Goal: Communication & Community: Answer question/provide support

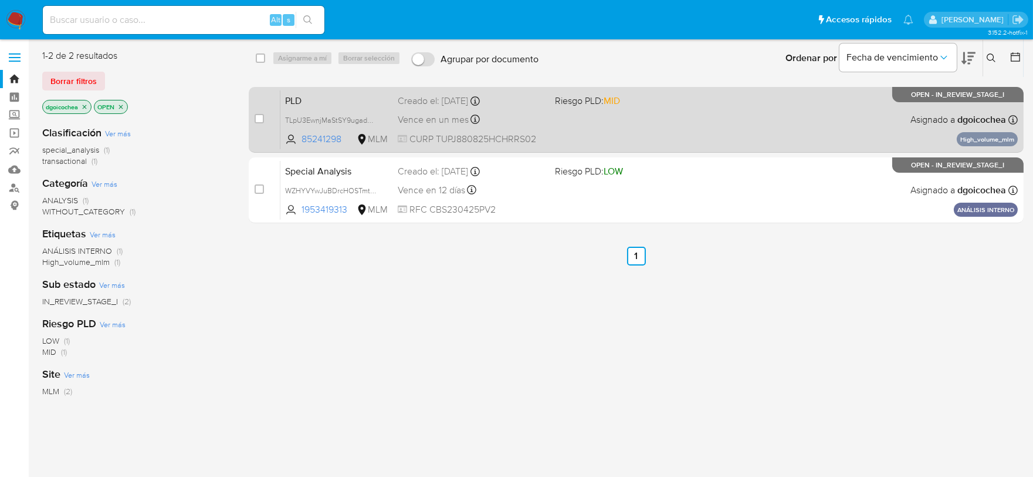
click at [296, 101] on span "PLD" at bounding box center [336, 99] width 103 height 15
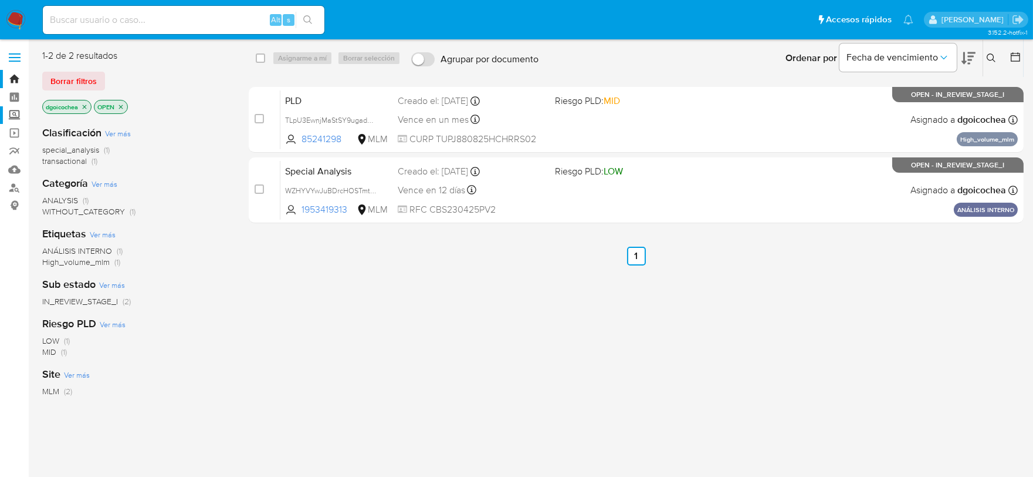
click at [15, 118] on label "Screening" at bounding box center [70, 115] width 140 height 18
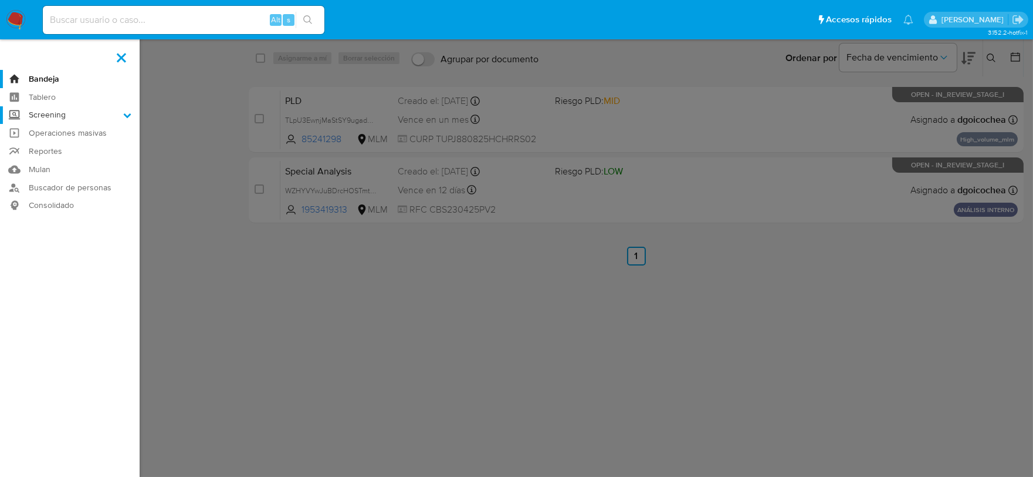
click at [0, 0] on input "Screening" at bounding box center [0, 0] width 0 height 0
click at [49, 161] on link "Herramientas" at bounding box center [70, 161] width 140 height 15
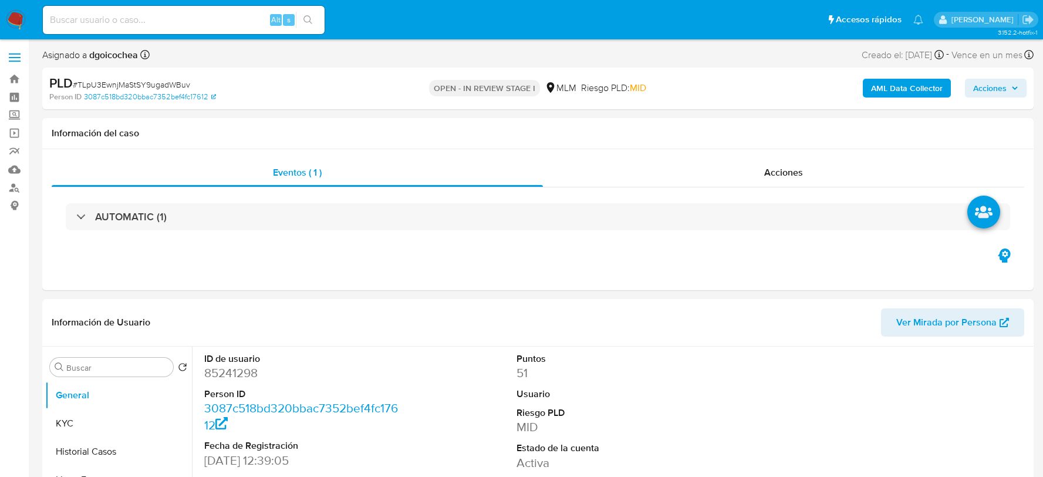
select select "10"
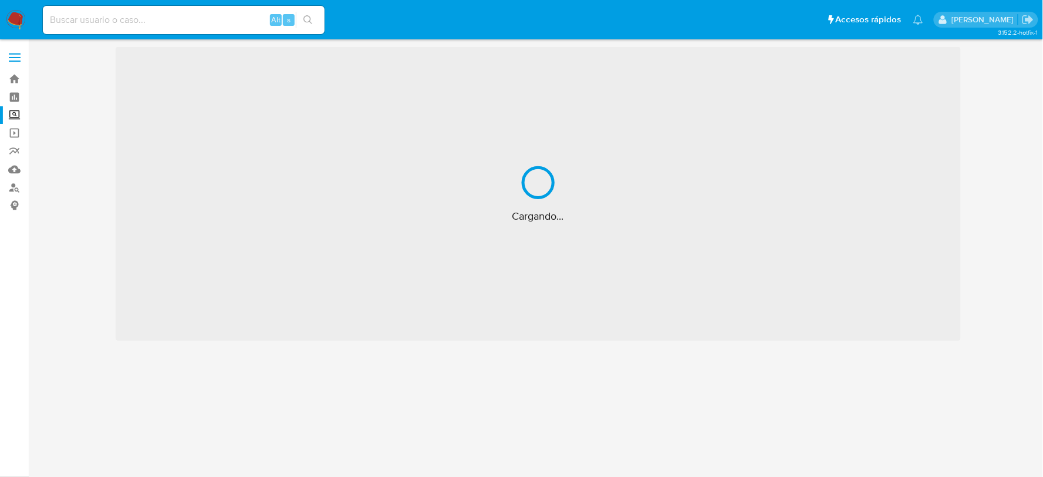
click at [16, 116] on label "Screening" at bounding box center [70, 115] width 140 height 18
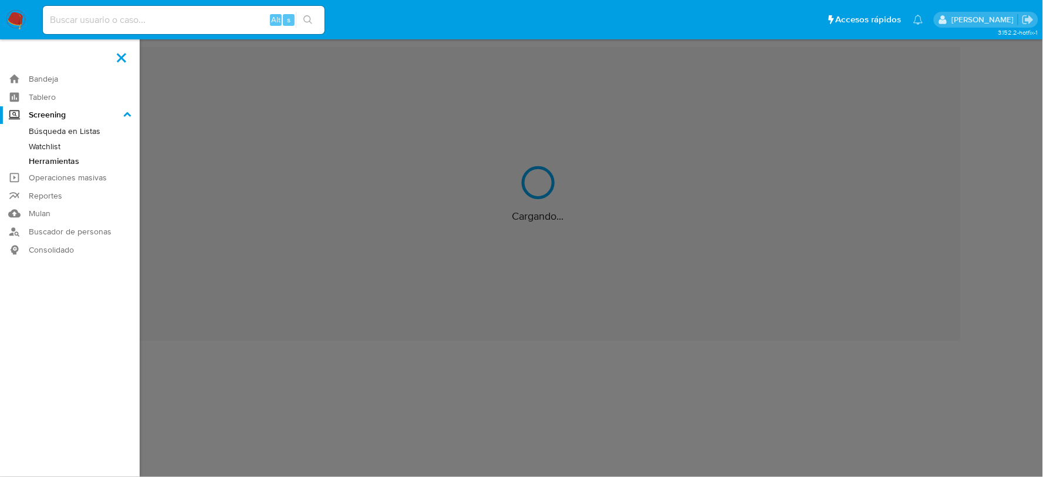
click at [0, 0] on input "Screening" at bounding box center [0, 0] width 0 height 0
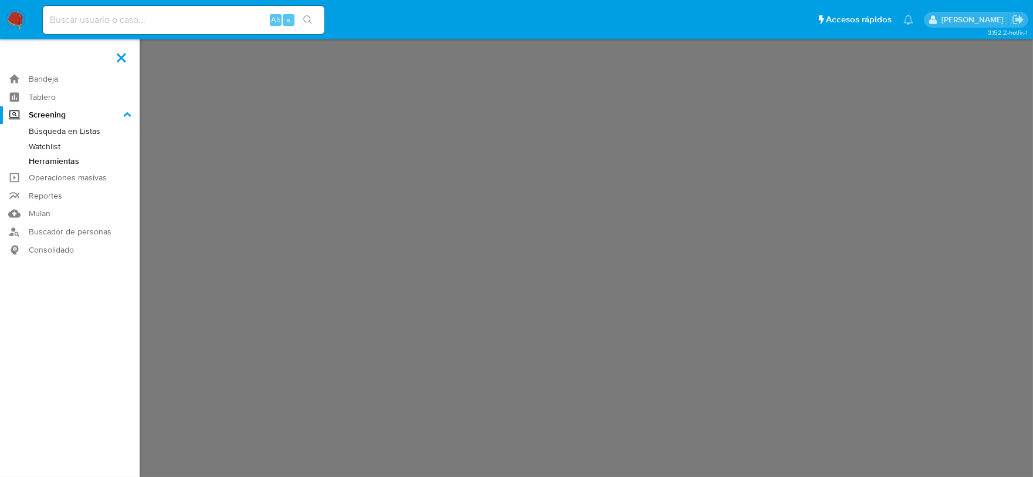
click at [54, 159] on link "Herramientas" at bounding box center [70, 161] width 140 height 15
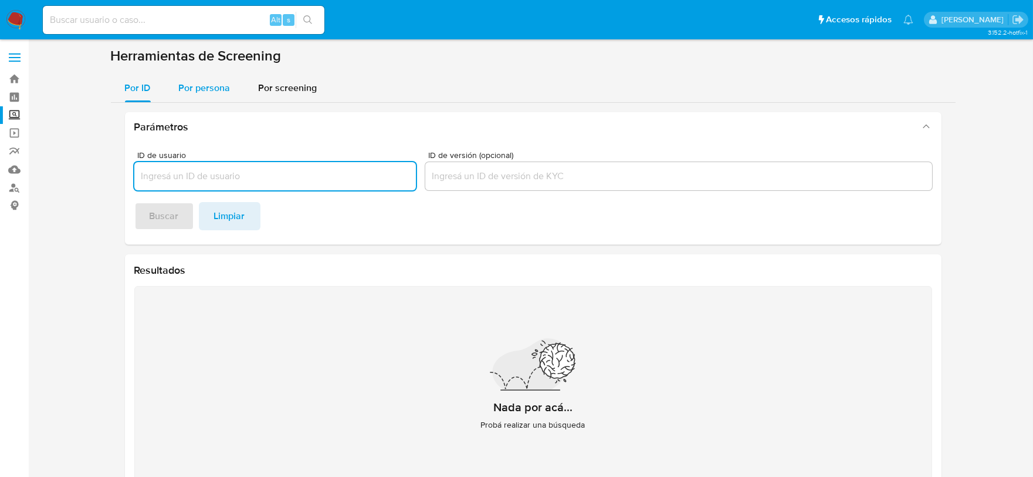
click at [192, 83] on span "Por persona" at bounding box center [205, 87] width 52 height 13
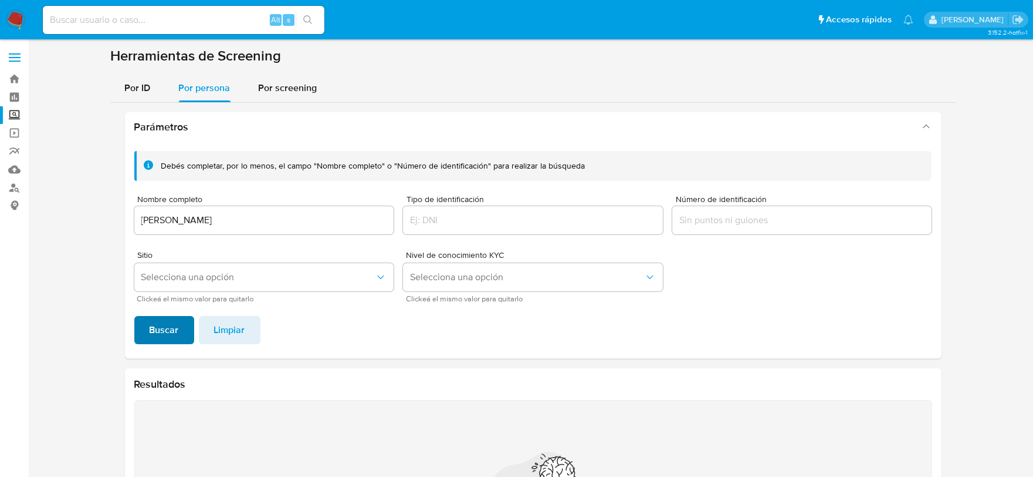
click at [162, 325] on span "Buscar" at bounding box center [164, 330] width 29 height 26
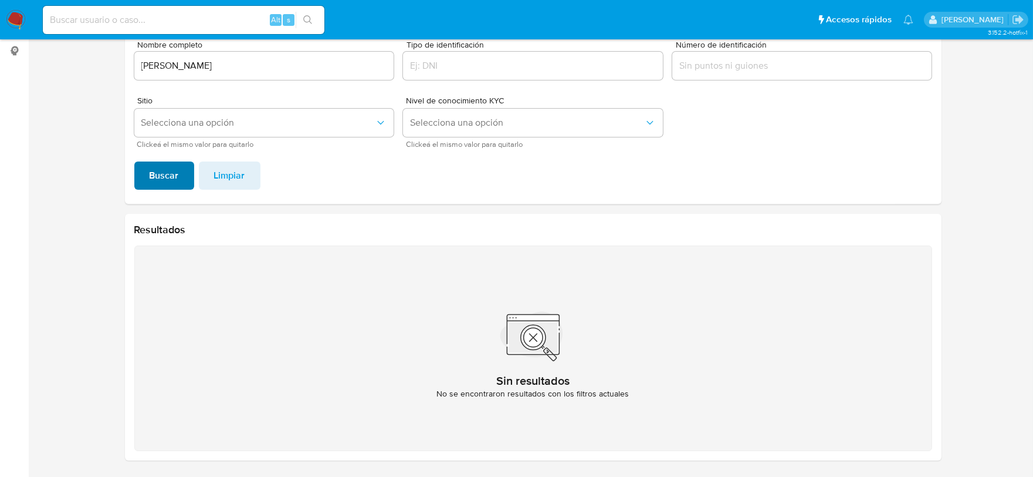
click at [142, 174] on button "Buscar" at bounding box center [164, 175] width 60 height 28
click at [229, 69] on input "GABRIEL VENEGAS TARANGO" at bounding box center [264, 65] width 260 height 15
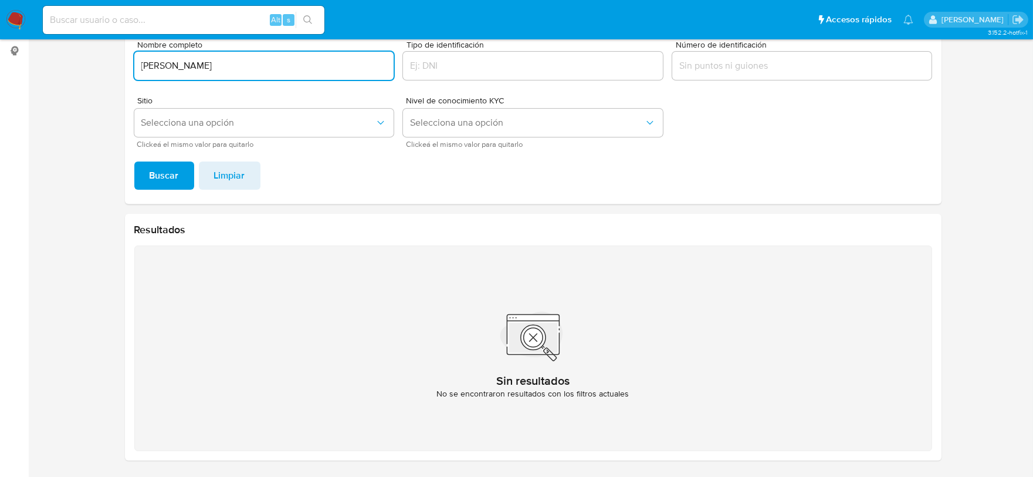
click at [229, 69] on input "GABRIEL VENEGAS TARANGO" at bounding box center [264, 65] width 260 height 15
type input "JOSDY ALEJANDRA MADRID RODRIGUEZ"
click at [157, 183] on span "Buscar" at bounding box center [164, 176] width 29 height 26
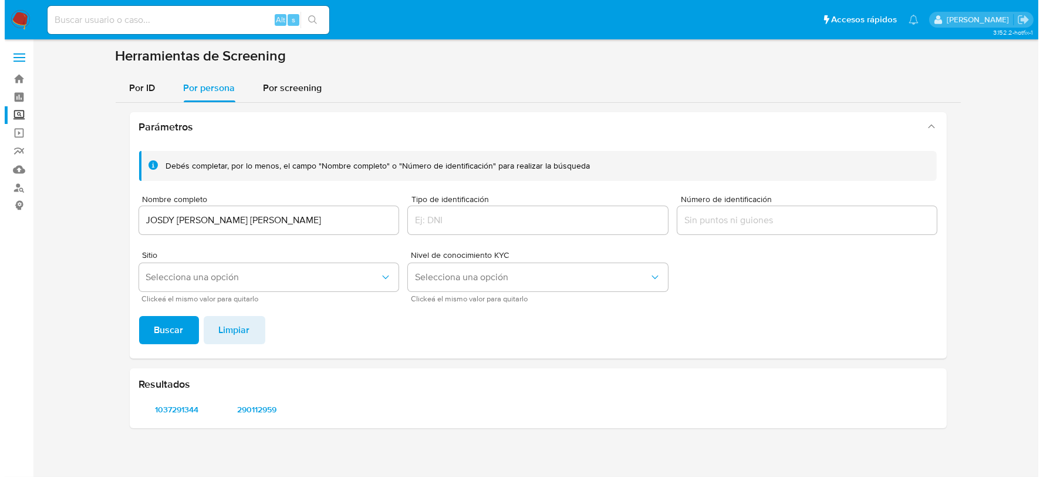
scroll to position [0, 0]
click at [185, 404] on span "1037291344" at bounding box center [176, 409] width 59 height 16
click at [258, 406] on span "290112959" at bounding box center [256, 409] width 59 height 16
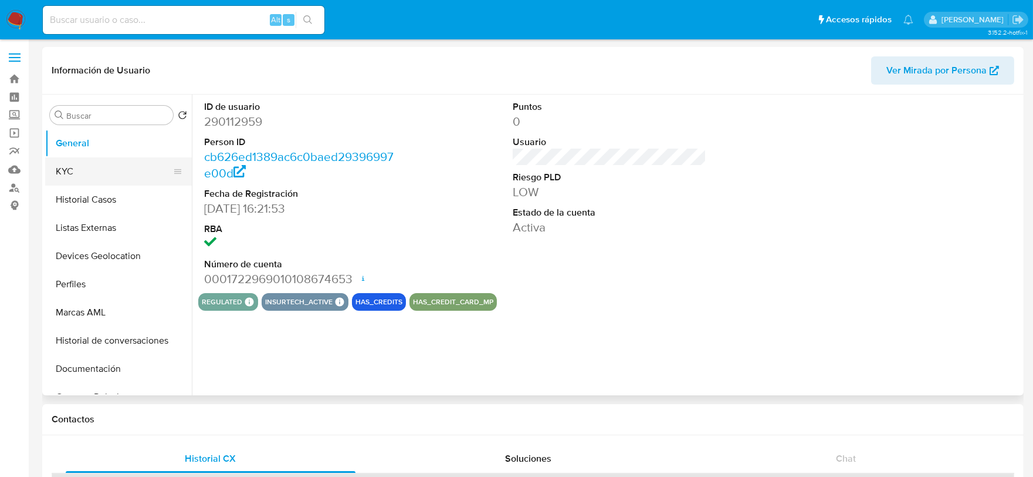
click at [96, 180] on button "KYC" at bounding box center [113, 171] width 137 height 28
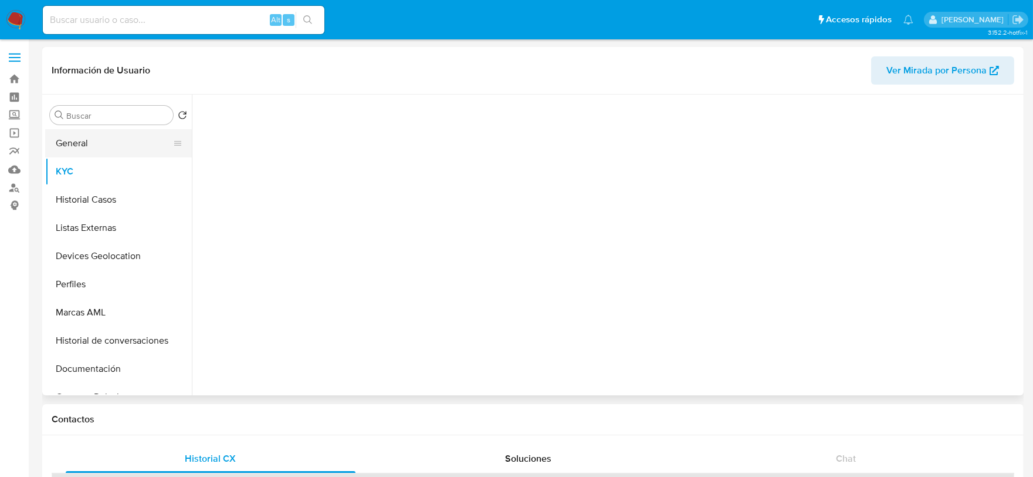
click at [99, 147] on button "General" at bounding box center [113, 143] width 137 height 28
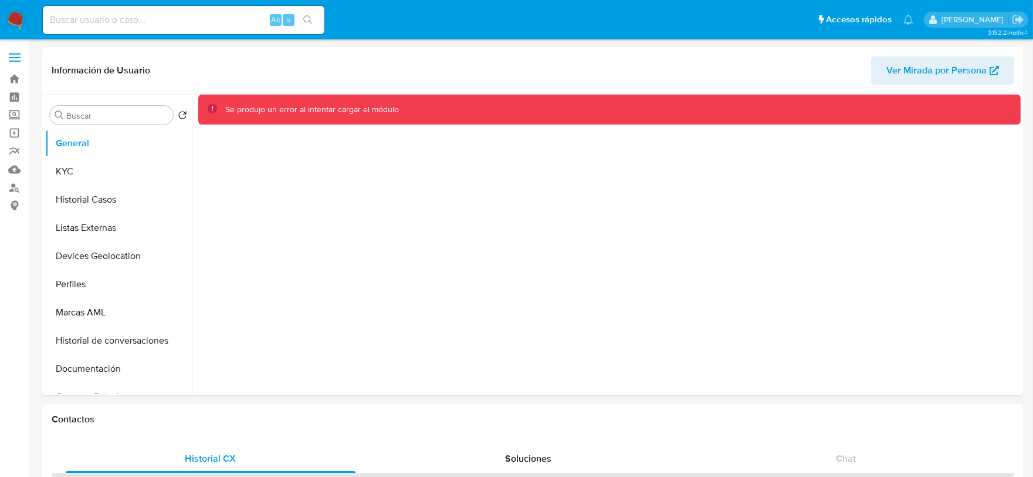
select select "10"
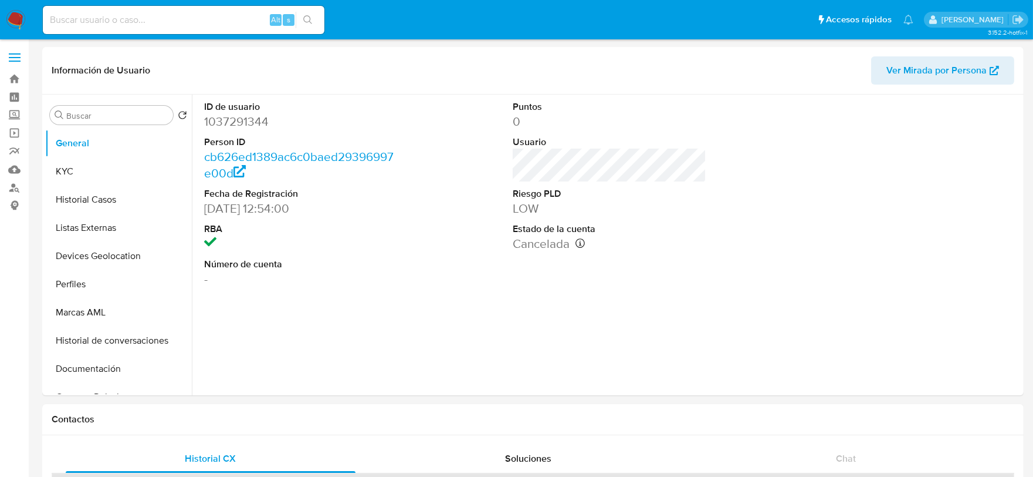
select select "10"
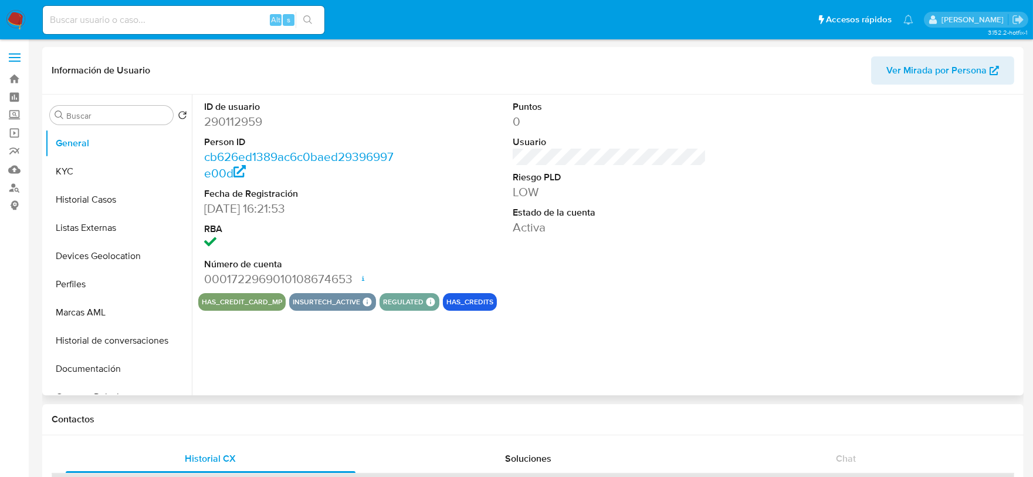
select select "10"
click at [222, 120] on dd "290112959" at bounding box center [301, 121] width 194 height 16
copy dd "290112959"
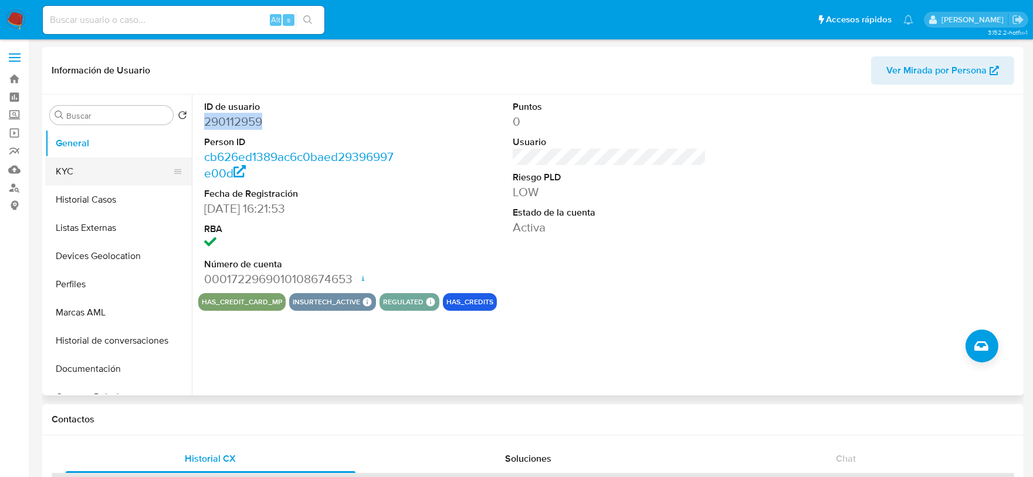
click at [113, 162] on button "KYC" at bounding box center [113, 171] width 137 height 28
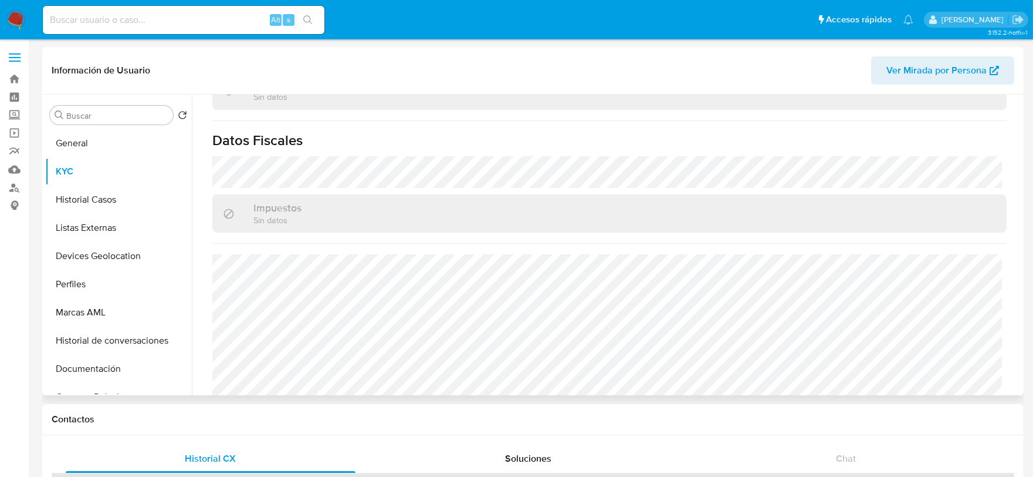
scroll to position [737, 0]
click at [92, 168] on button "KYC" at bounding box center [113, 171] width 137 height 28
click at [104, 196] on button "Historial Casos" at bounding box center [113, 199] width 137 height 28
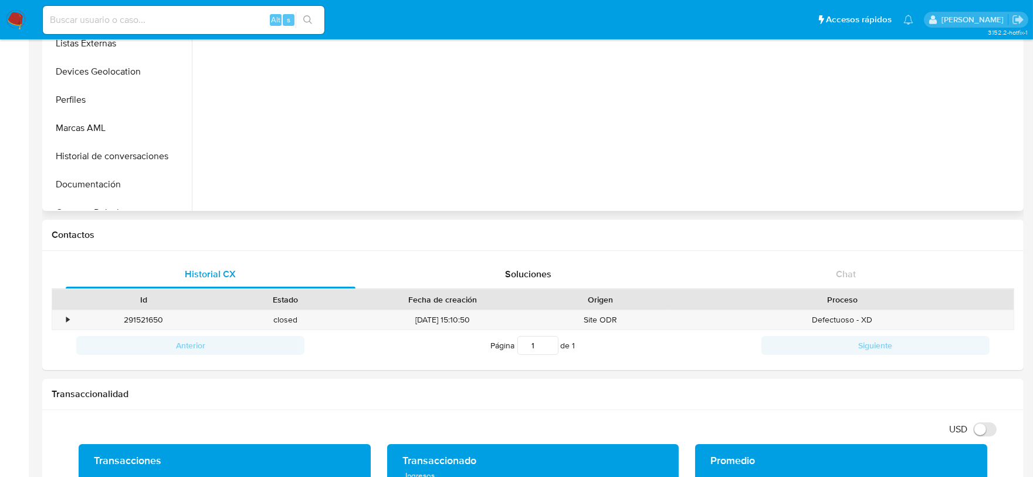
scroll to position [0, 0]
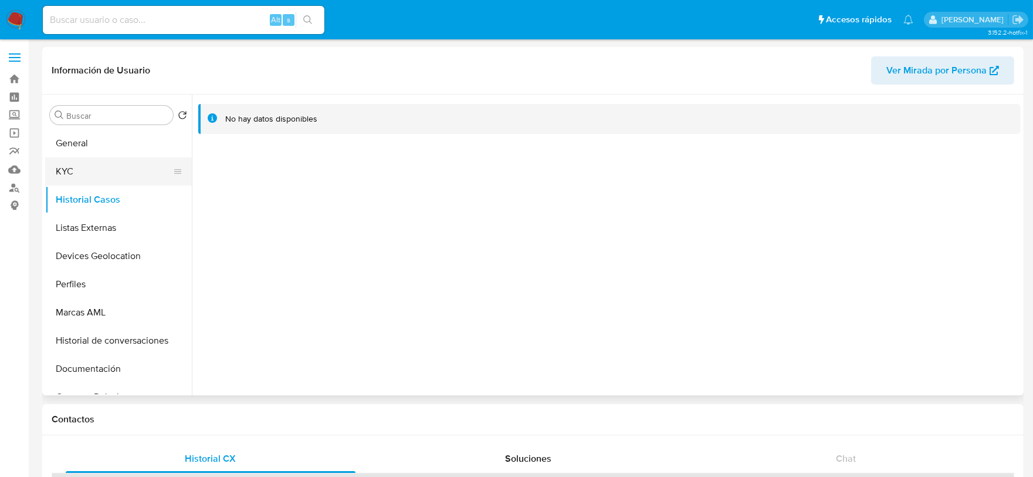
click at [94, 161] on button "KYC" at bounding box center [113, 171] width 137 height 28
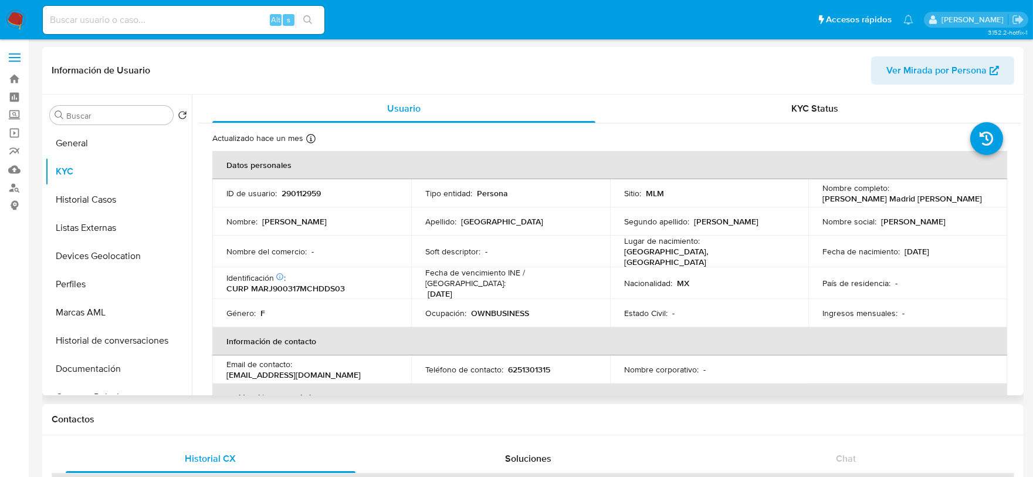
click at [823, 195] on p "Josdy Alejandra Madrid Rodriguez" at bounding box center [903, 198] width 160 height 11
click at [840, 203] on p "Josdy Alejandra Madrid Rodriguez" at bounding box center [903, 198] width 160 height 11
drag, startPoint x: 950, startPoint y: 197, endPoint x: 816, endPoint y: 201, distance: 133.9
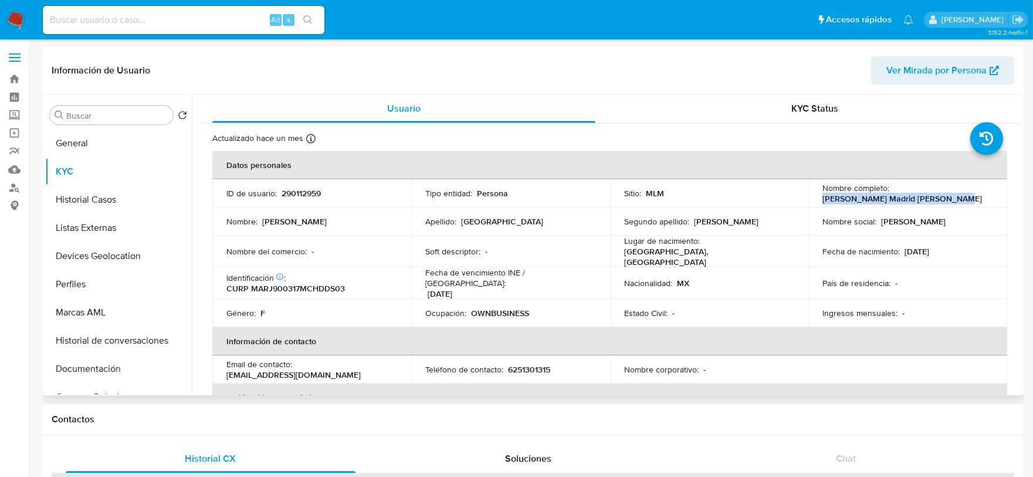
click at [816, 201] on td "Nombre completo : Josdy Alejandra Madrid Rodriguez" at bounding box center [908, 193] width 199 height 28
copy p "Josdy Alejandra Madrid Rodriguez"
click at [16, 22] on img at bounding box center [16, 20] width 20 height 20
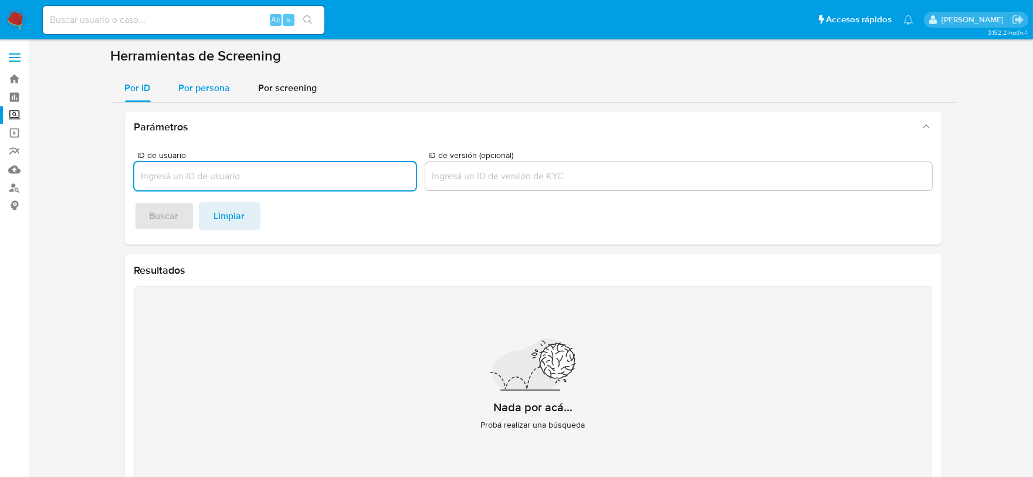
click at [225, 81] on span "Por persona" at bounding box center [205, 87] width 52 height 13
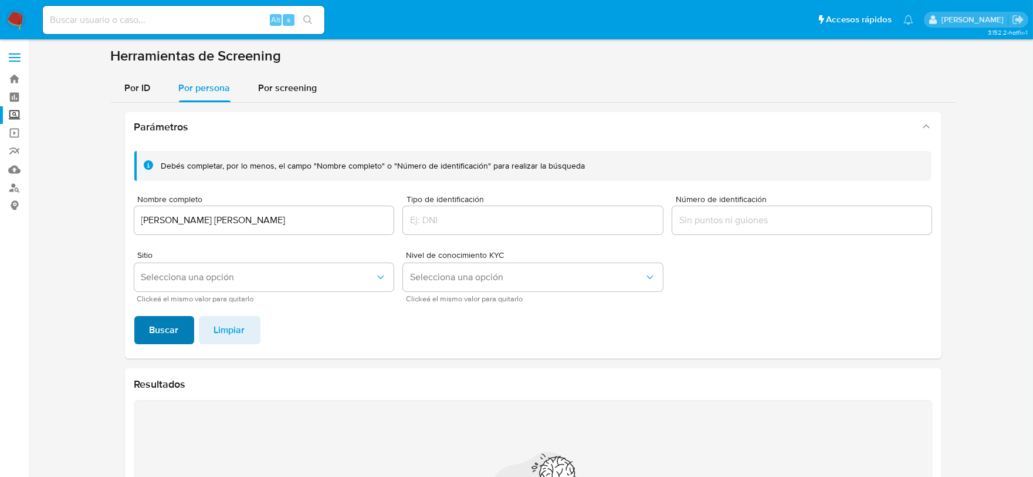
click at [163, 332] on span "Buscar" at bounding box center [164, 330] width 29 height 26
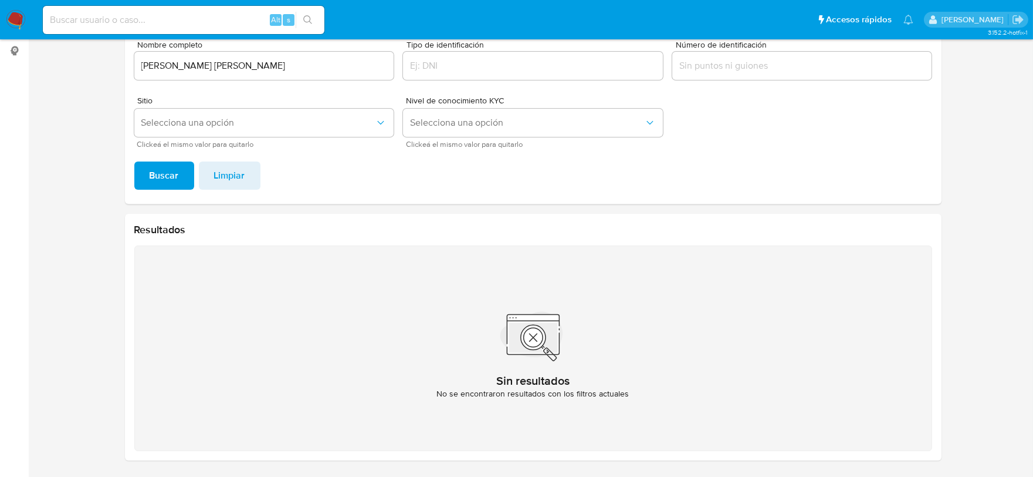
click at [257, 61] on input "JOSE ANTONIO HARO IBARRA" at bounding box center [264, 65] width 260 height 15
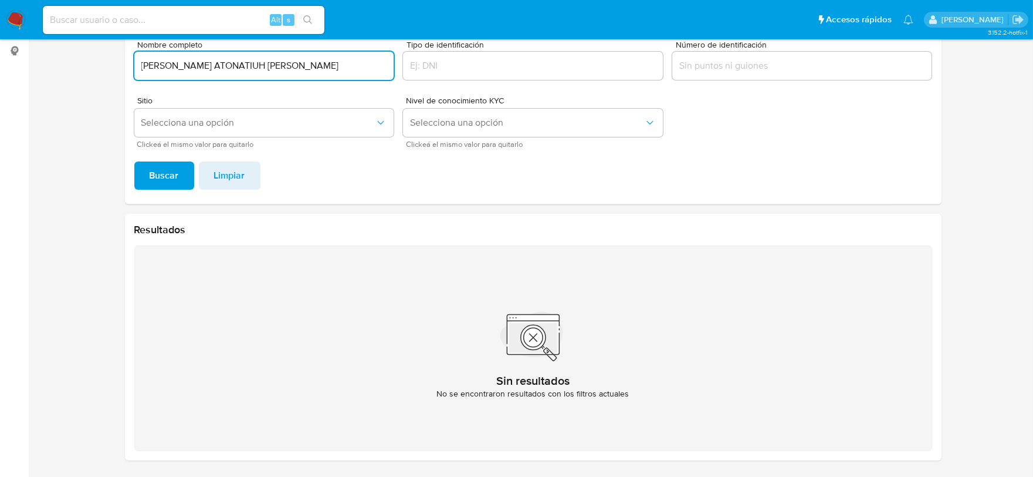
type input "ULISES ATONATIUH GONZALEZ HERNANDEZ"
click at [156, 181] on span "Buscar" at bounding box center [164, 176] width 29 height 26
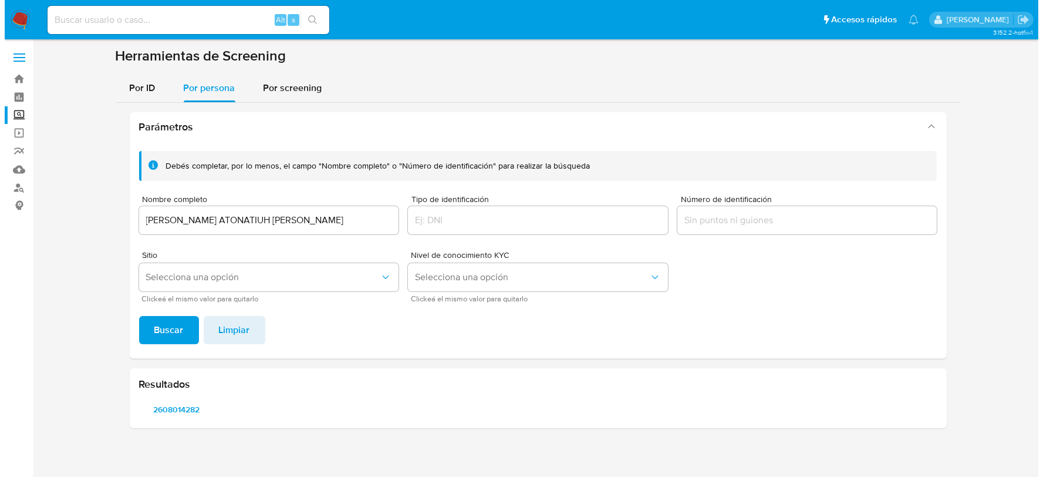
scroll to position [0, 0]
click at [183, 411] on span "2608014282" at bounding box center [176, 409] width 59 height 16
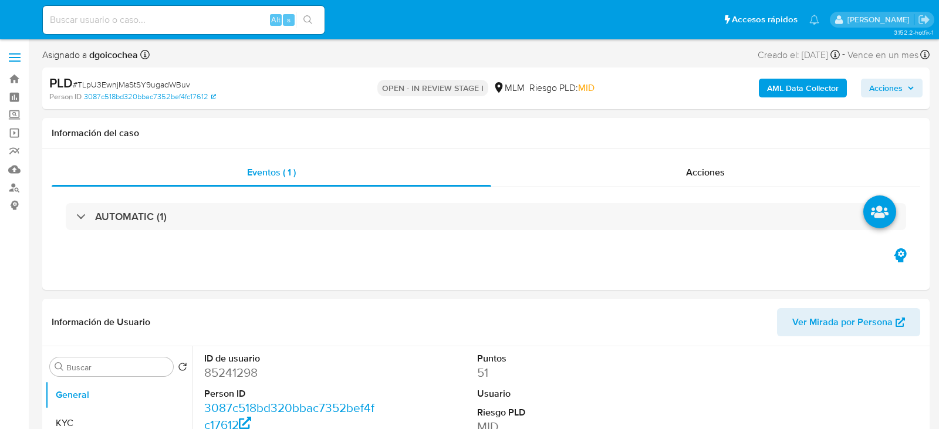
select select "10"
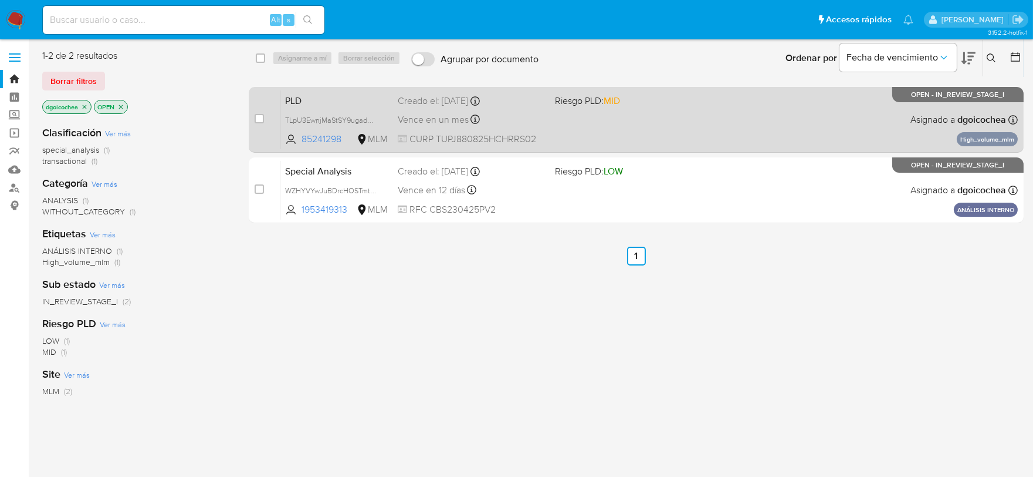
click at [288, 97] on span "PLD" at bounding box center [336, 99] width 103 height 15
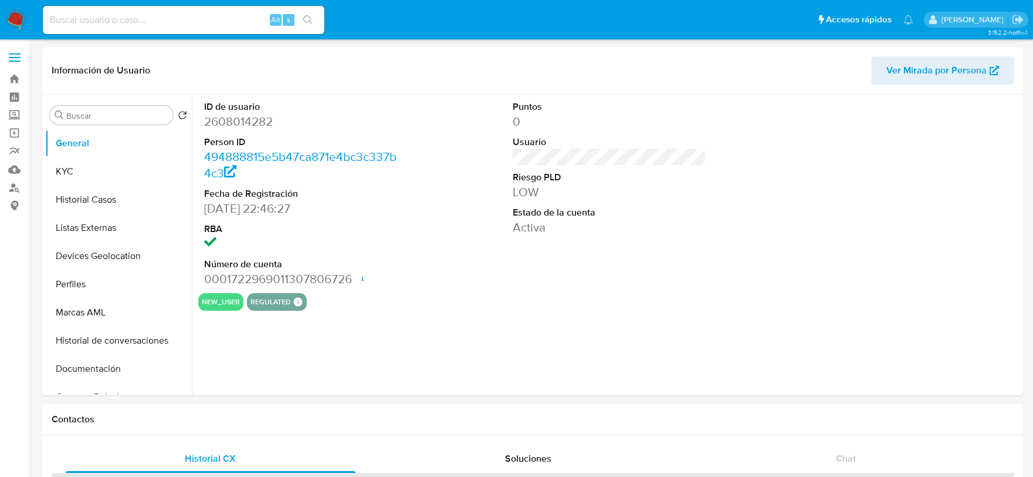
select select "10"
click at [222, 120] on dd "2608014282" at bounding box center [301, 121] width 194 height 16
copy dd "2608014282"
click at [94, 171] on button "KYC" at bounding box center [113, 171] width 137 height 28
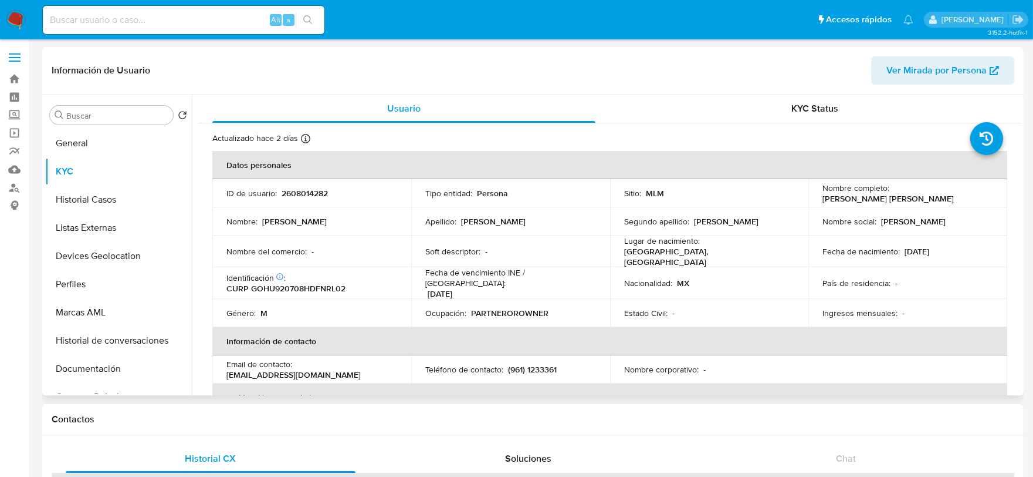
click at [811, 219] on td "Nombre social : [PERSON_NAME]" at bounding box center [908, 221] width 199 height 28
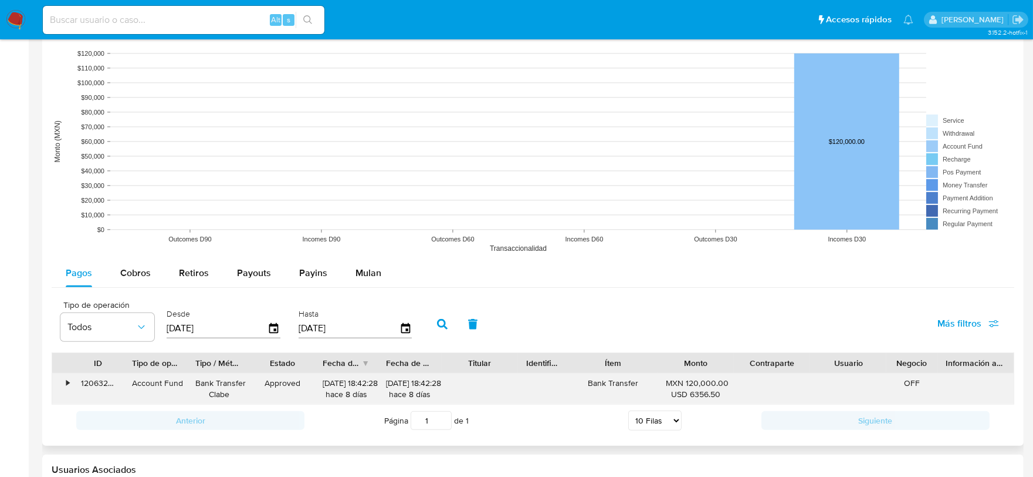
scroll to position [913, 0]
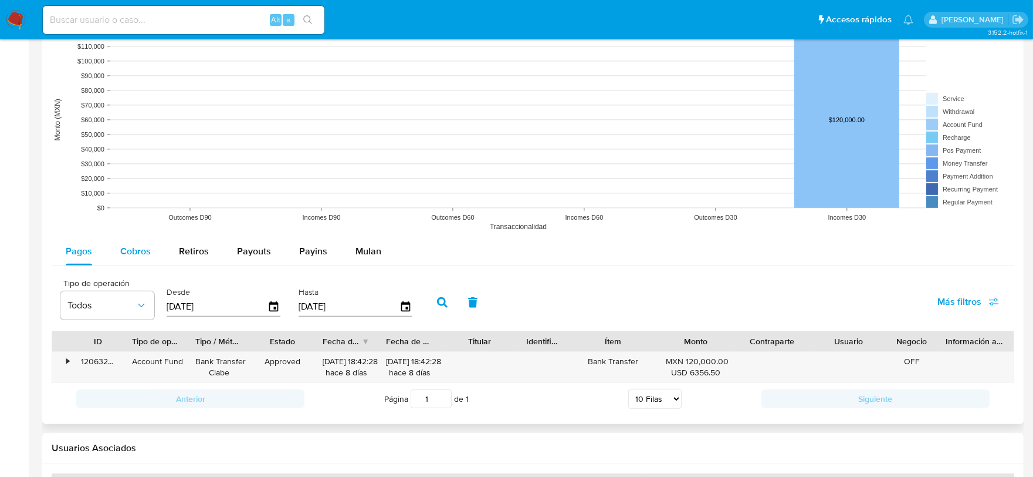
click at [132, 251] on span "Cobros" at bounding box center [135, 250] width 31 height 13
select select "10"
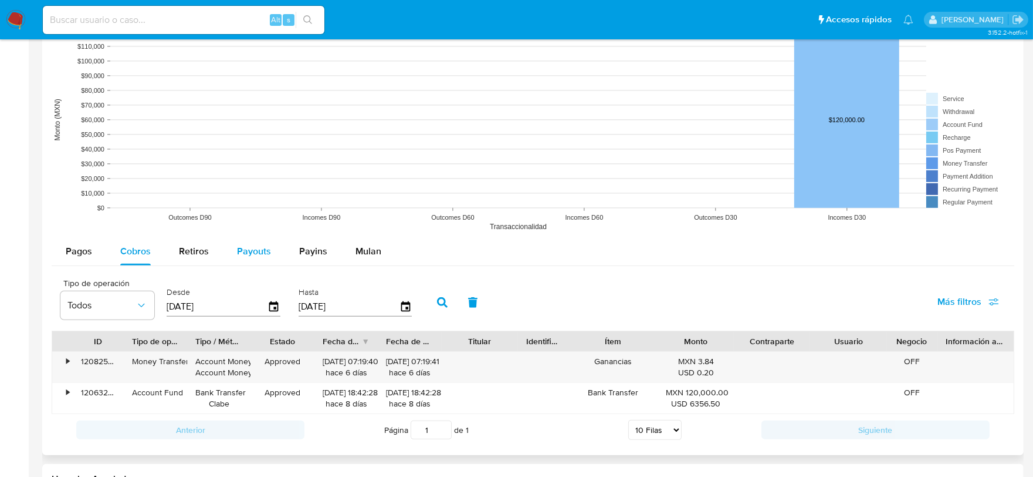
click at [238, 259] on div "Payouts" at bounding box center [254, 251] width 34 height 28
select select "10"
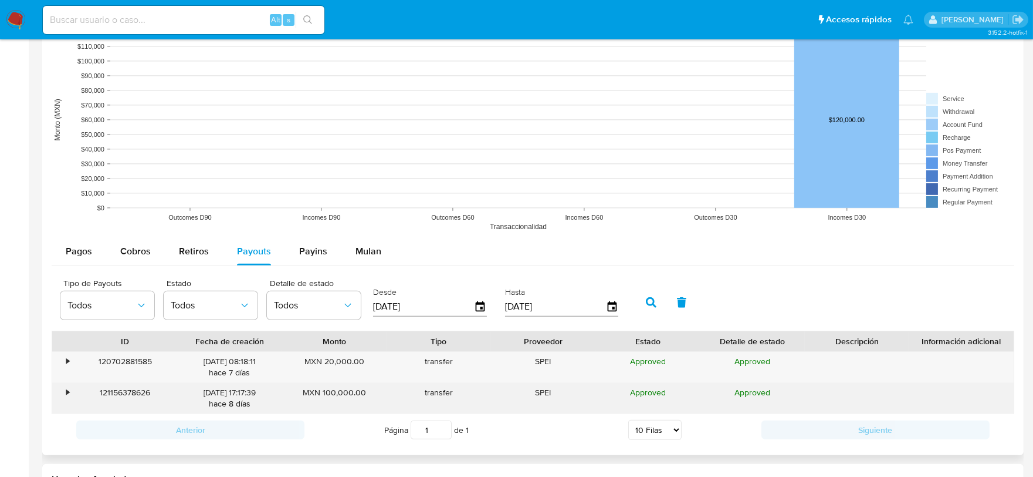
click at [67, 394] on div "•" at bounding box center [67, 392] width 3 height 11
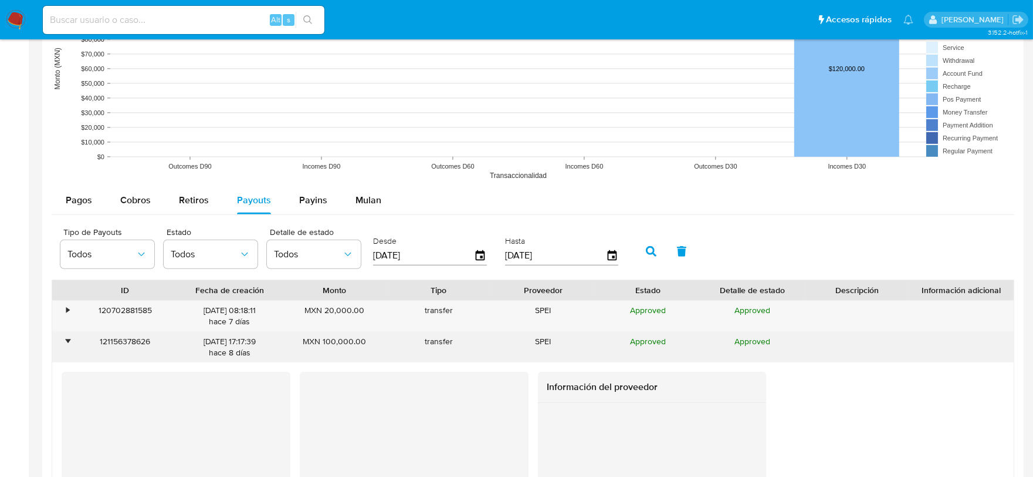
scroll to position [1043, 0]
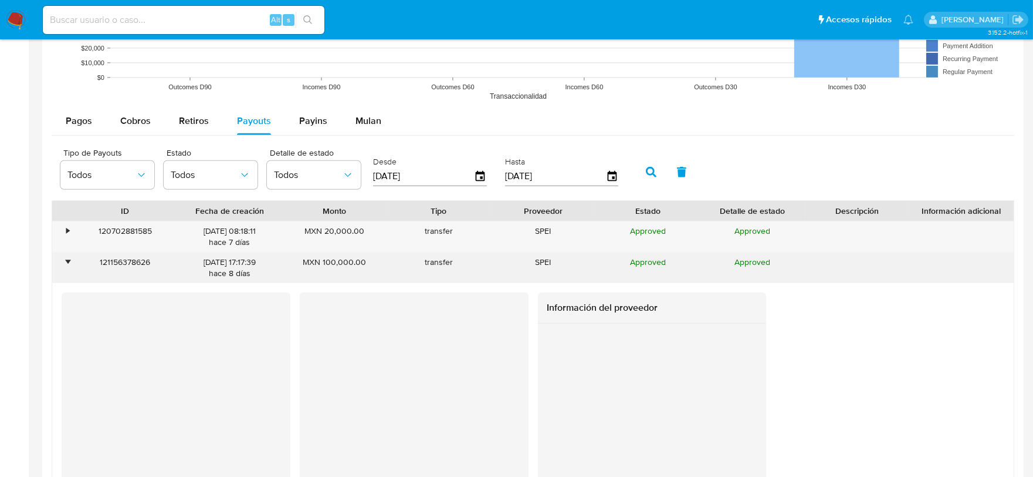
click at [68, 261] on div "•" at bounding box center [67, 261] width 3 height 11
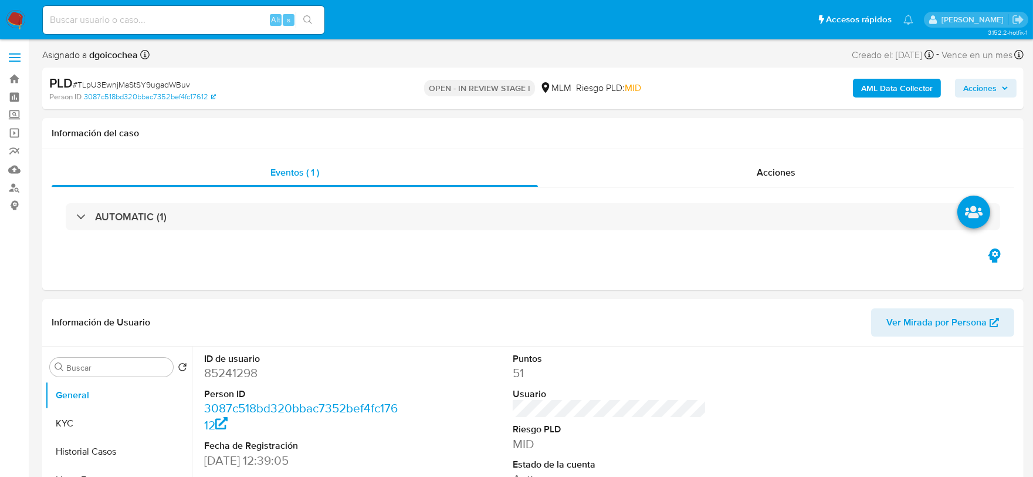
select select "10"
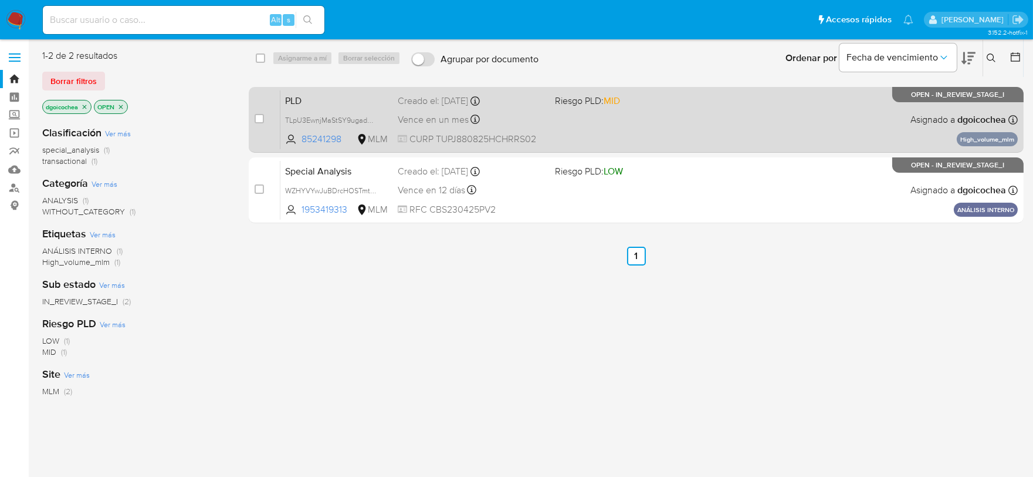
click at [300, 99] on span "PLD" at bounding box center [336, 99] width 103 height 15
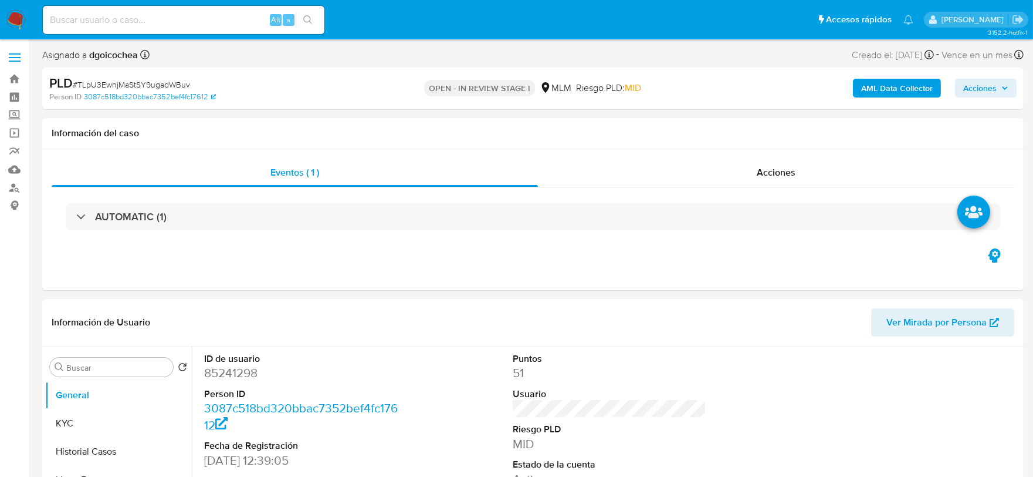
select select "10"
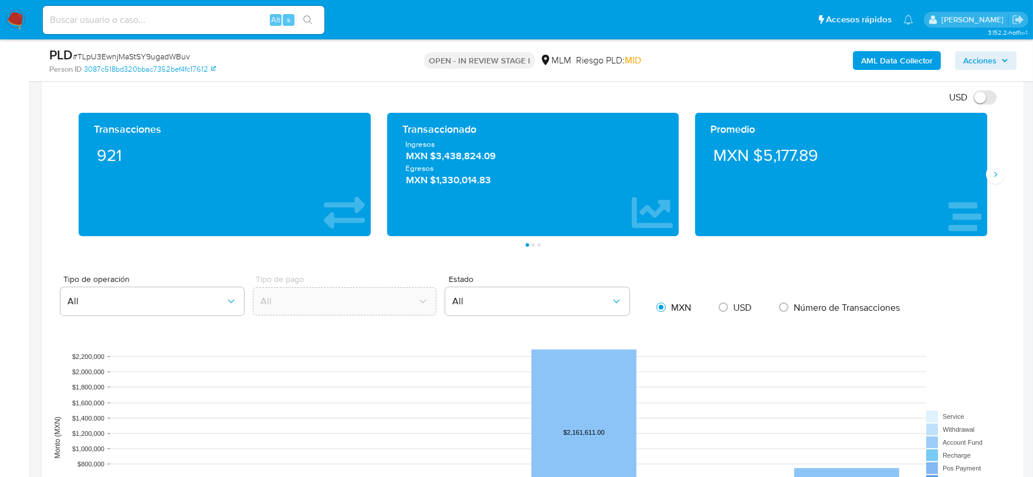
scroll to position [642, 0]
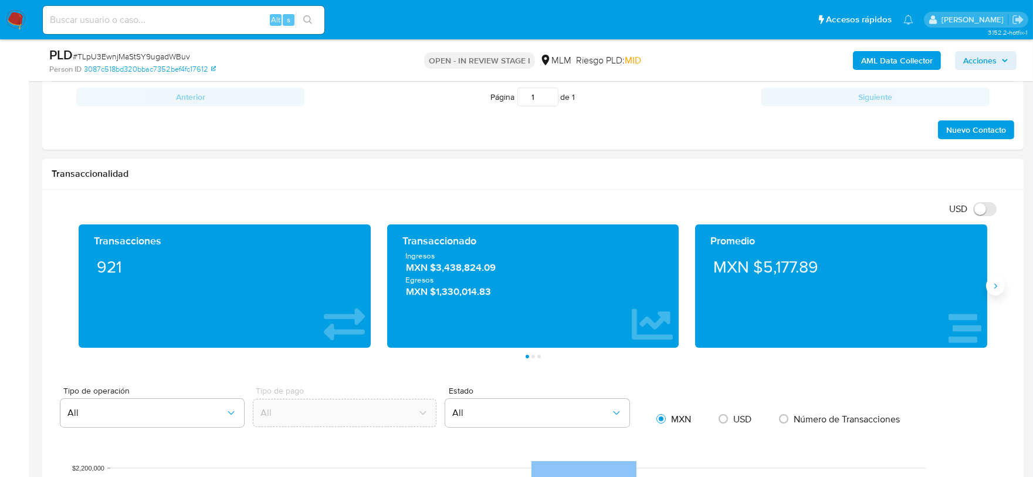
click at [995, 286] on icon "Siguiente" at bounding box center [995, 285] width 9 height 9
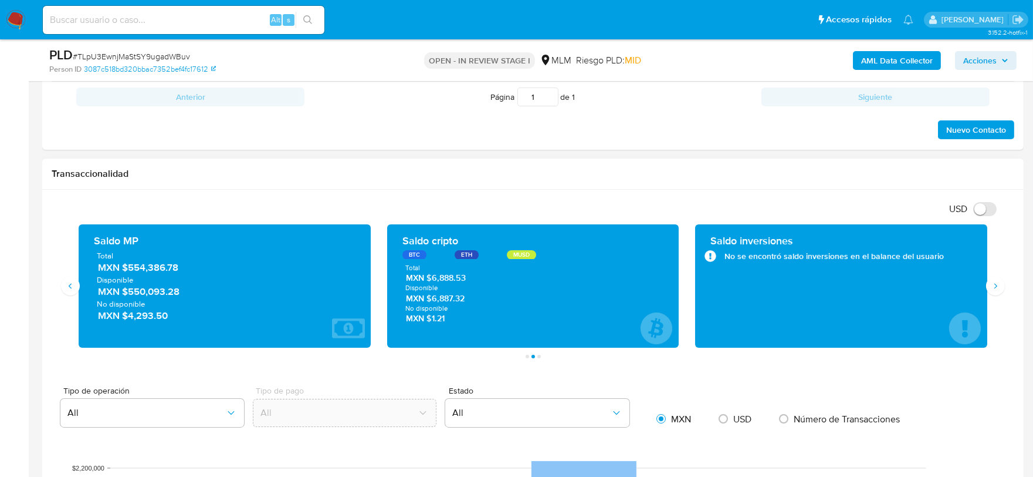
click at [525, 170] on h1 "Transaccionalidad" at bounding box center [533, 174] width 963 height 12
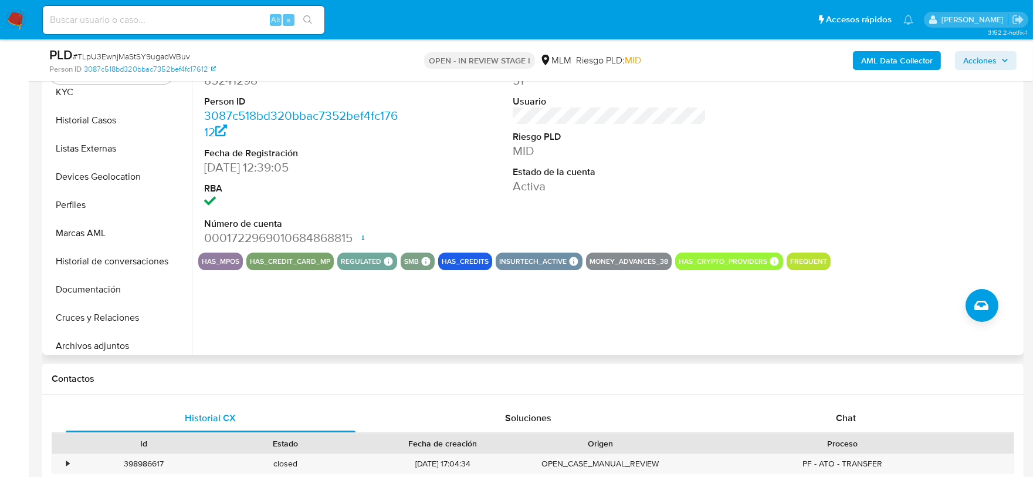
scroll to position [0, 0]
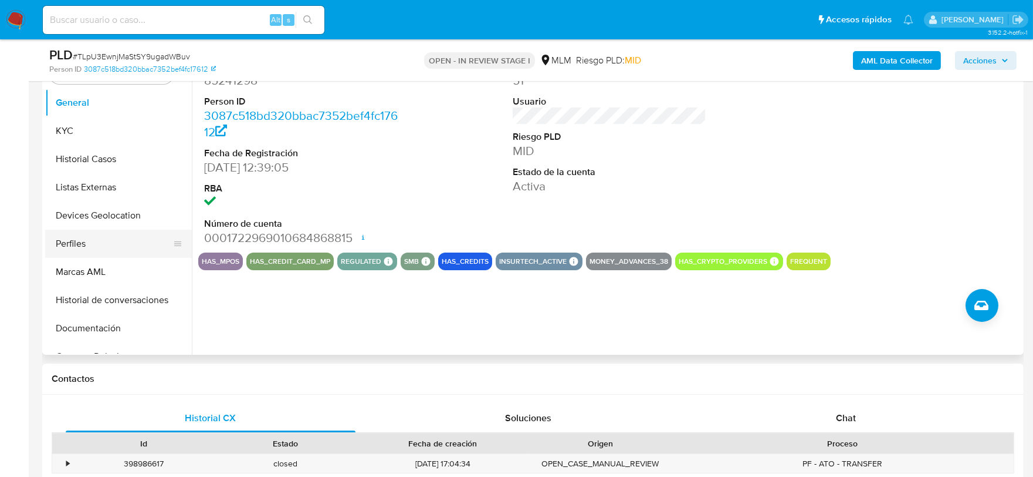
click at [94, 244] on button "Perfiles" at bounding box center [113, 243] width 137 height 28
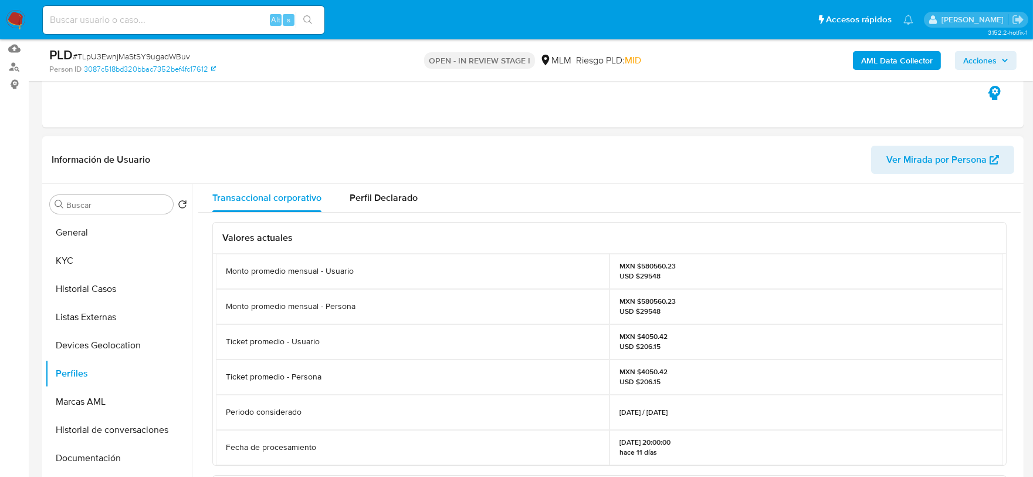
scroll to position [120, 0]
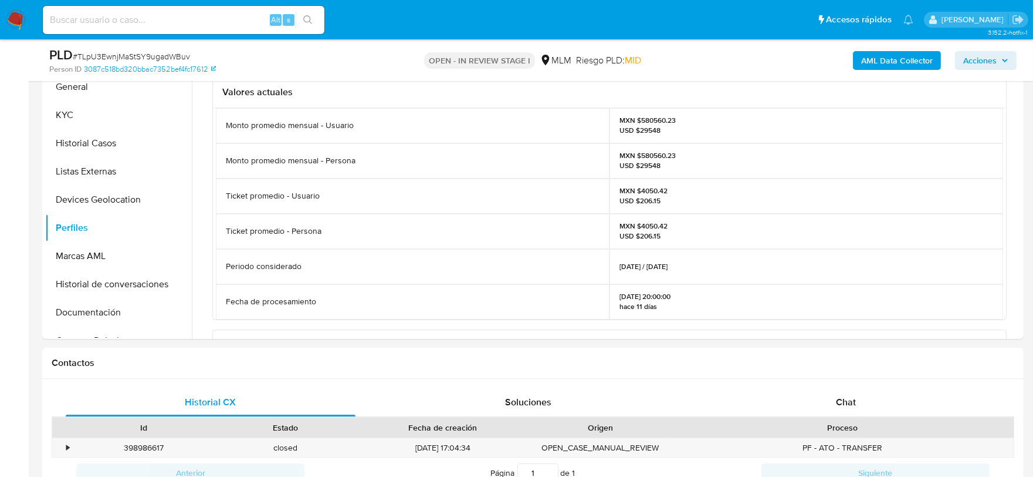
scroll to position [512, 0]
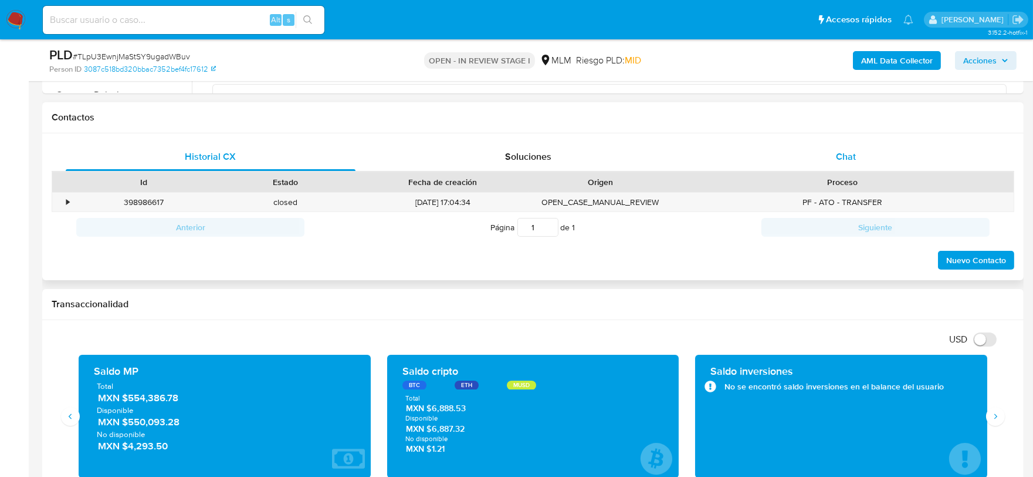
click at [837, 160] on span "Chat" at bounding box center [846, 156] width 20 height 13
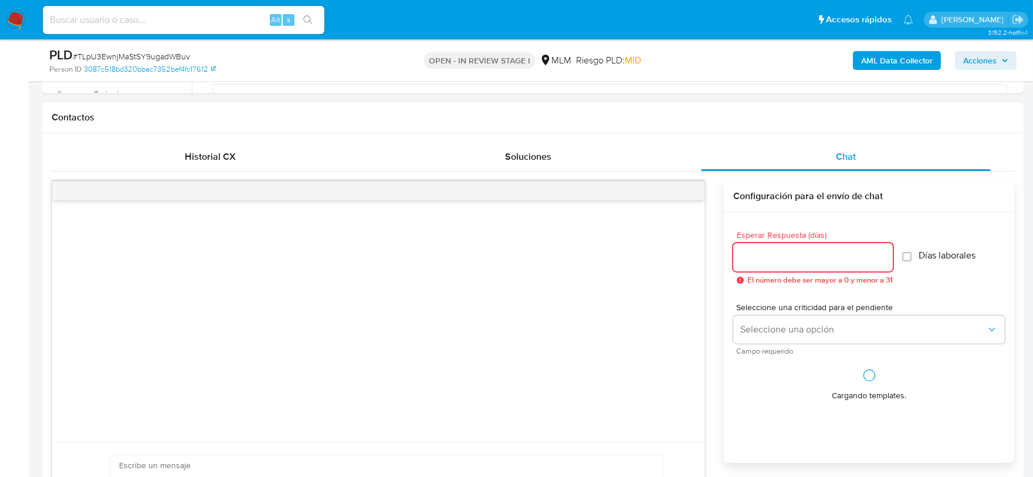
click at [787, 252] on input "Esperar Respuesta (días)" at bounding box center [814, 256] width 160 height 15
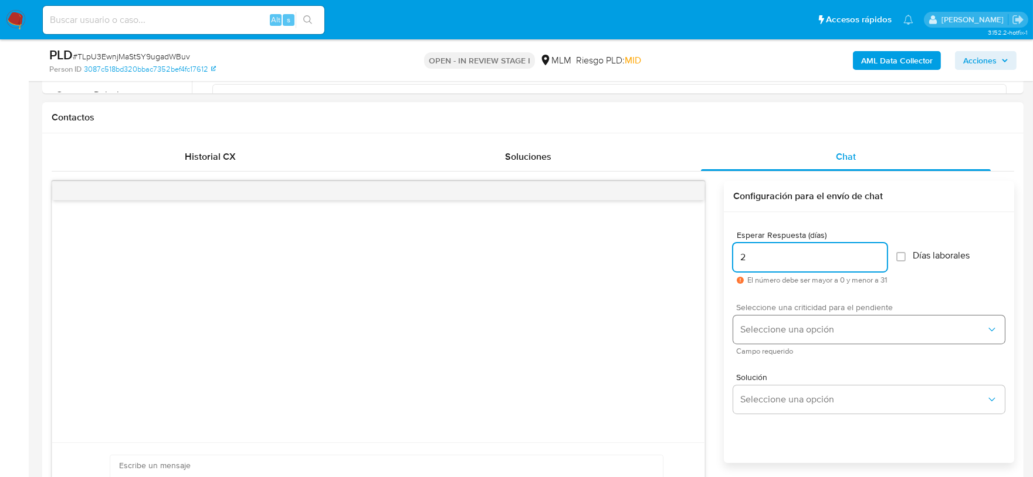
type input "2"
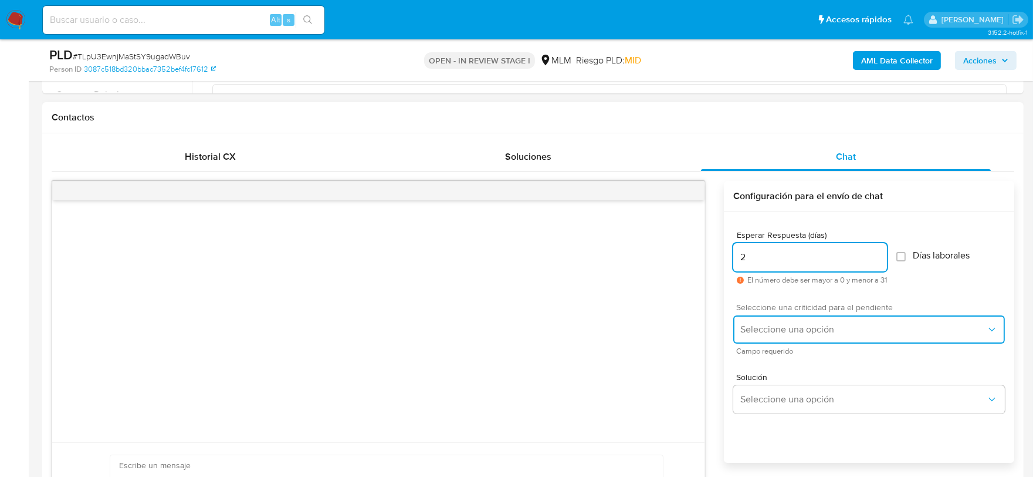
click at [825, 316] on button "Seleccione una opción" at bounding box center [870, 329] width 272 height 28
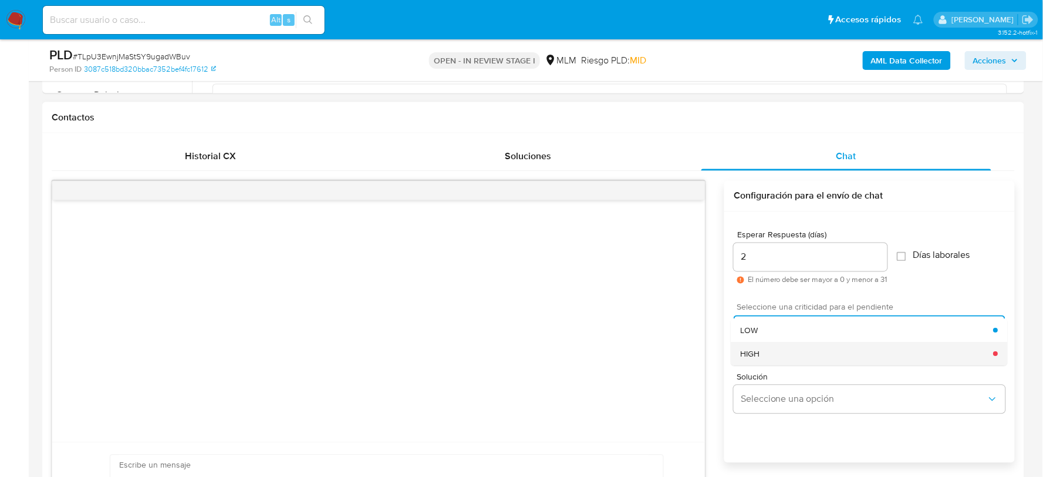
click at [805, 349] on div "HIGH" at bounding box center [867, 353] width 253 height 23
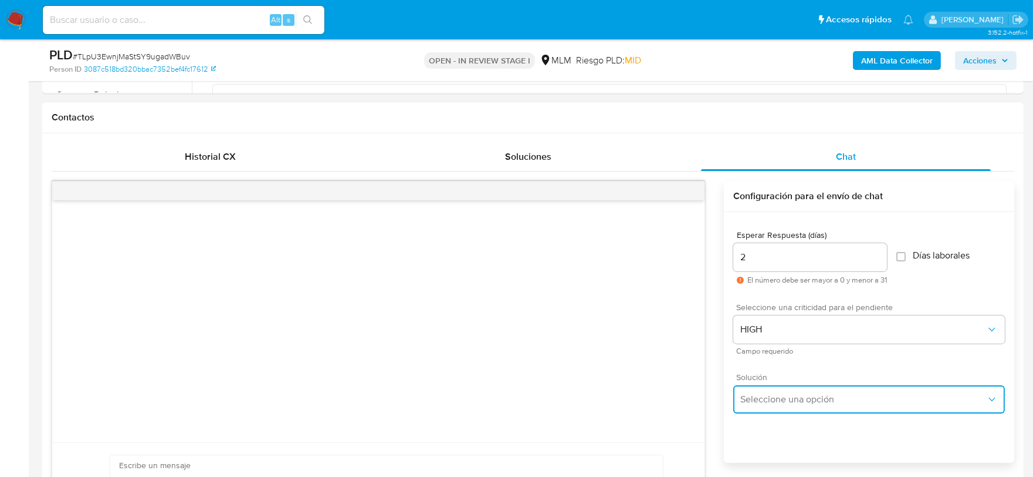
click at [782, 396] on span "Seleccione una opción" at bounding box center [864, 399] width 246 height 12
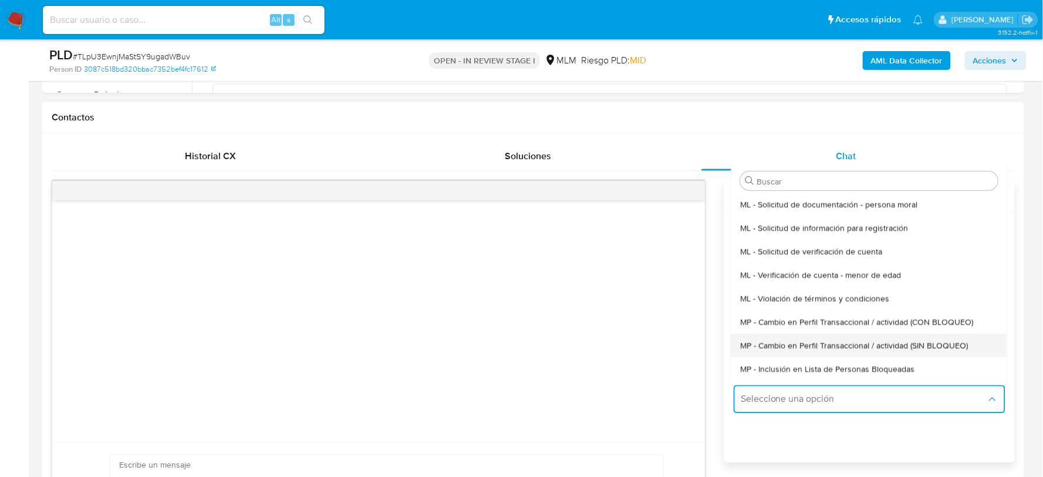
click at [825, 352] on div "MP - Cambio en Perfil Transaccional / actividad (SIN BLOQUEO)" at bounding box center [870, 344] width 258 height 23
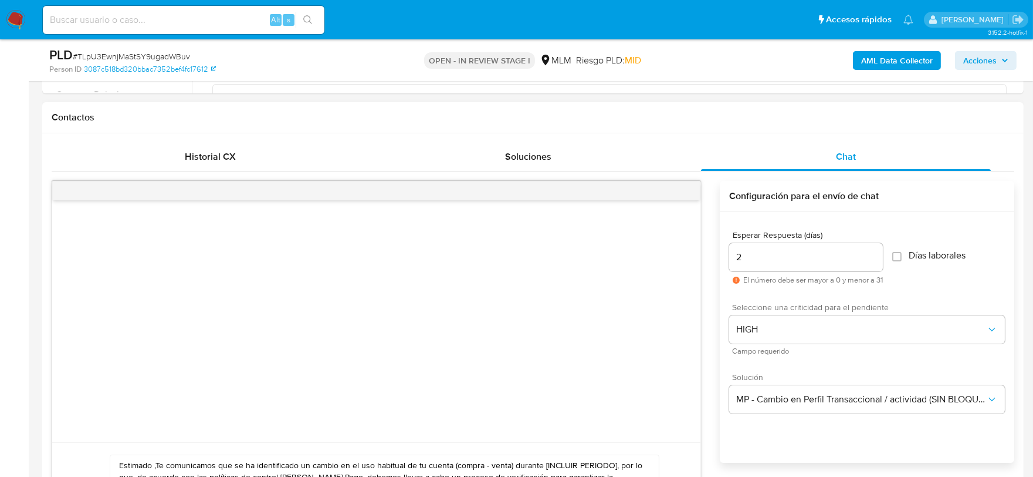
paste textarea "Jesús Javier, De acuerdo con las políticas de control de Mercado Pago, debemos …"
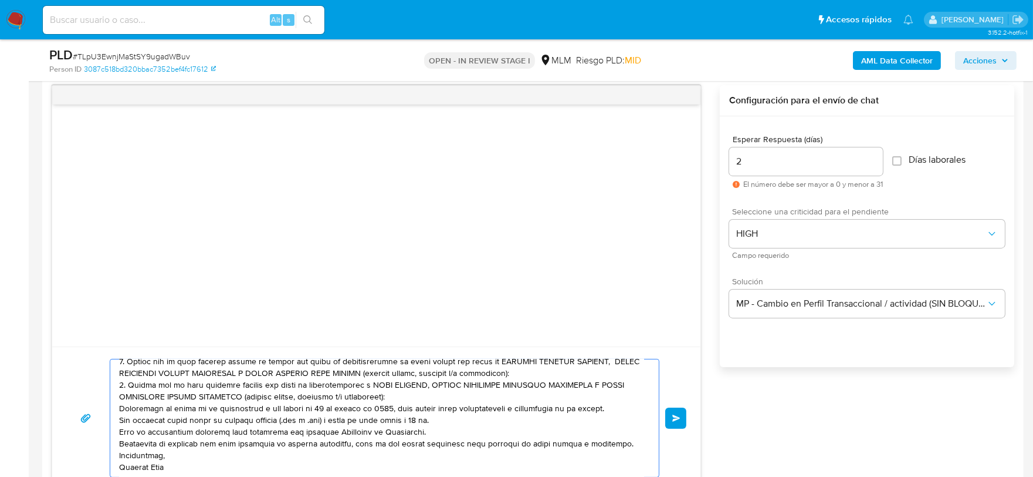
scroll to position [90, 0]
type textarea "Estimado Jesús Javier, De acuerdo con las políticas de control de Mercado Pago,…"
click at [673, 419] on span "Enviar" at bounding box center [677, 417] width 8 height 7
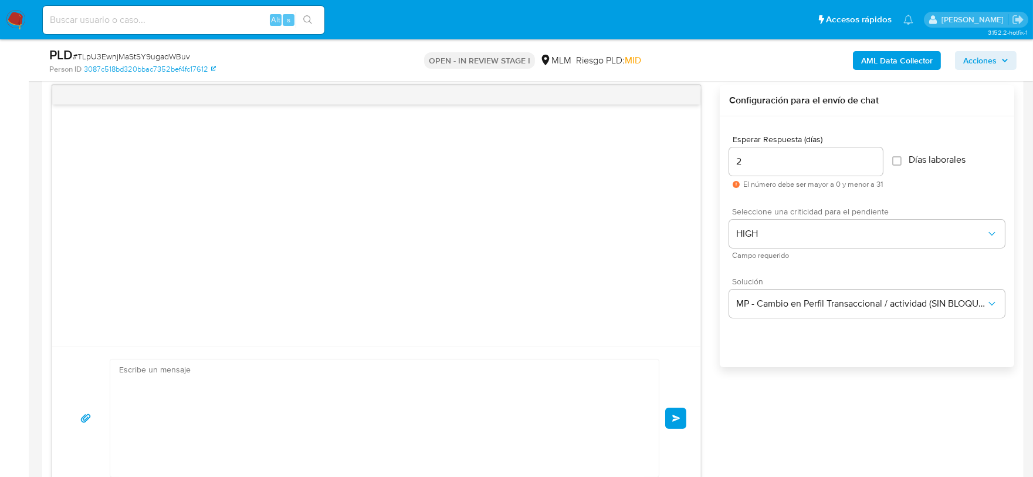
scroll to position [145, 0]
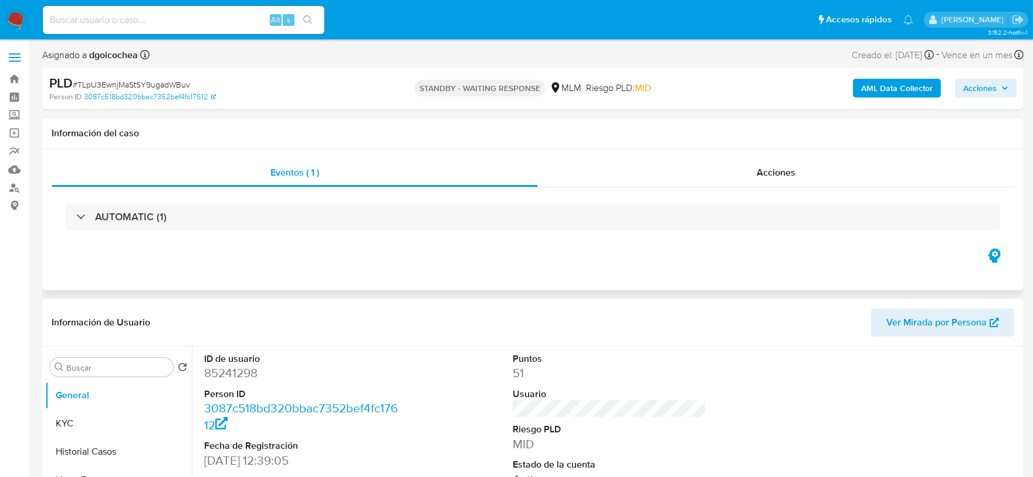
select select "10"
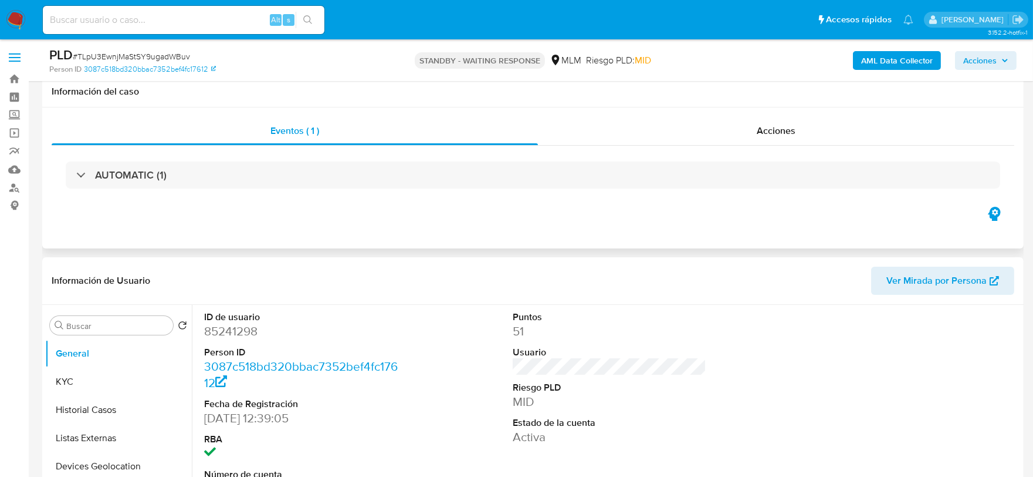
scroll to position [130, 0]
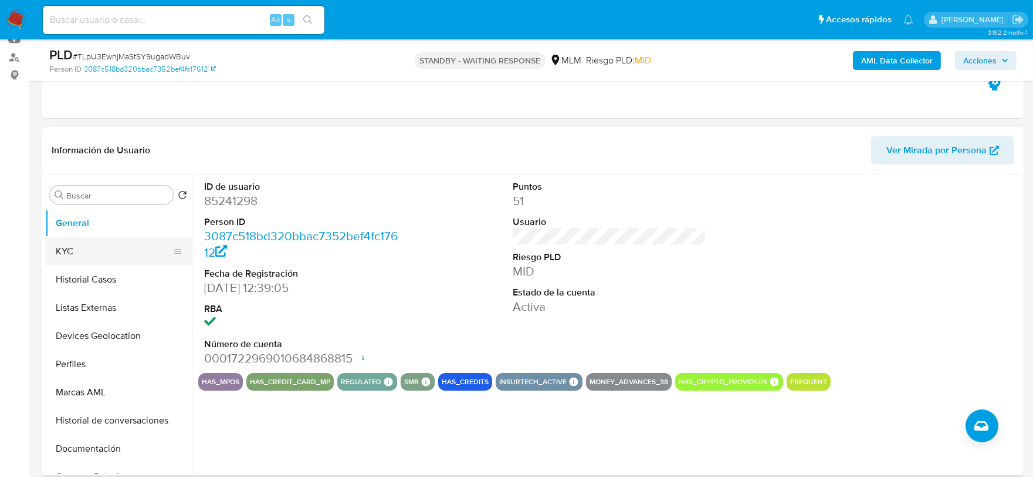
click at [120, 241] on button "KYC" at bounding box center [113, 251] width 137 height 28
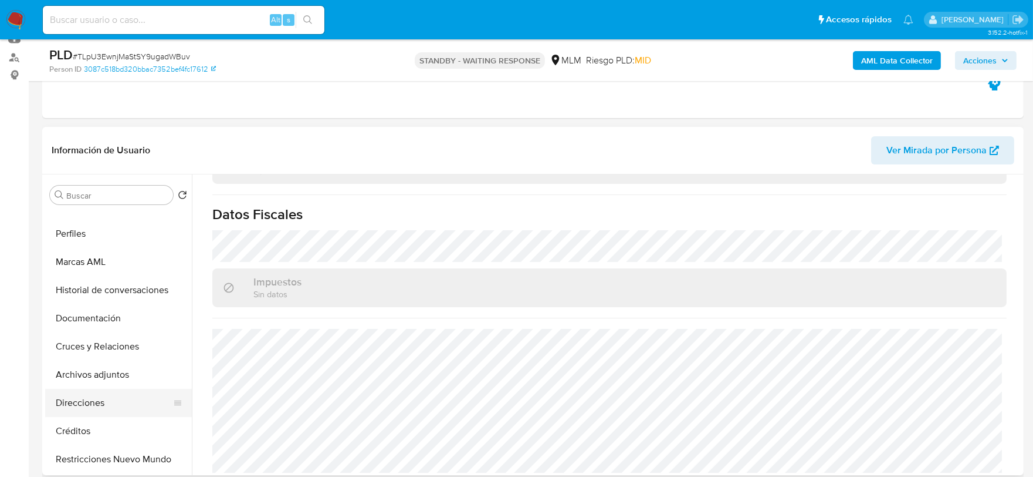
click at [96, 398] on button "Direcciones" at bounding box center [113, 402] width 137 height 28
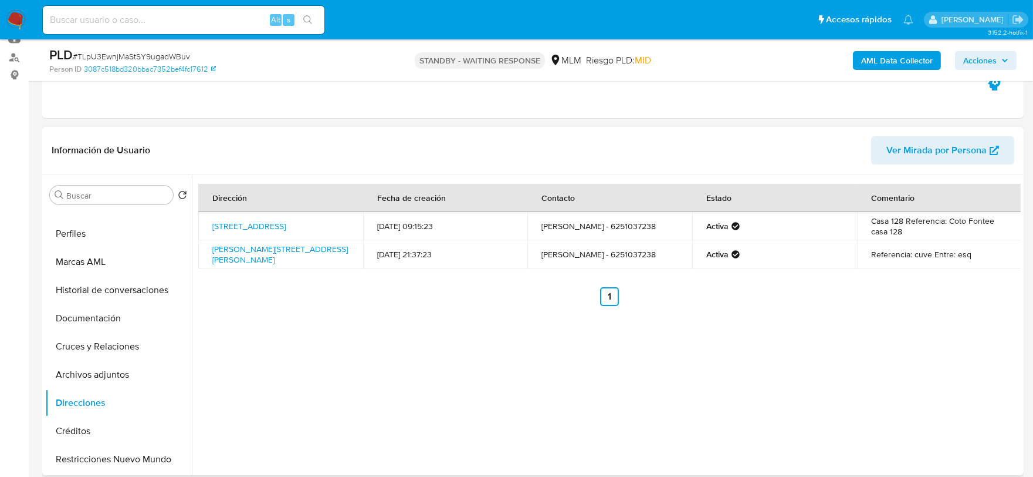
click at [590, 363] on div "Dirección Fecha de creación Contacto Estado Comentario Paseo Solares 1633, Zapo…" at bounding box center [606, 324] width 829 height 300
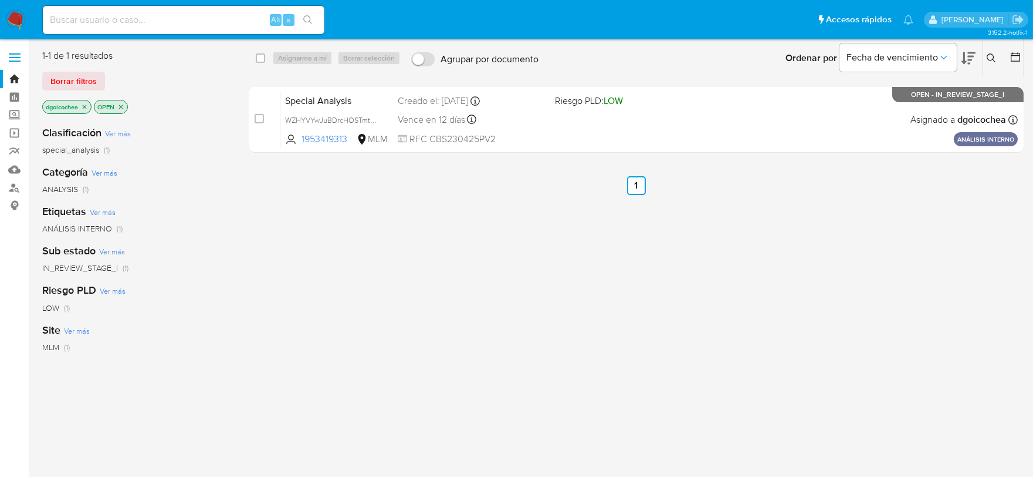
click at [989, 56] on icon at bounding box center [991, 57] width 9 height 9
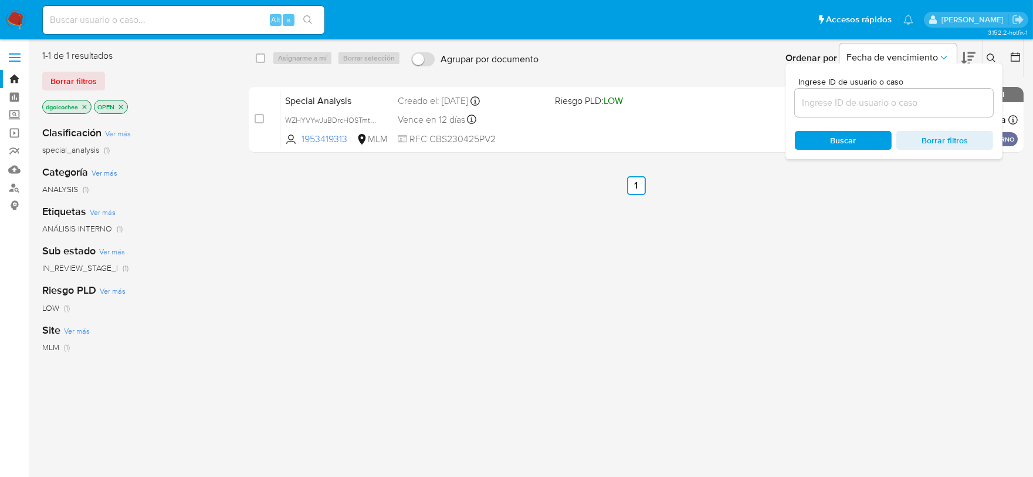
click at [900, 106] on input at bounding box center [894, 102] width 198 height 15
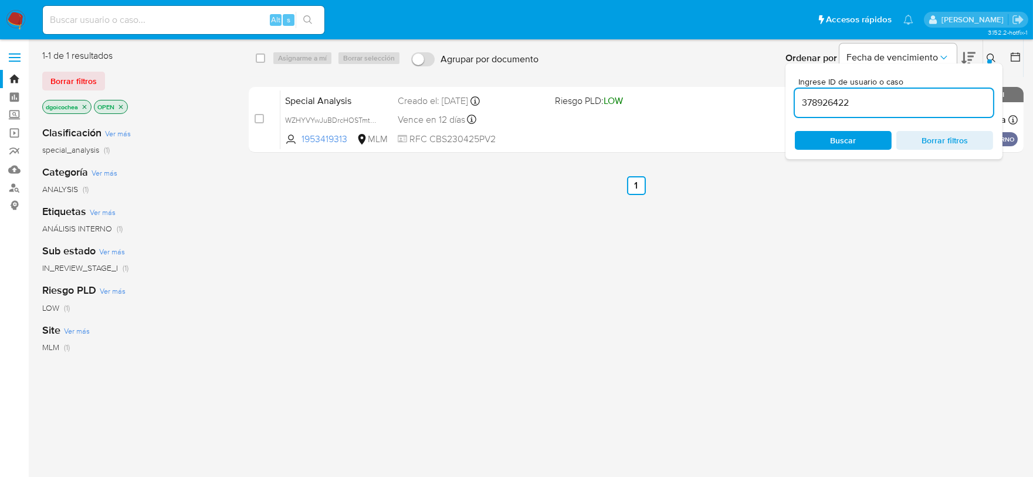
type input "378926422"
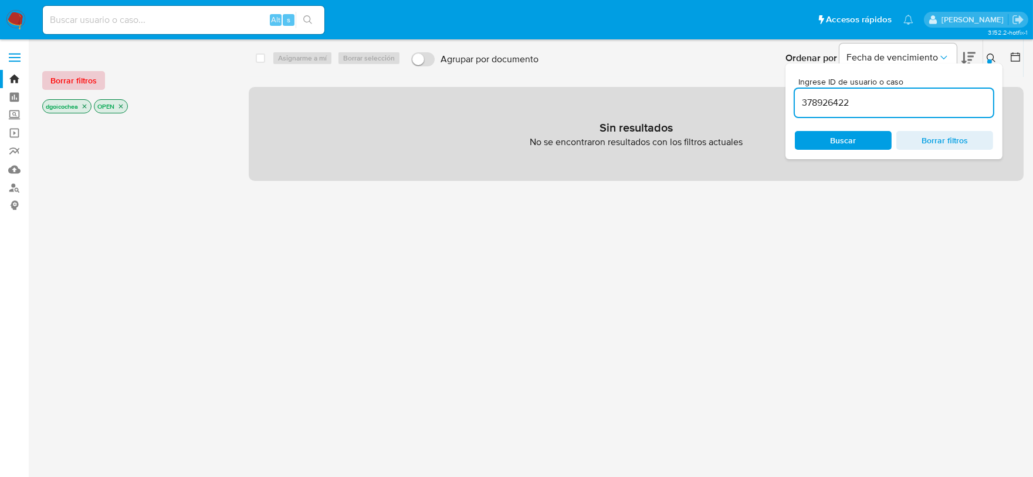
click at [74, 81] on span "Borrar filtros" at bounding box center [73, 80] width 46 height 16
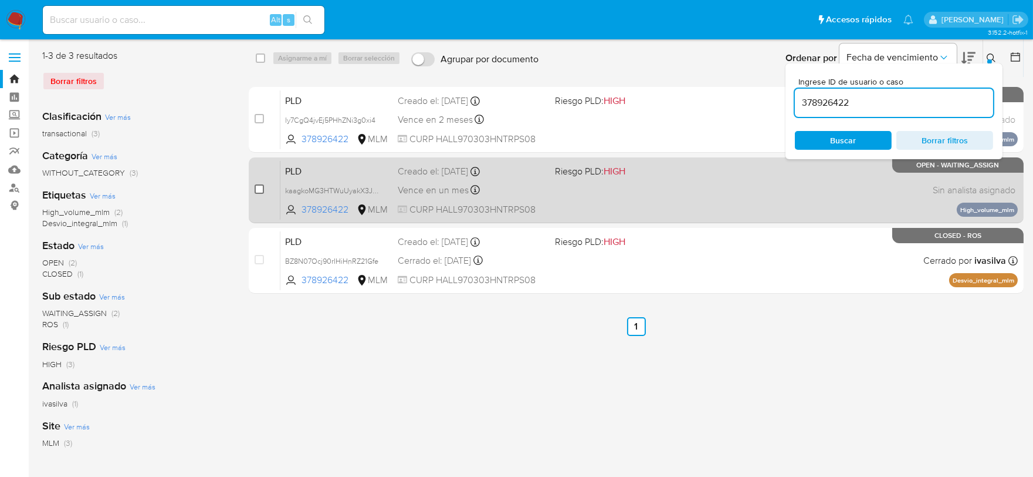
click at [258, 188] on input "checkbox" at bounding box center [259, 188] width 9 height 9
checkbox input "true"
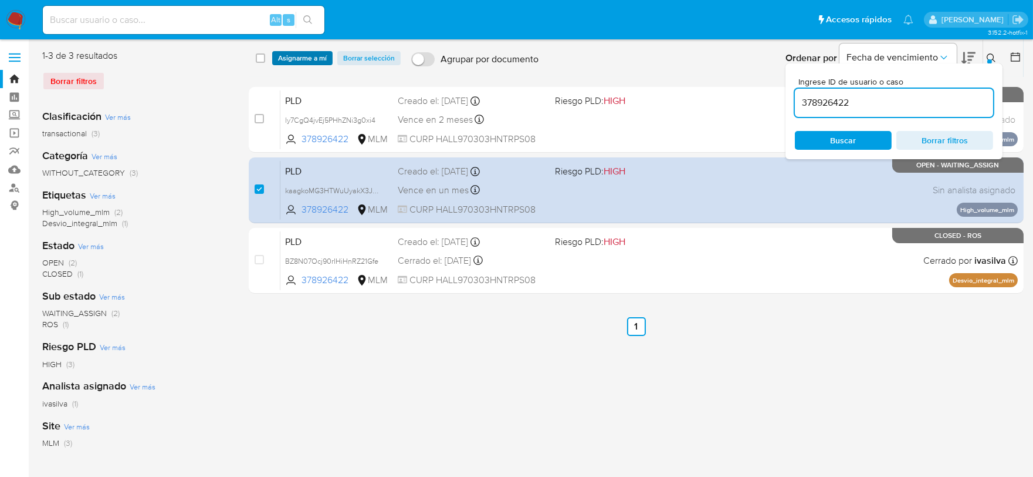
click at [314, 56] on span "Asignarme a mí" at bounding box center [302, 58] width 49 height 12
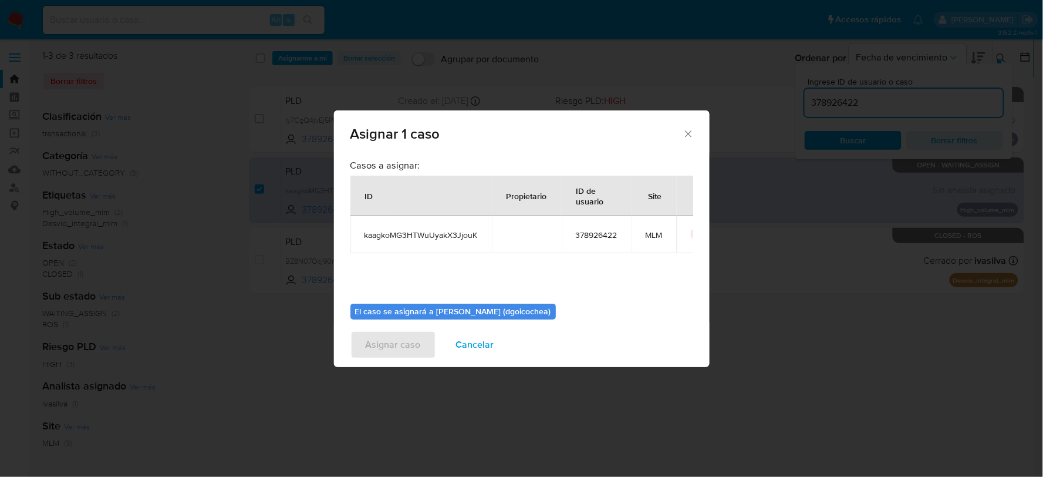
click at [424, 230] on span "kaagkoMG3HTWuUyakX3JjouK" at bounding box center [420, 234] width 113 height 11
copy span "kaagkoMG3HTWuUyakX3JjouK"
click at [690, 132] on icon "Cerrar ventana" at bounding box center [689, 134] width 12 height 12
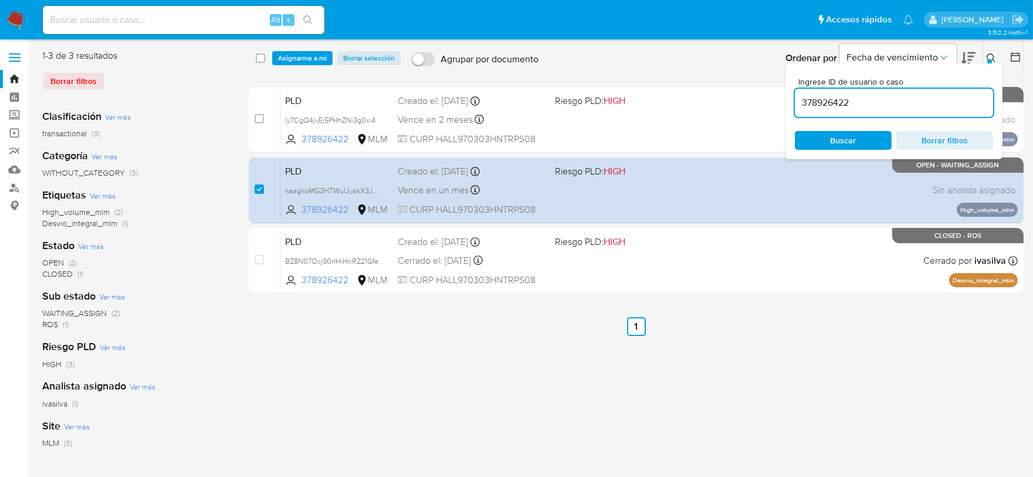
click at [822, 107] on input "378926422" at bounding box center [894, 102] width 198 height 15
paste input "88162880"
type input "88162880"
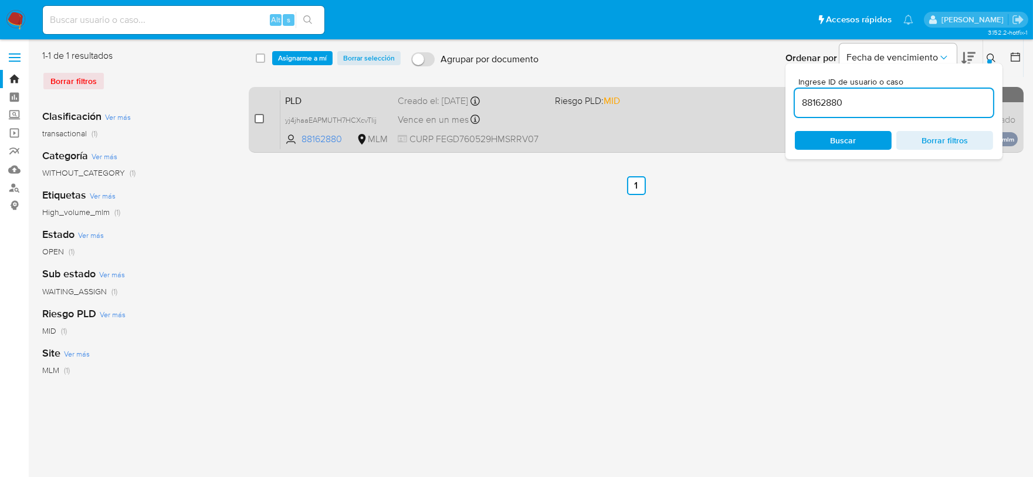
click at [259, 120] on input "checkbox" at bounding box center [259, 118] width 9 height 9
checkbox input "true"
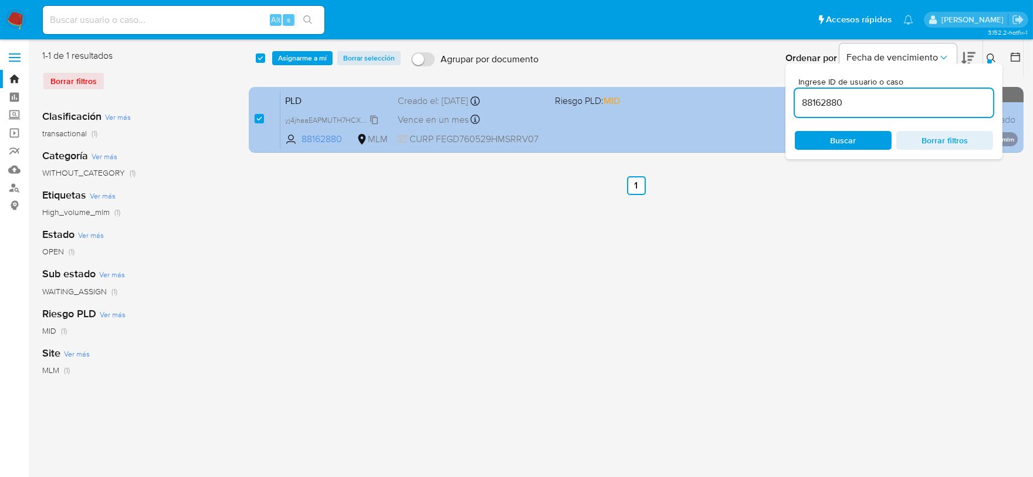
click at [371, 119] on span "yj4jhaaEAPMUTH7HCXcvTlij" at bounding box center [331, 119] width 92 height 13
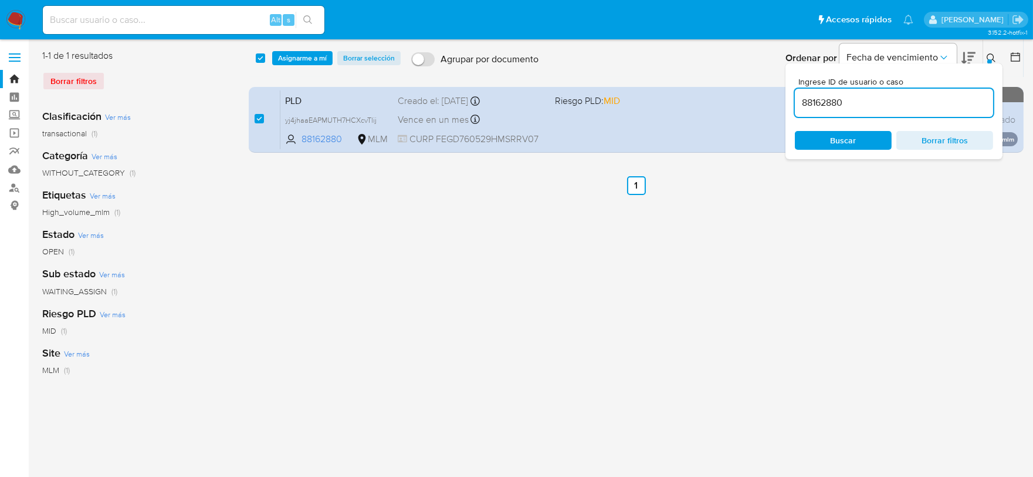
click at [823, 103] on input "88162880" at bounding box center [894, 102] width 198 height 15
paste input "131542866"
type input "131542866"
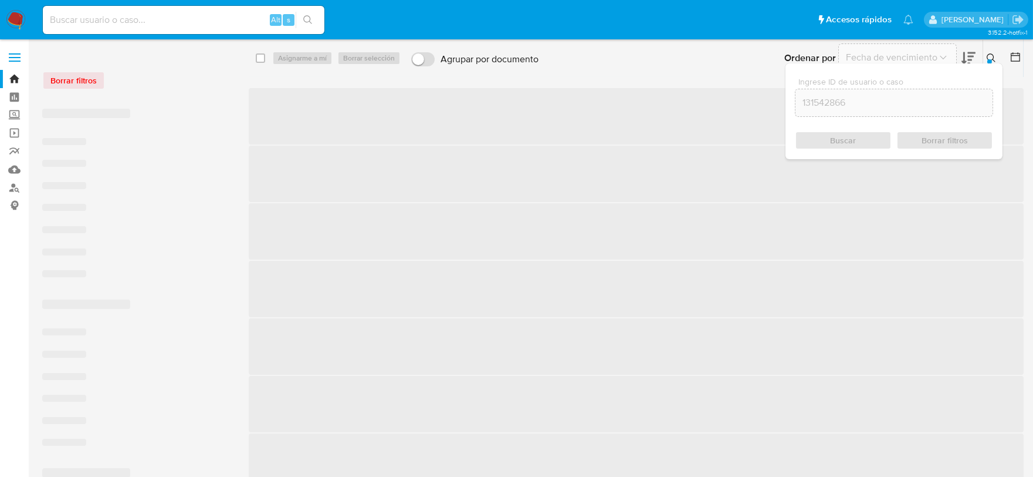
checkbox input "false"
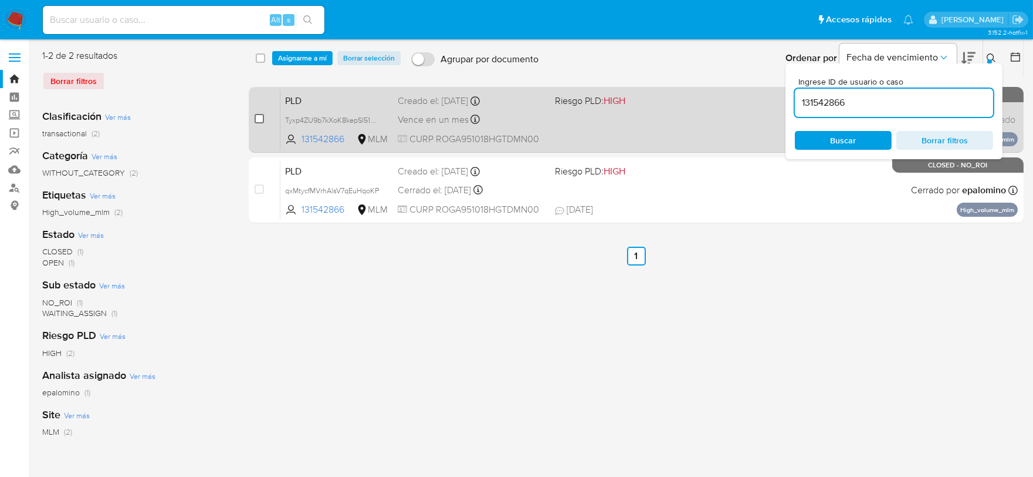
click at [258, 115] on input "checkbox" at bounding box center [259, 118] width 9 height 9
checkbox input "true"
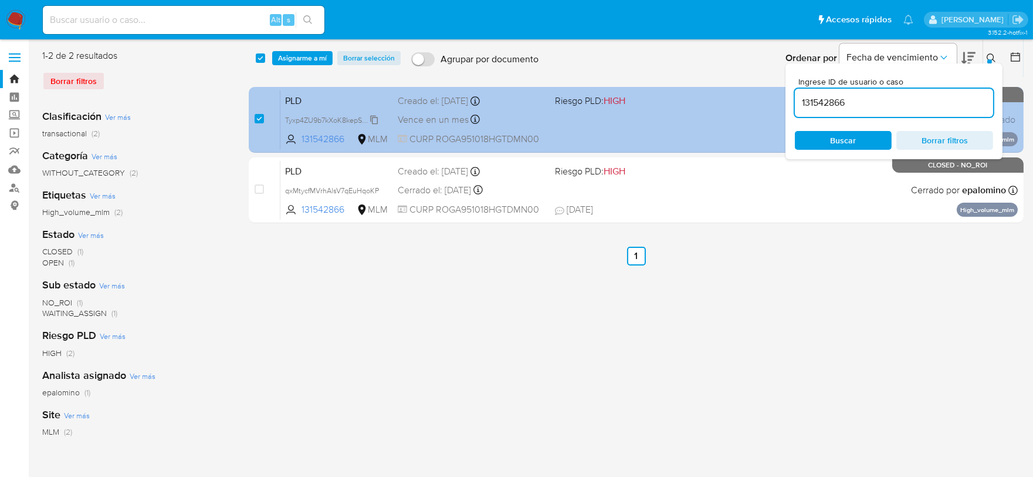
click at [377, 120] on span "Tyxp4ZU9b7kXoK8kepSI51DG" at bounding box center [333, 119] width 96 height 13
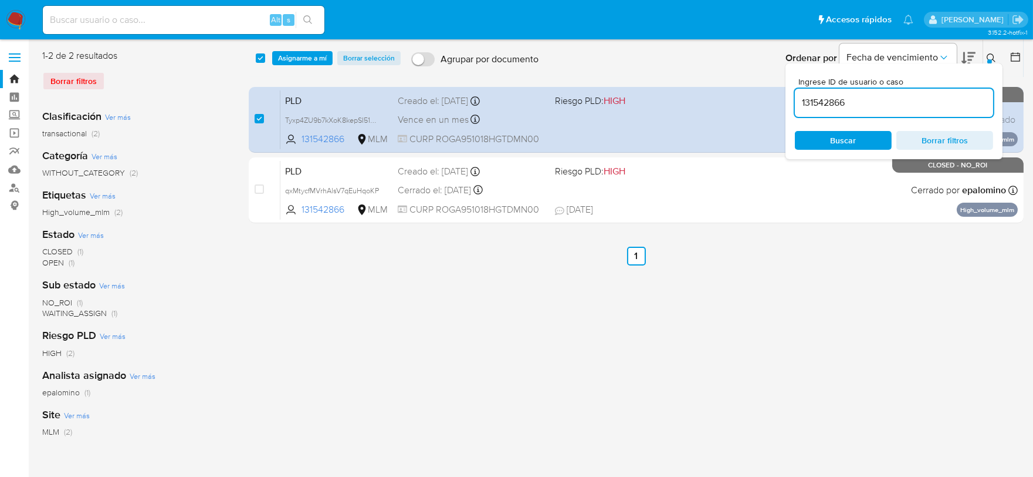
click at [832, 100] on input "131542866" at bounding box center [894, 102] width 198 height 15
paste input "238290394"
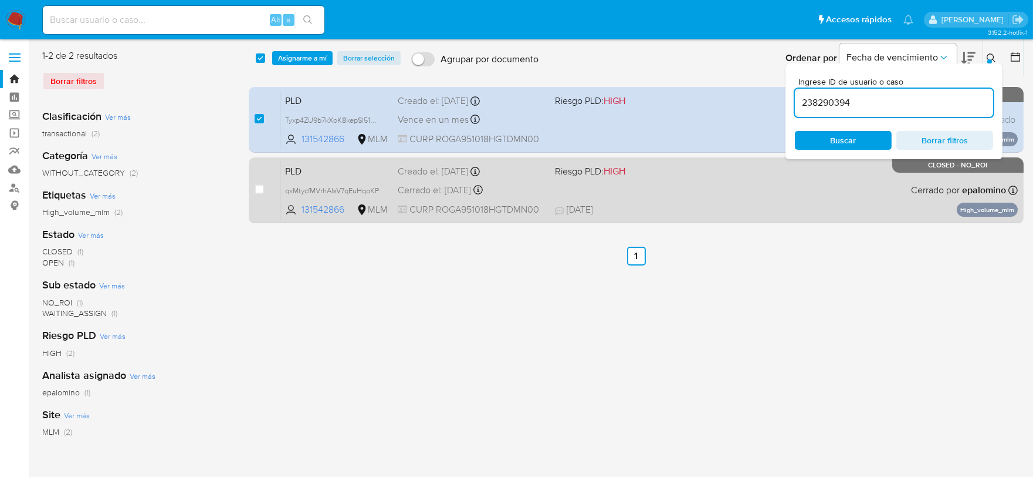
type input "238290394"
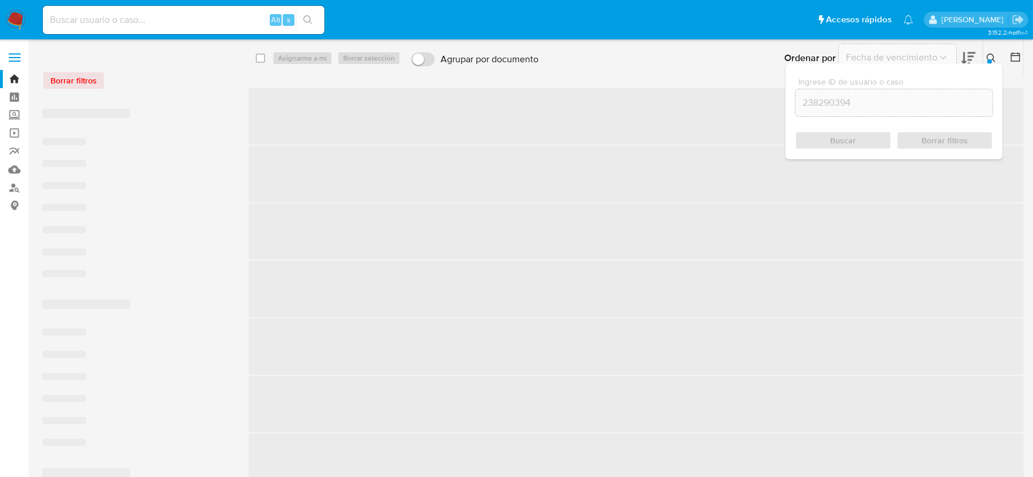
checkbox input "false"
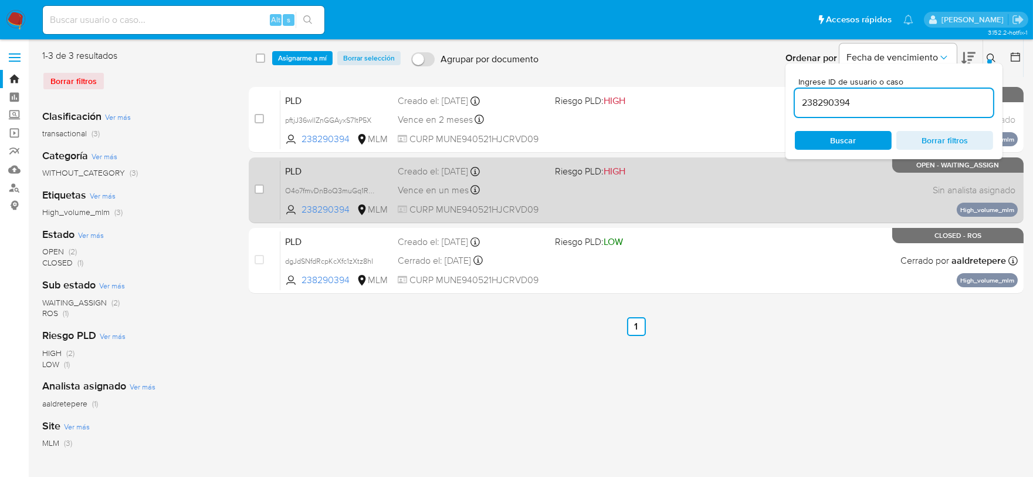
click at [266, 187] on div "case-item-checkbox No es posible asignar el caso" at bounding box center [268, 189] width 26 height 59
click at [261, 189] on input "checkbox" at bounding box center [259, 188] width 9 height 9
checkbox input "true"
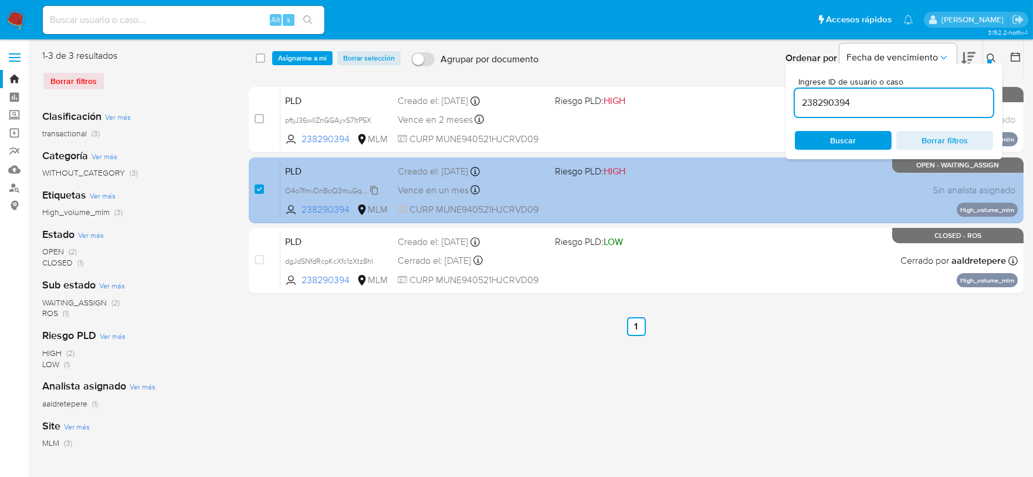
click at [373, 188] on span "O4o7fmvDnBoQ3muGq1RG6TE6" at bounding box center [337, 189] width 105 height 13
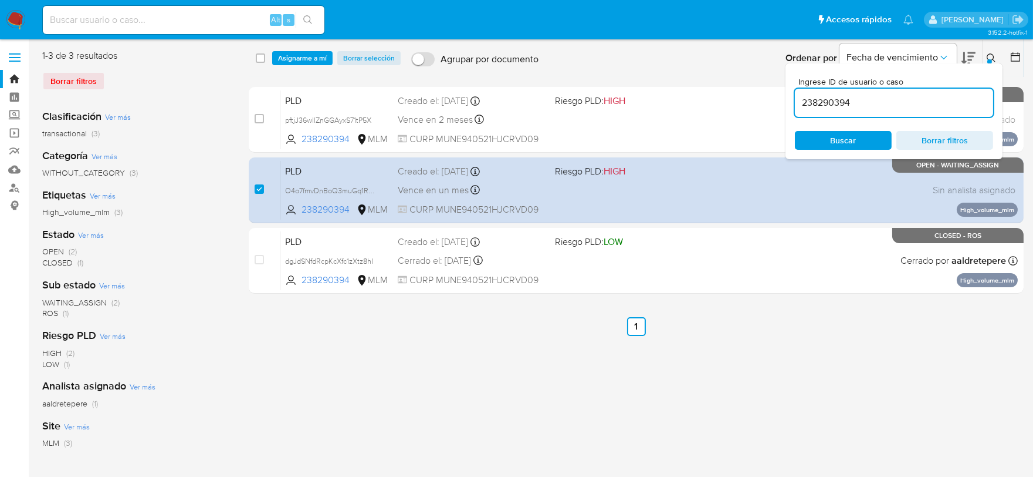
click at [302, 55] on span "Asignarme a mí" at bounding box center [302, 58] width 49 height 12
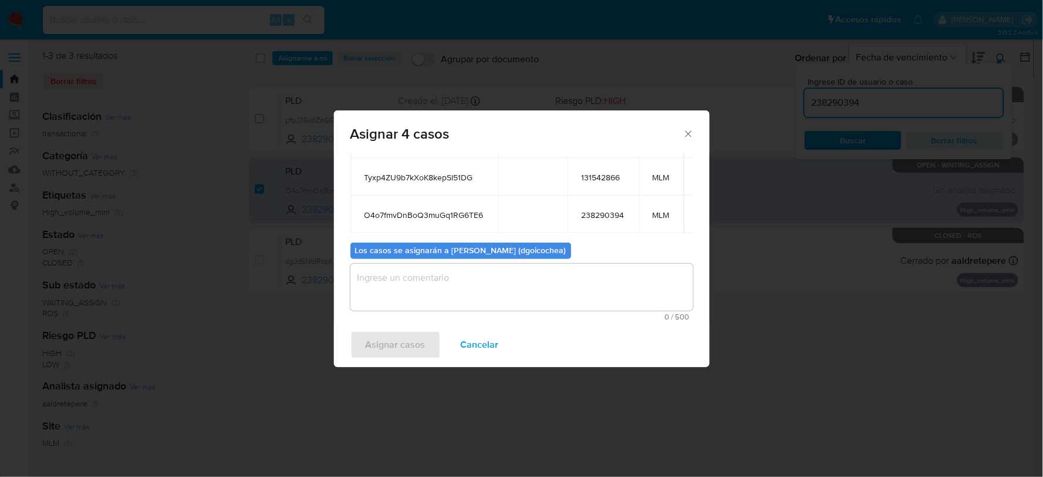
scroll to position [142, 0]
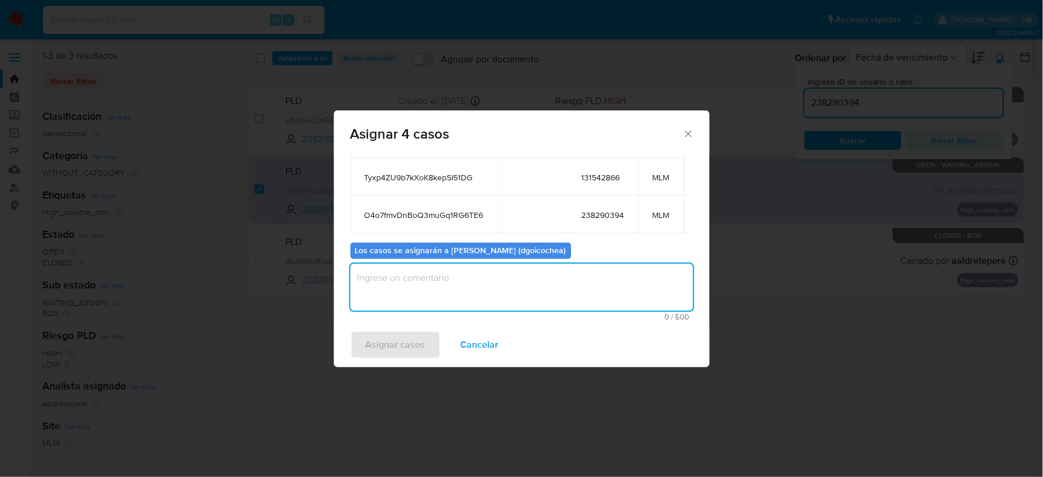
click at [522, 295] on textarea "assign-modal" at bounding box center [521, 286] width 343 height 47
type textarea "dg"
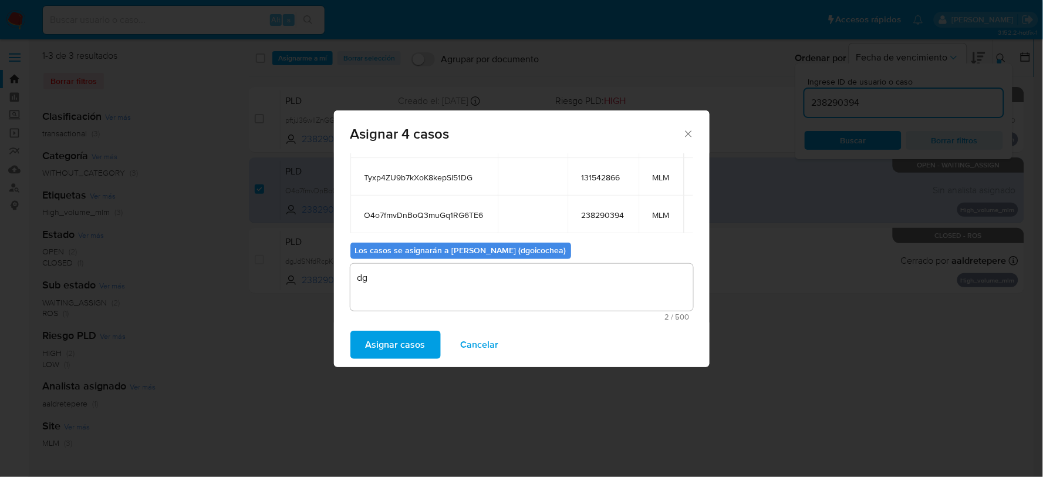
click at [397, 339] on span "Asignar casos" at bounding box center [396, 345] width 60 height 26
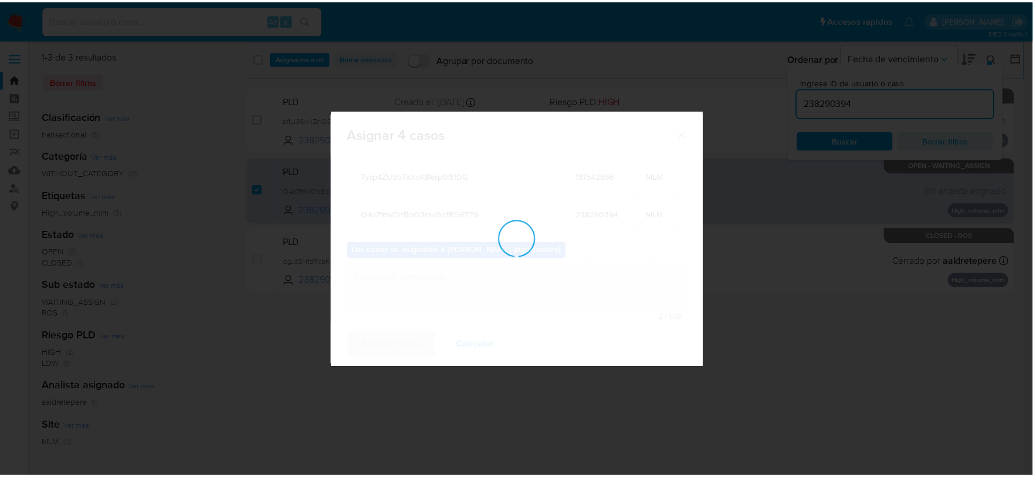
scroll to position [71, 0]
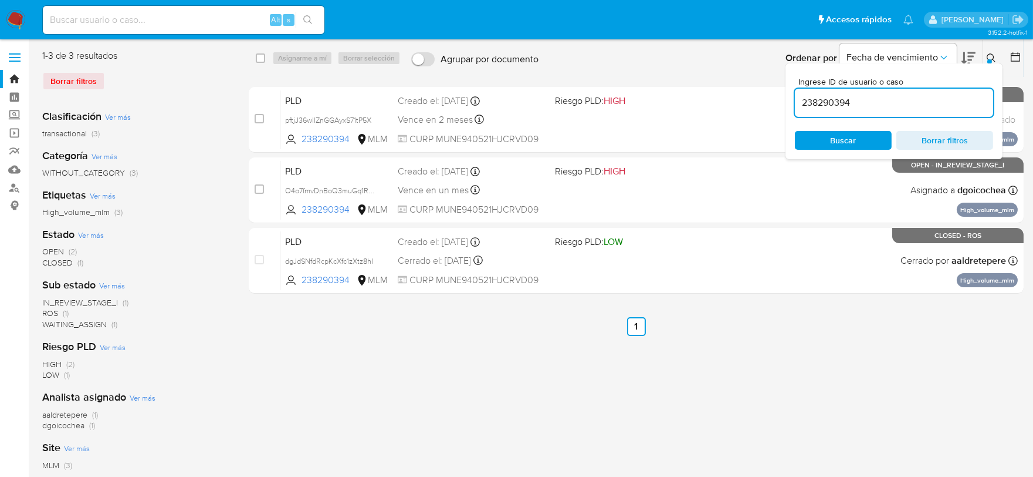
click at [819, 101] on input "238290394" at bounding box center [894, 102] width 198 height 15
paste input "378926422"
type input "378926422"
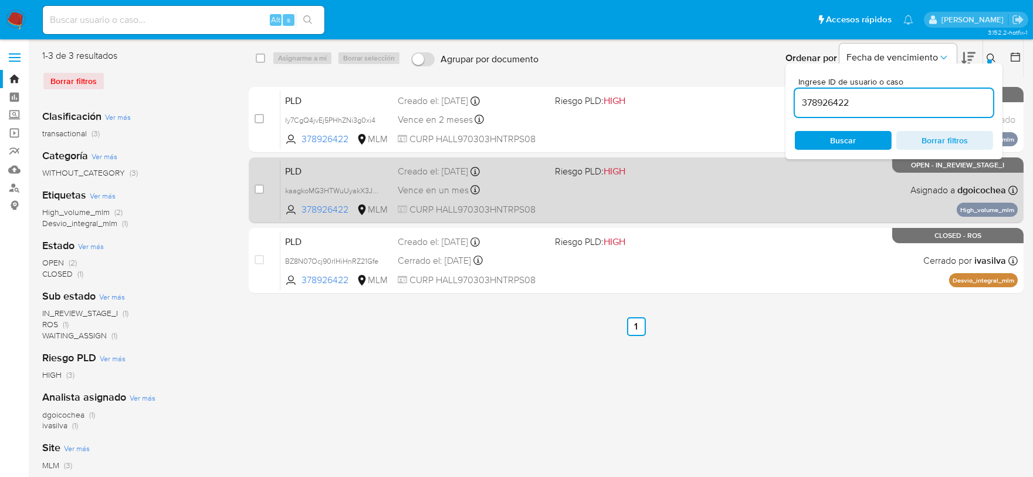
click at [296, 172] on span "PLD" at bounding box center [336, 170] width 103 height 15
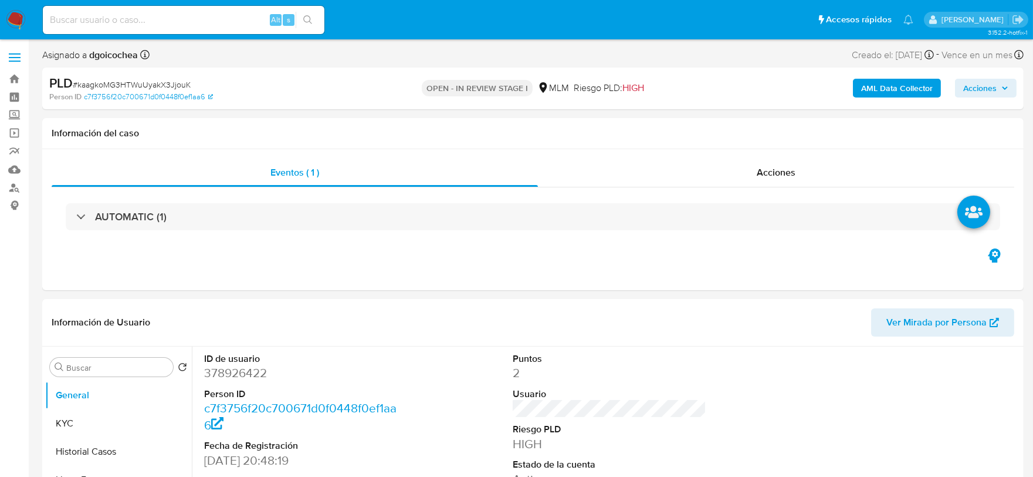
select select "10"
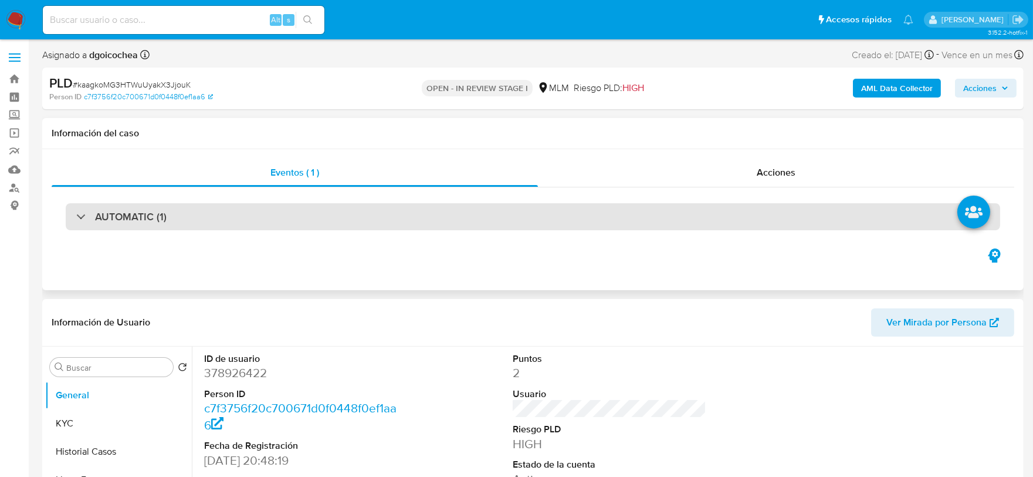
click at [175, 222] on div "AUTOMATIC (1)" at bounding box center [533, 216] width 935 height 27
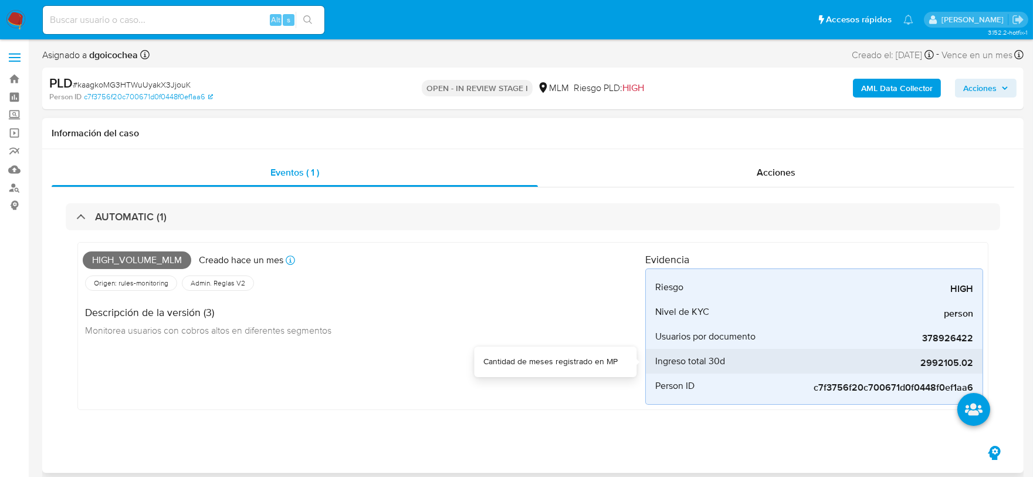
click at [929, 359] on span "2992105.02" at bounding box center [886, 363] width 176 height 12
copy span "2992105.02"
click at [345, 344] on div "Descripción de la versión (3) Monitorea usuarios con cobros altos en diferentes…" at bounding box center [364, 319] width 563 height 53
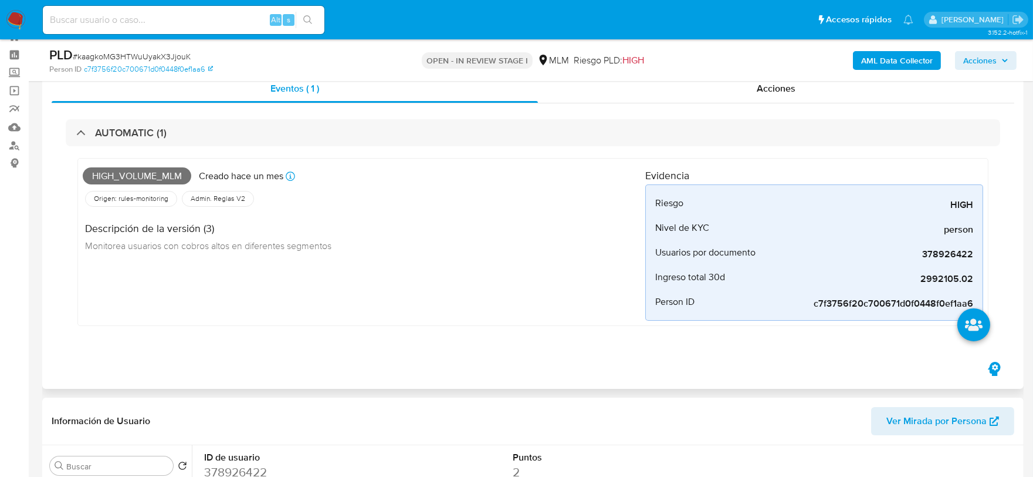
scroll to position [65, 0]
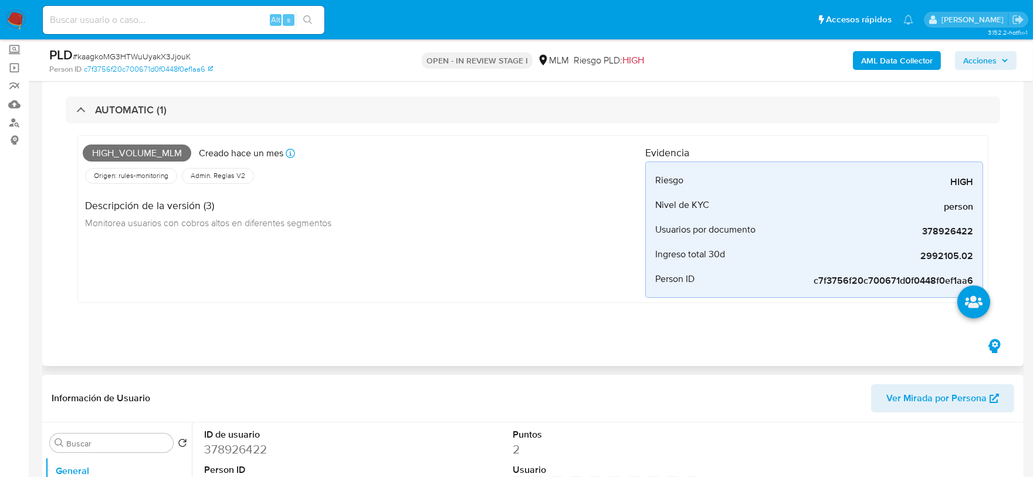
click at [356, 302] on div "High_volume_mlm Creado hace un mes Creado: 12/07/2025 03:05:17 Origen: rules-mo…" at bounding box center [532, 219] width 911 height 168
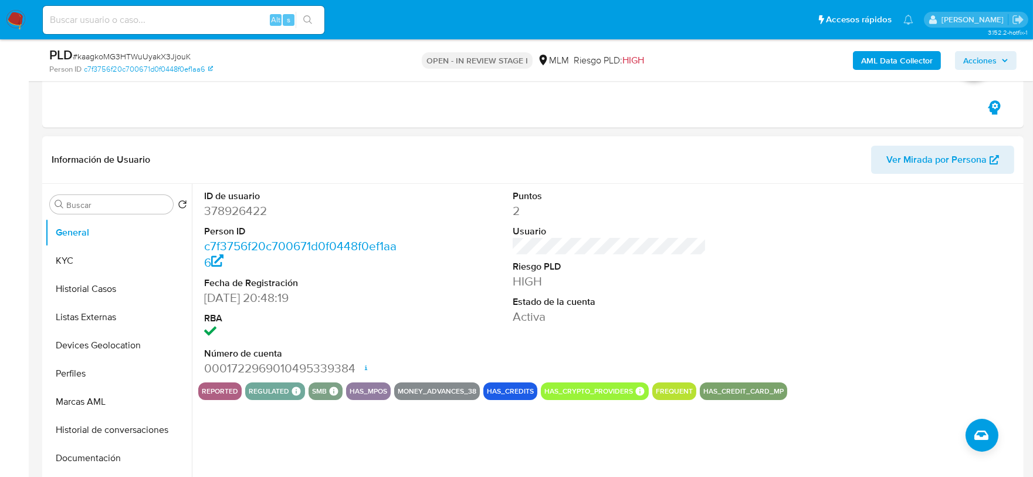
scroll to position [326, 0]
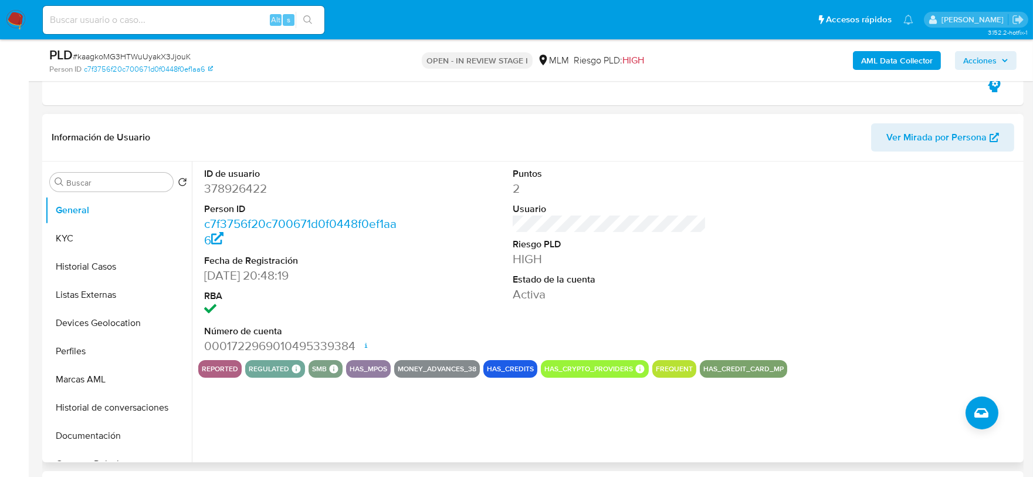
click at [792, 312] on div "ID de usuario 378926422 Person ID c7f3756f20c700671d0f0448f0ef1aa6 Fecha de Reg…" at bounding box center [609, 260] width 823 height 198
click at [114, 232] on button "KYC" at bounding box center [113, 238] width 137 height 28
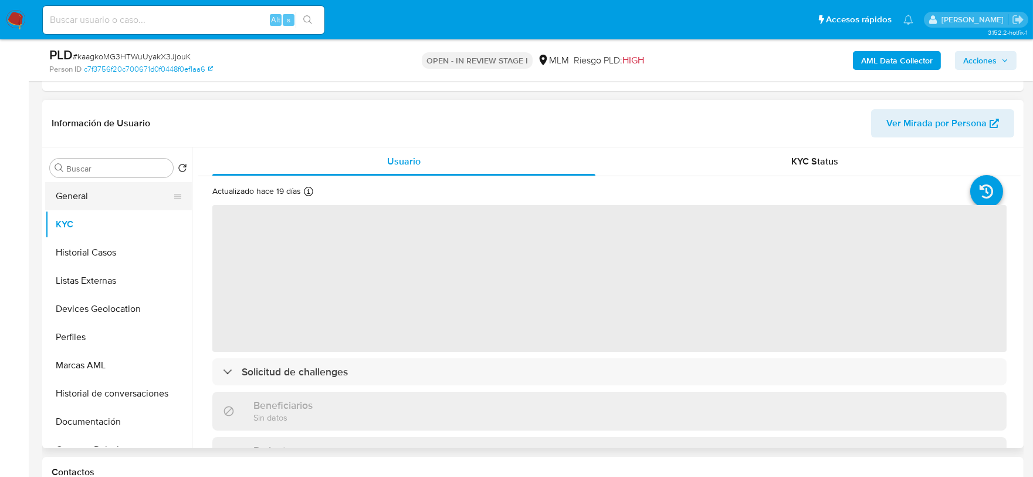
click at [89, 196] on button "General" at bounding box center [113, 196] width 137 height 28
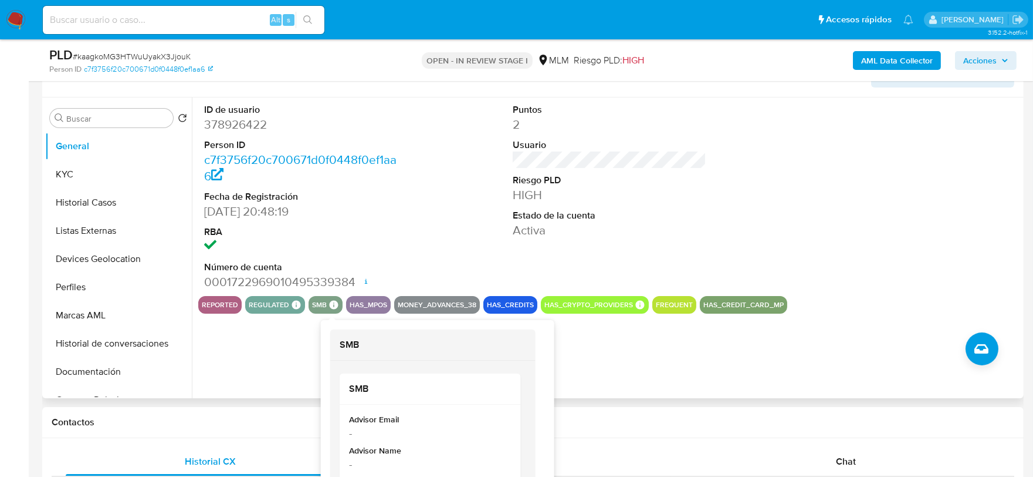
scroll to position [391, 0]
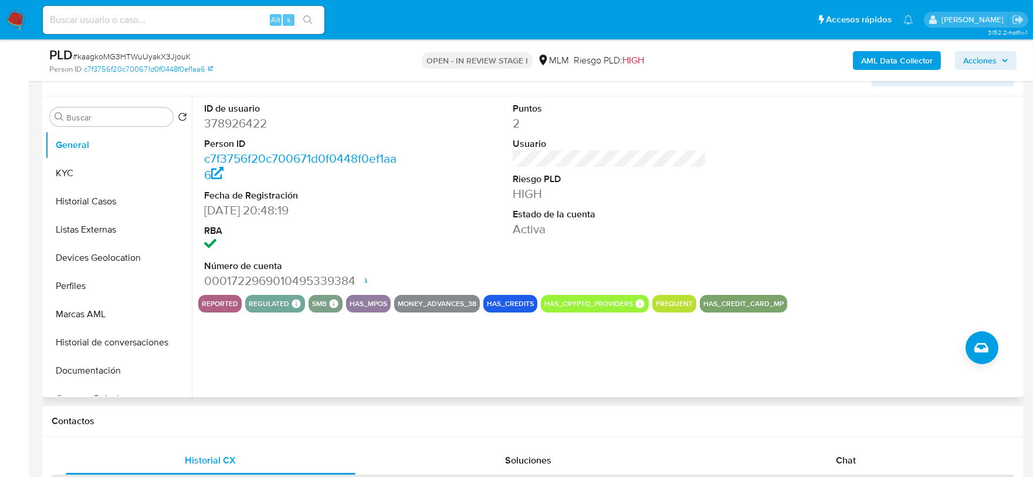
click at [258, 127] on dd "378926422" at bounding box center [301, 123] width 194 height 16
copy dd "378926422"
click at [485, 356] on div "ID de usuario 378926422 Person ID c7f3756f20c700671d0f0448f0ef1aa6 Fecha de Reg…" at bounding box center [606, 246] width 829 height 300
click at [120, 177] on button "KYC" at bounding box center [113, 173] width 137 height 28
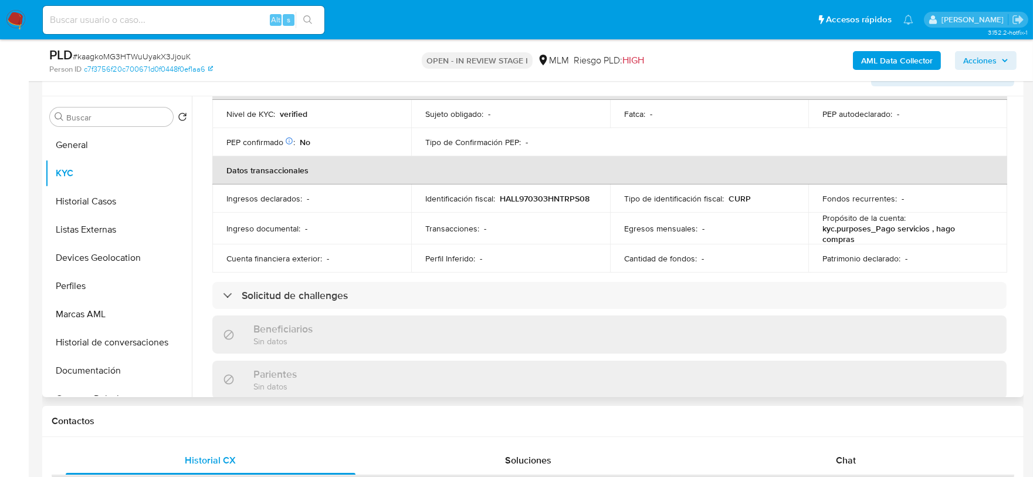
scroll to position [326, 0]
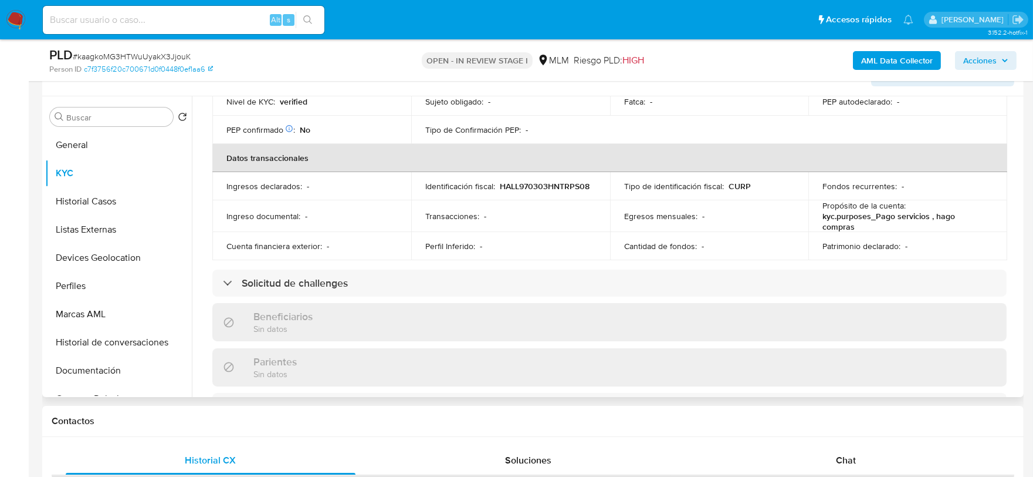
click at [195, 248] on div "Usuario KYC Status Actualizado hace 19 días Creado: 18/05/2020 01:28:51 Actuali…" at bounding box center [606, 246] width 829 height 300
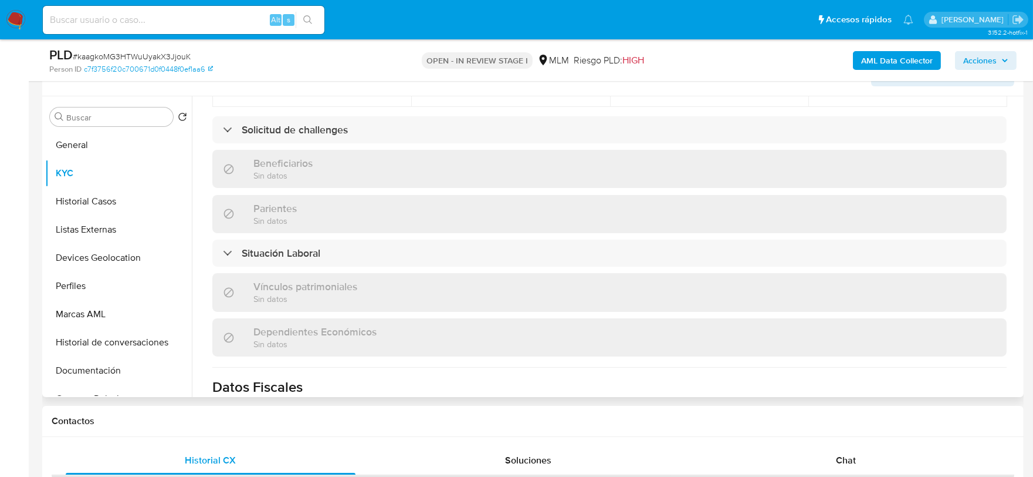
scroll to position [717, 0]
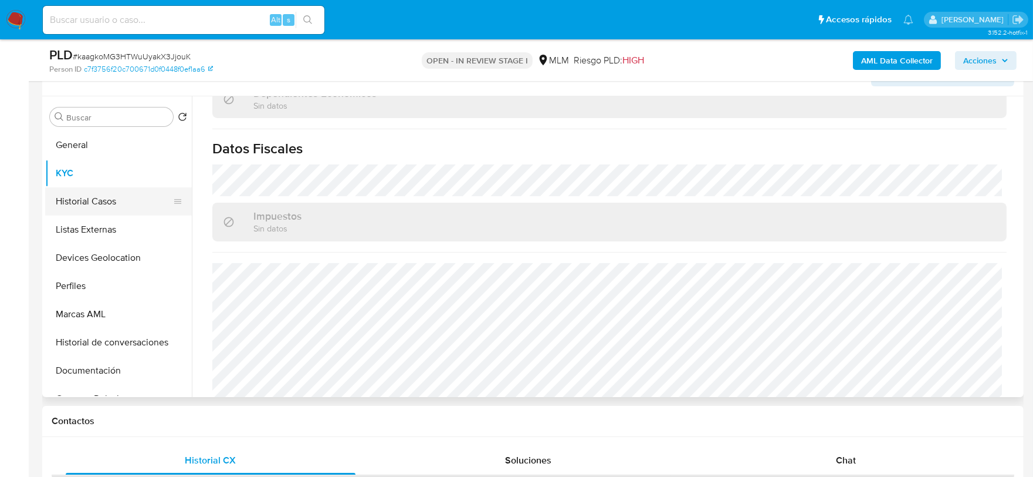
click at [104, 203] on button "Historial Casos" at bounding box center [113, 201] width 137 height 28
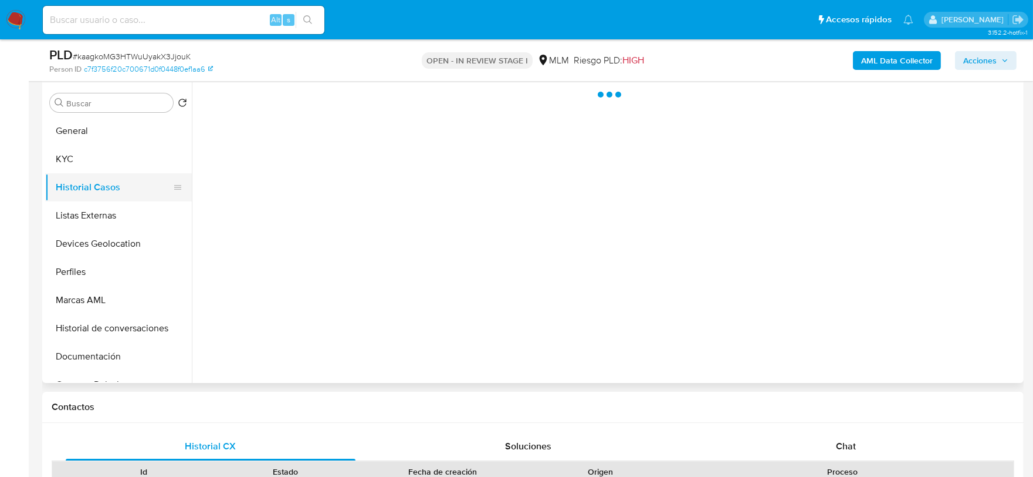
scroll to position [0, 0]
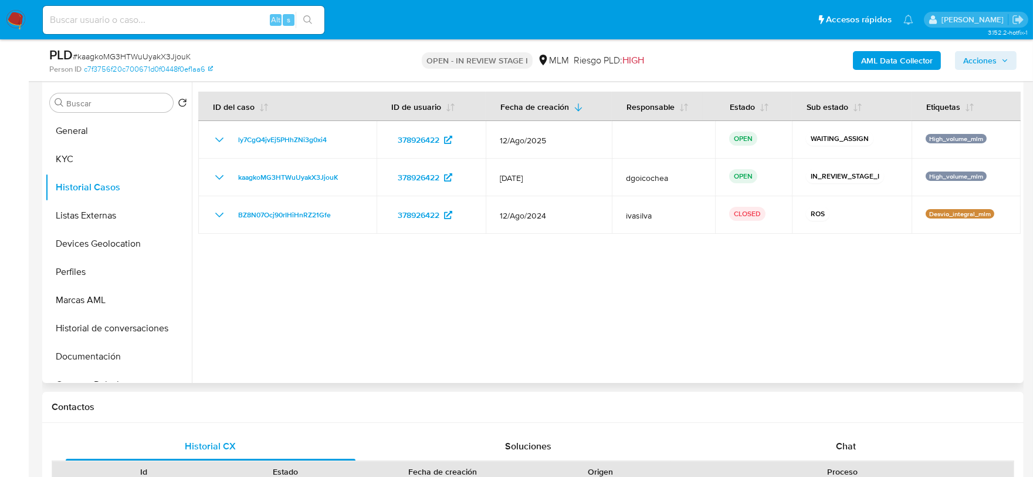
click at [388, 322] on div at bounding box center [606, 232] width 829 height 300
click at [370, 333] on div at bounding box center [606, 232] width 829 height 300
click at [87, 217] on button "Listas Externas" at bounding box center [113, 215] width 137 height 28
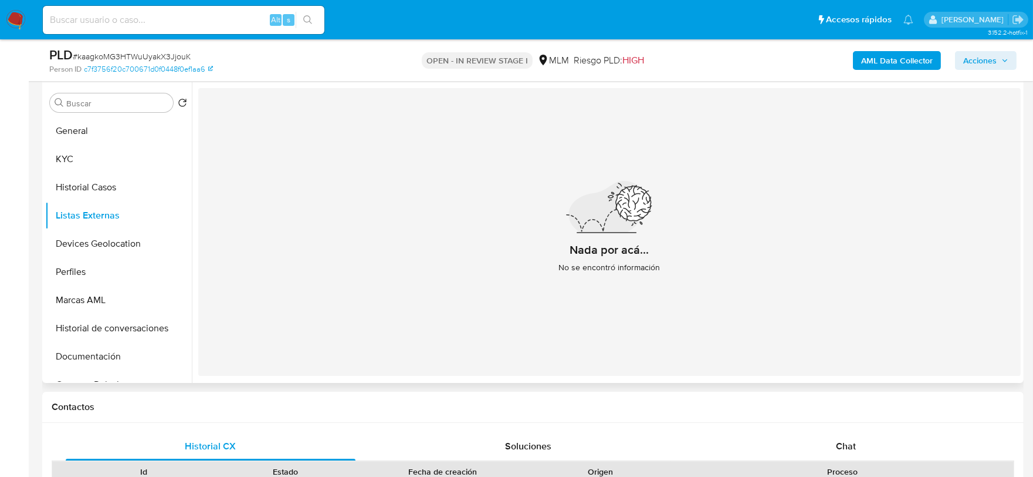
click at [461, 299] on div "Nada por acá... No se encontró información" at bounding box center [609, 232] width 823 height 288
click at [115, 247] on button "Devices Geolocation" at bounding box center [113, 243] width 137 height 28
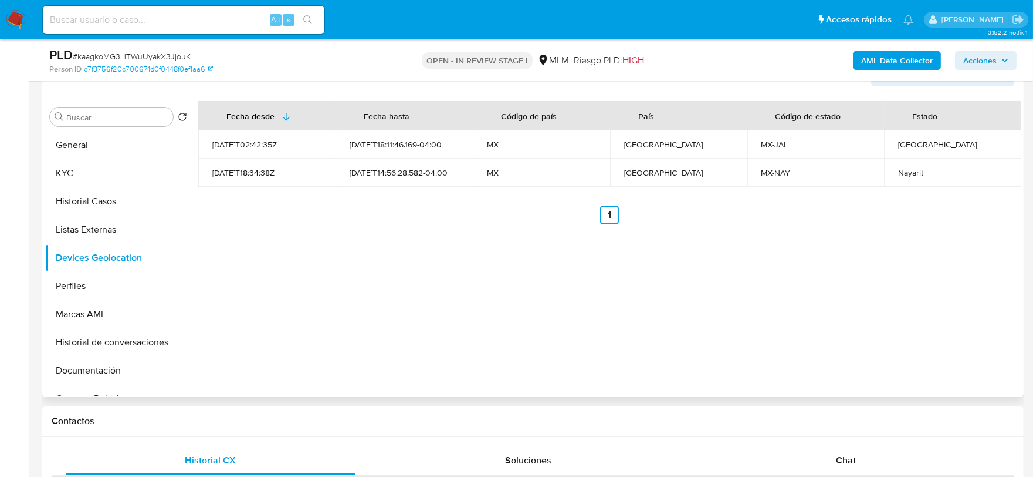
click at [310, 330] on div "Fecha desde Fecha hasta Código de país País Código de estado Estado 2021-11-01T…" at bounding box center [606, 246] width 829 height 300
click at [92, 283] on button "Perfiles" at bounding box center [113, 286] width 137 height 28
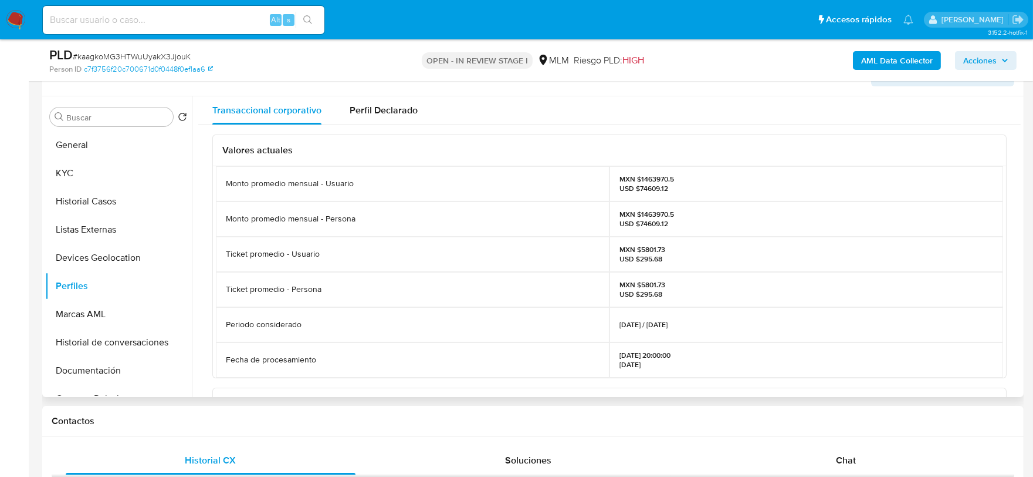
click at [207, 279] on div "Valores actuales Monto promedio mensual - Usuario MXN $1463970.5 USD $74609.12 …" at bounding box center [609, 398] width 823 height 547
click at [118, 370] on button "Documentación" at bounding box center [113, 370] width 137 height 28
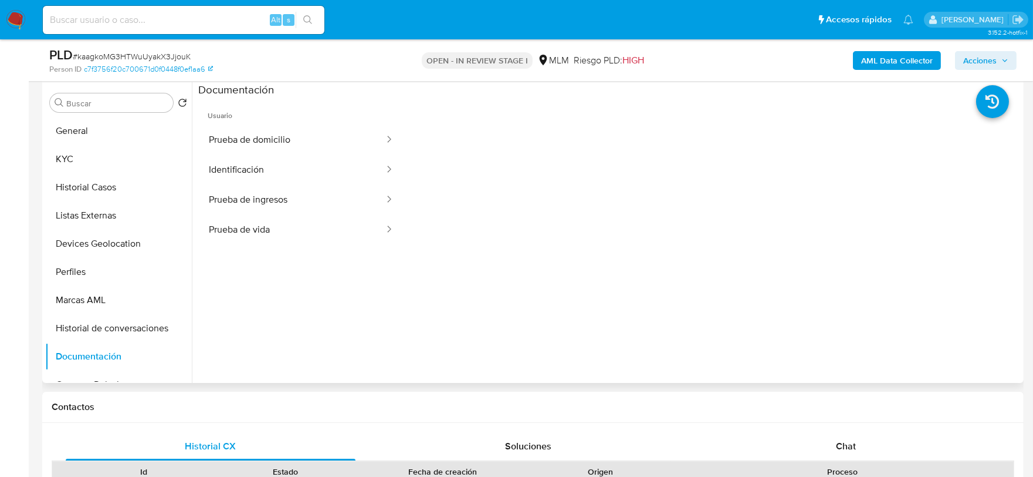
click at [273, 143] on button "Prueba de domicilio" at bounding box center [291, 140] width 187 height 30
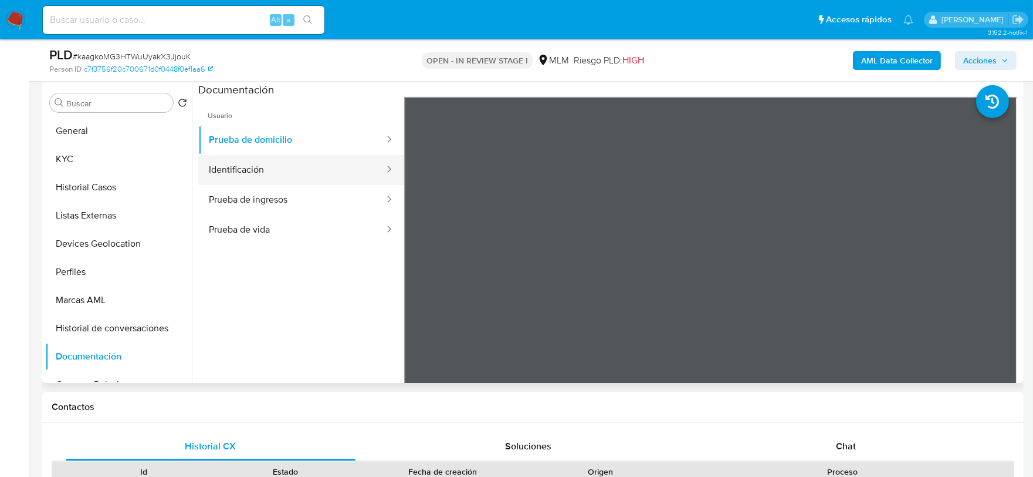
click at [251, 161] on button "Identificación" at bounding box center [291, 170] width 187 height 30
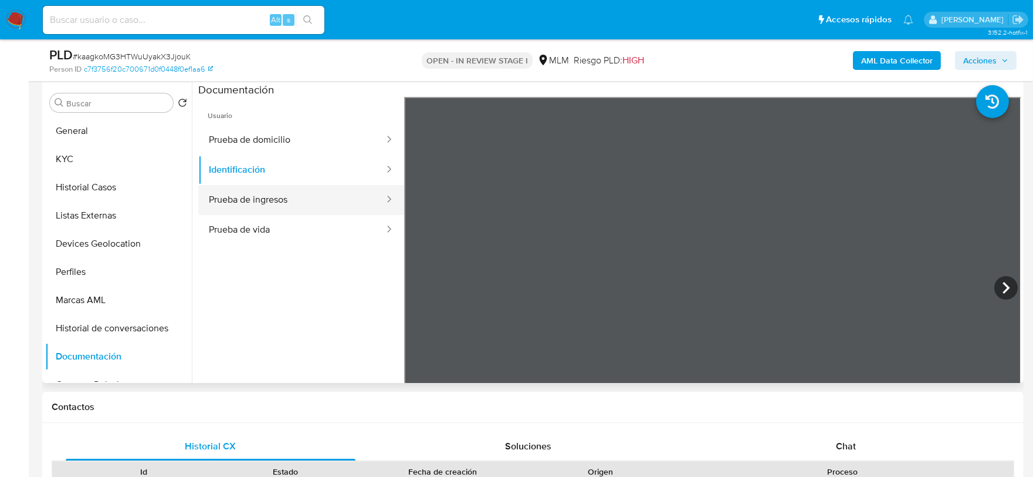
click at [212, 201] on button "Prueba de ingresos" at bounding box center [291, 200] width 187 height 30
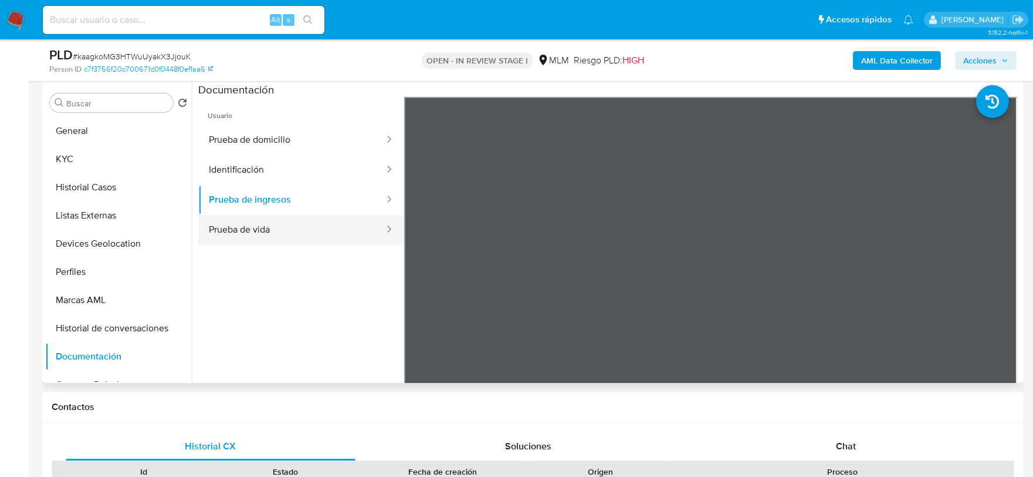
click at [306, 231] on button "Prueba de vida" at bounding box center [291, 230] width 187 height 30
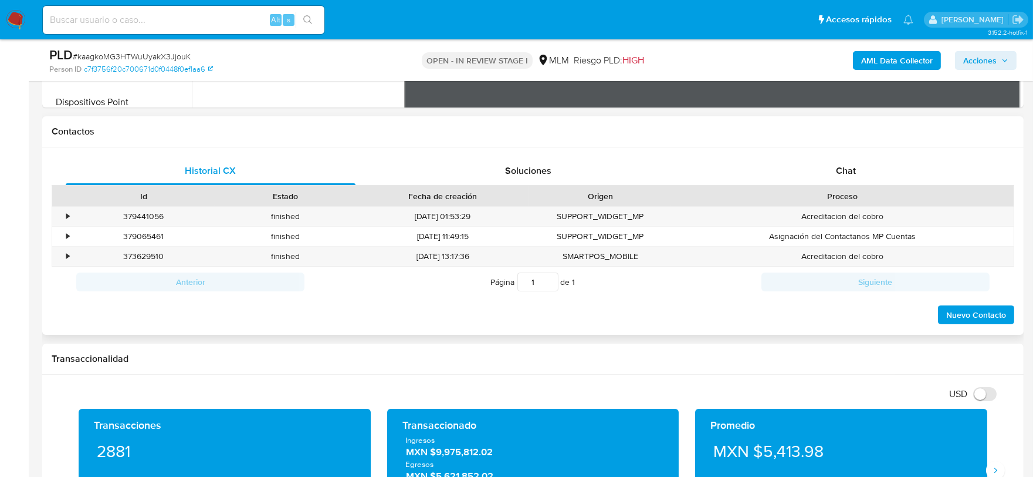
scroll to position [717, 0]
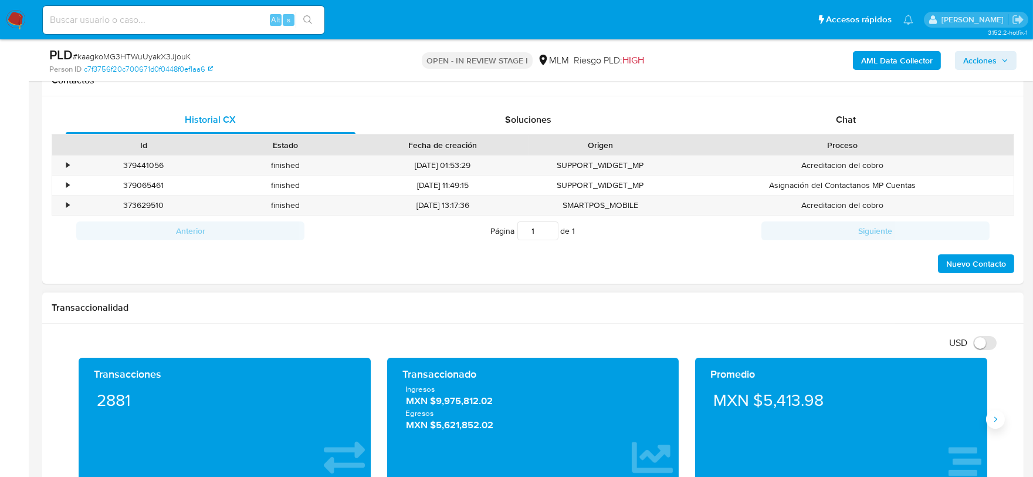
click at [998, 421] on icon "Siguiente" at bounding box center [995, 418] width 9 height 9
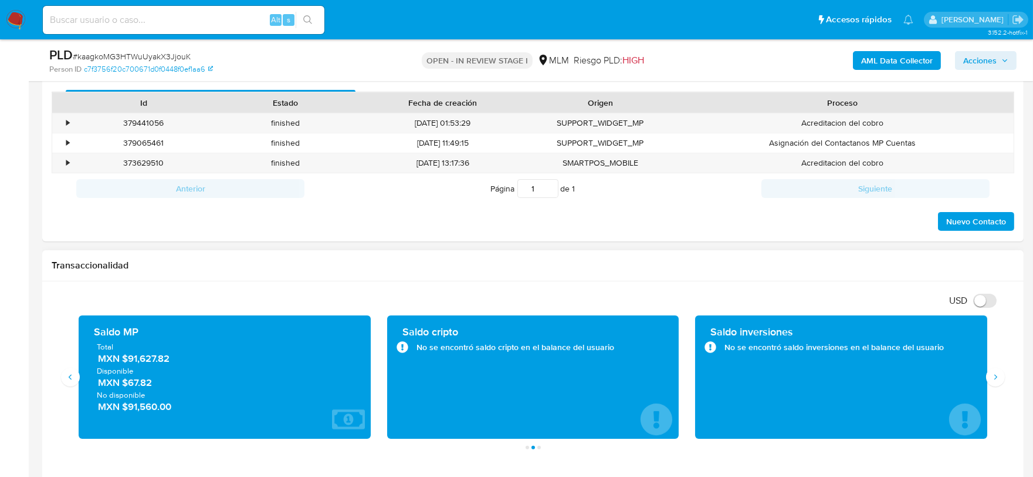
scroll to position [782, 0]
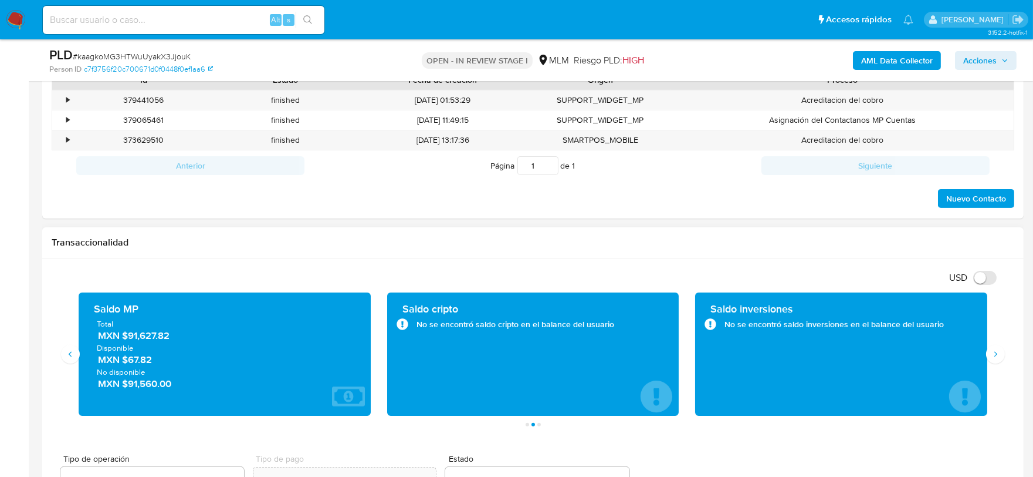
click at [445, 248] on h1 "Transaccionalidad" at bounding box center [533, 242] width 963 height 12
drag, startPoint x: 185, startPoint y: 337, endPoint x: 130, endPoint y: 340, distance: 55.2
click at [130, 340] on span "MXN $91,627.82" at bounding box center [225, 335] width 255 height 13
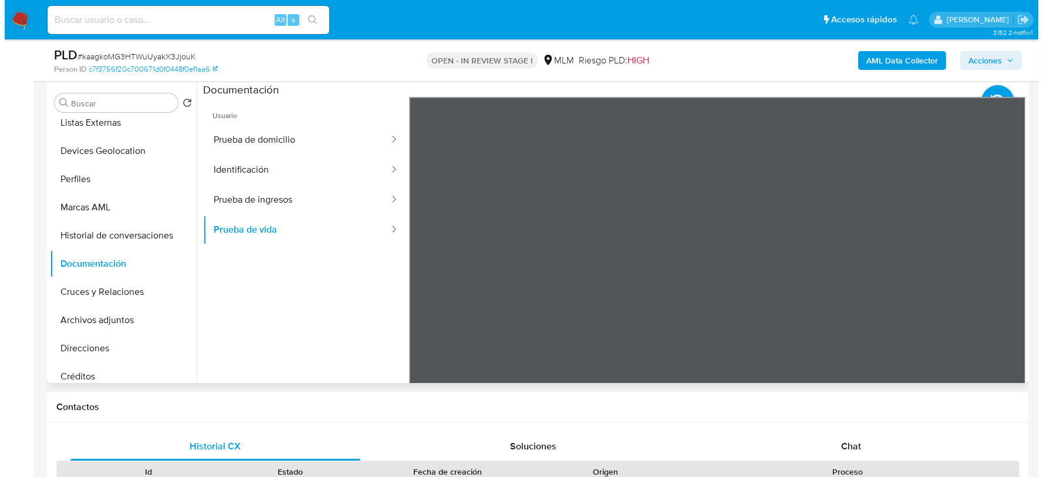
scroll to position [0, 0]
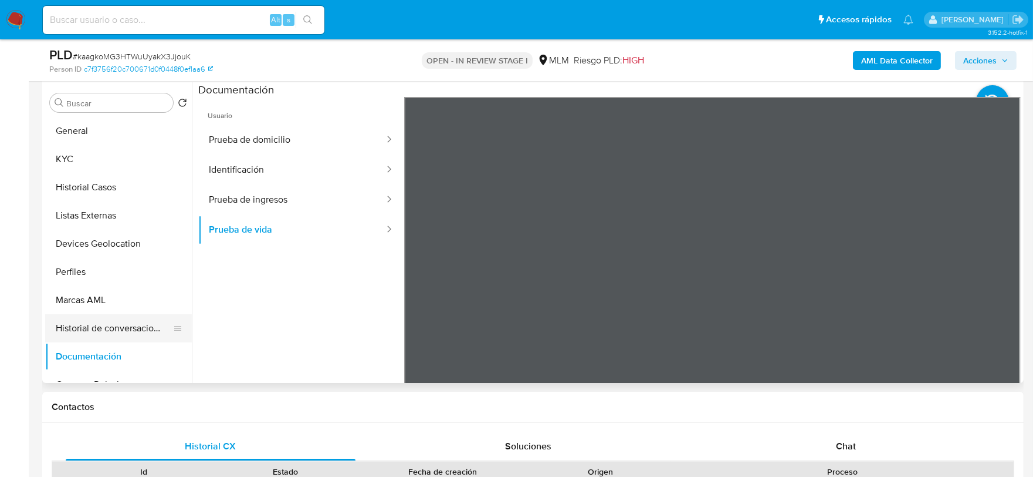
click at [120, 327] on button "Historial de conversaciones" at bounding box center [113, 328] width 137 height 28
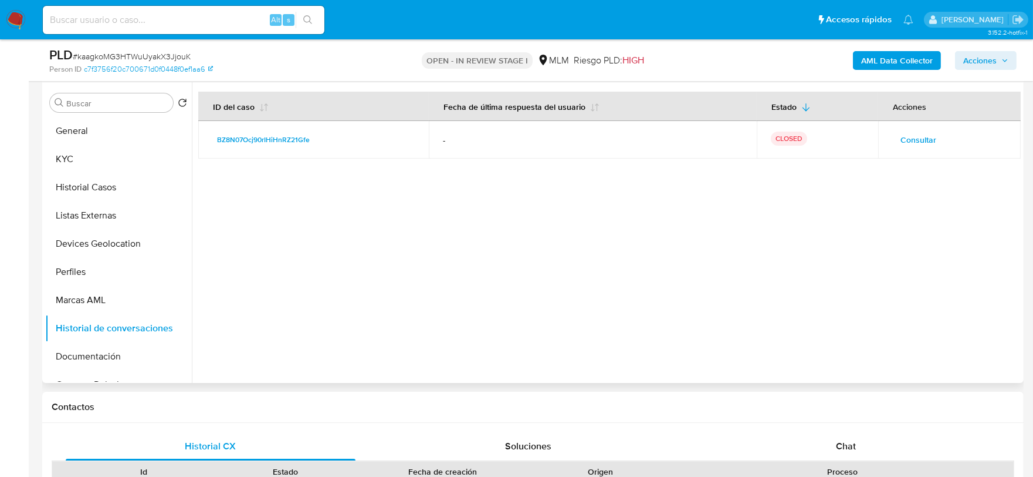
click at [922, 139] on span "Consultar" at bounding box center [919, 139] width 36 height 16
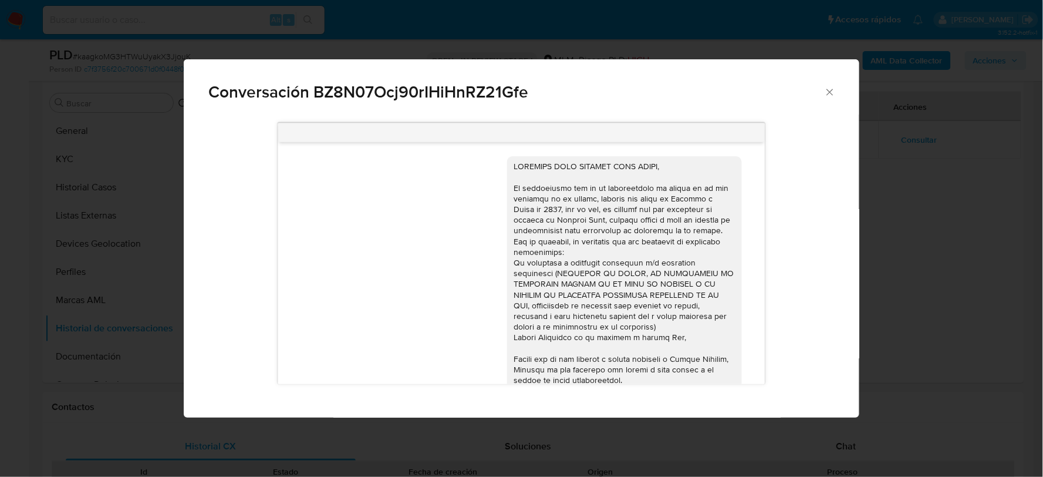
click at [829, 87] on icon "Cerrar" at bounding box center [830, 92] width 12 height 12
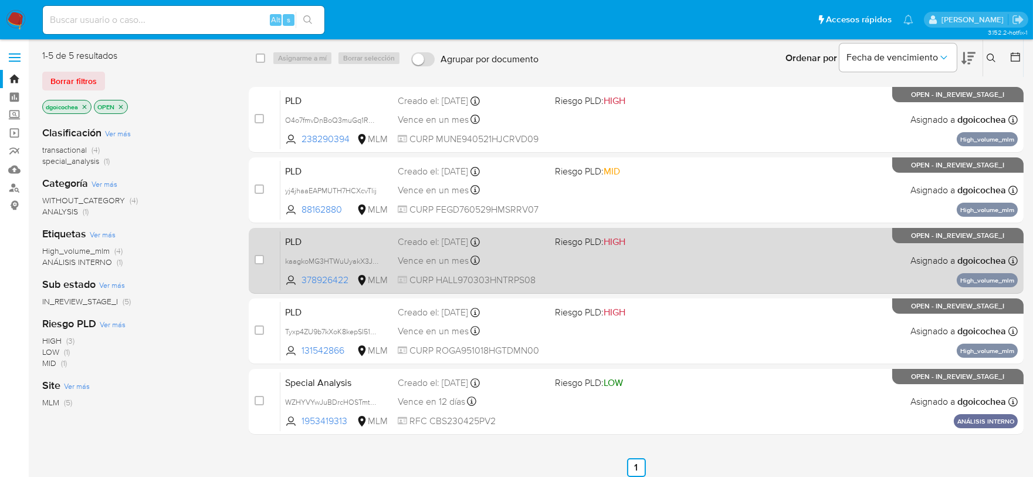
click at [298, 242] on span "PLD" at bounding box center [336, 240] width 103 height 15
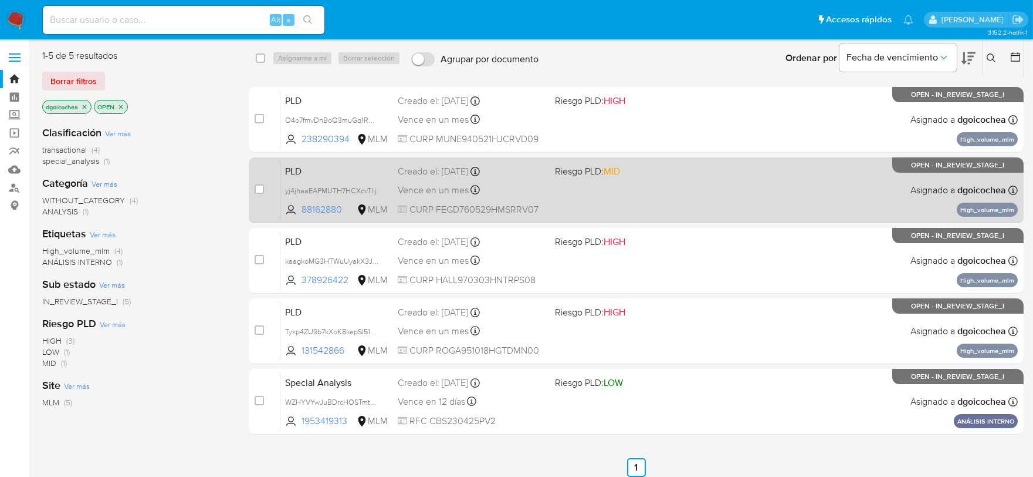
click at [295, 175] on span "PLD" at bounding box center [336, 170] width 103 height 15
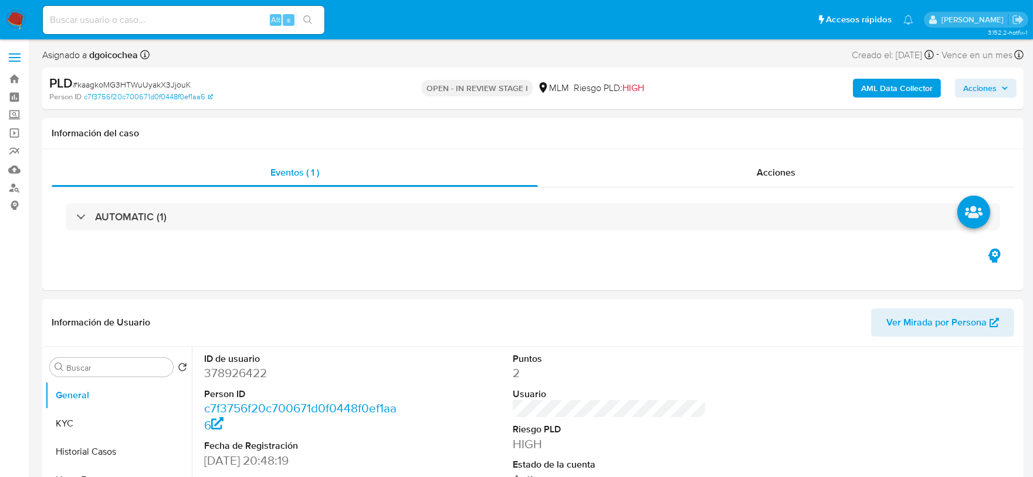
select select "10"
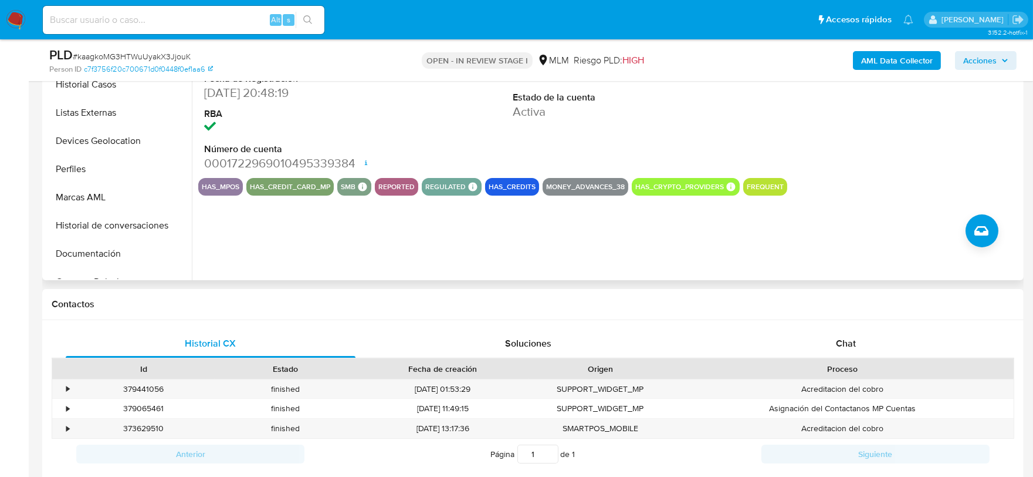
scroll to position [326, 0]
click at [851, 350] on div "Chat" at bounding box center [846, 343] width 290 height 28
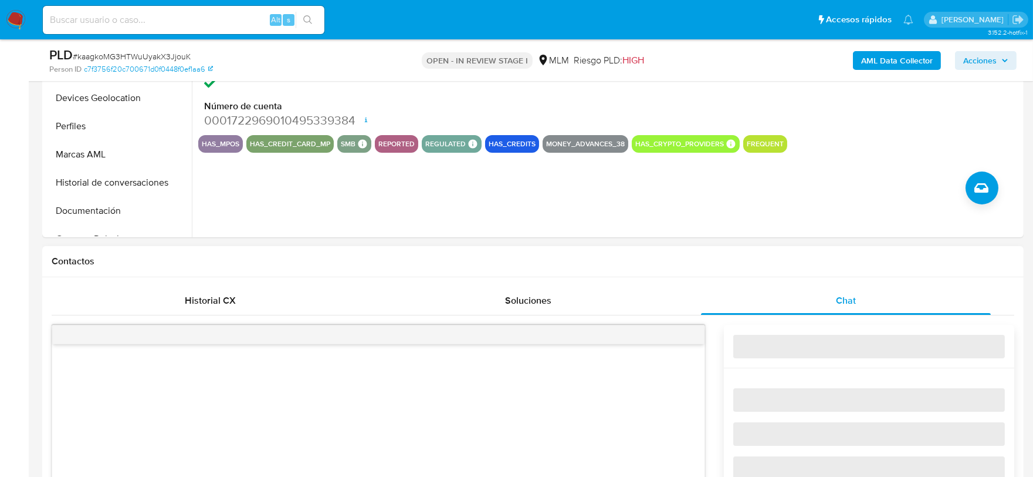
scroll to position [391, 0]
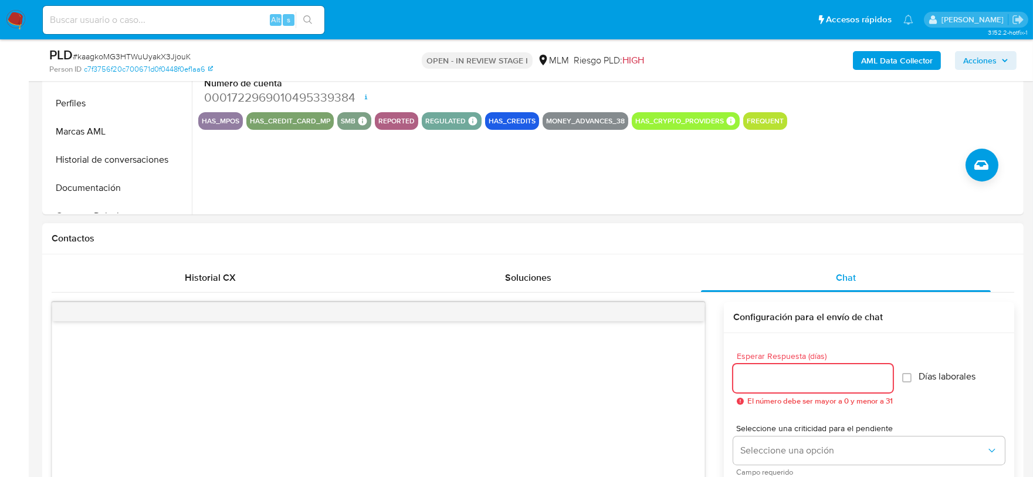
click at [783, 373] on input "Esperar Respuesta (días)" at bounding box center [814, 377] width 160 height 15
type input "0"
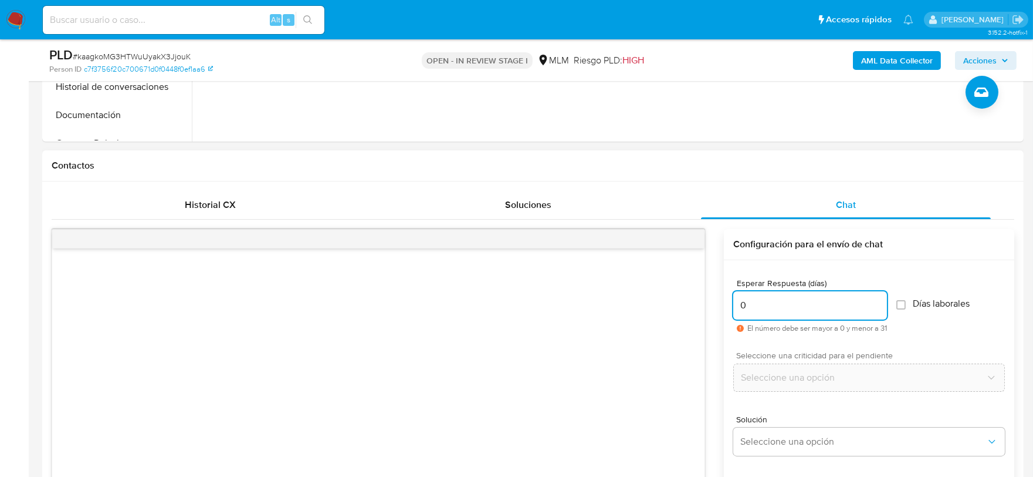
scroll to position [521, 0]
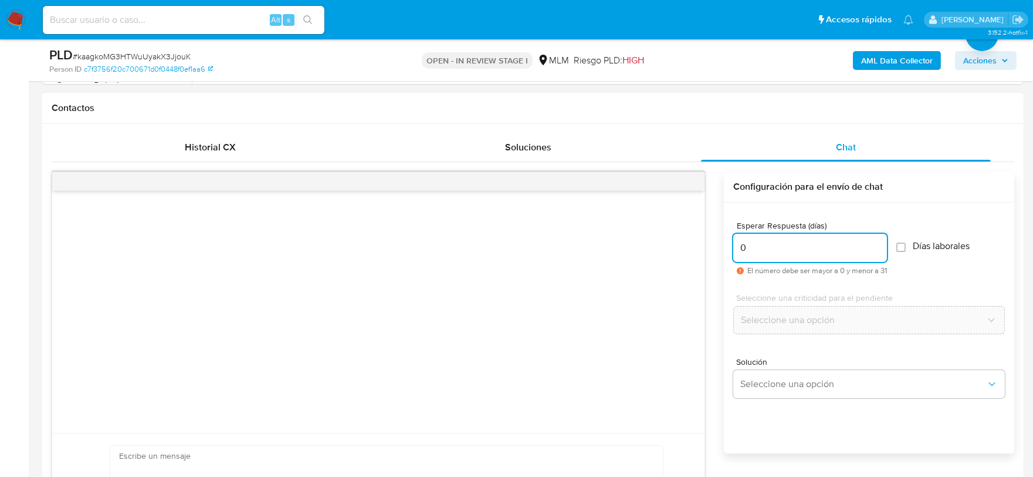
click at [778, 248] on input "0" at bounding box center [811, 247] width 154 height 15
type input "2"
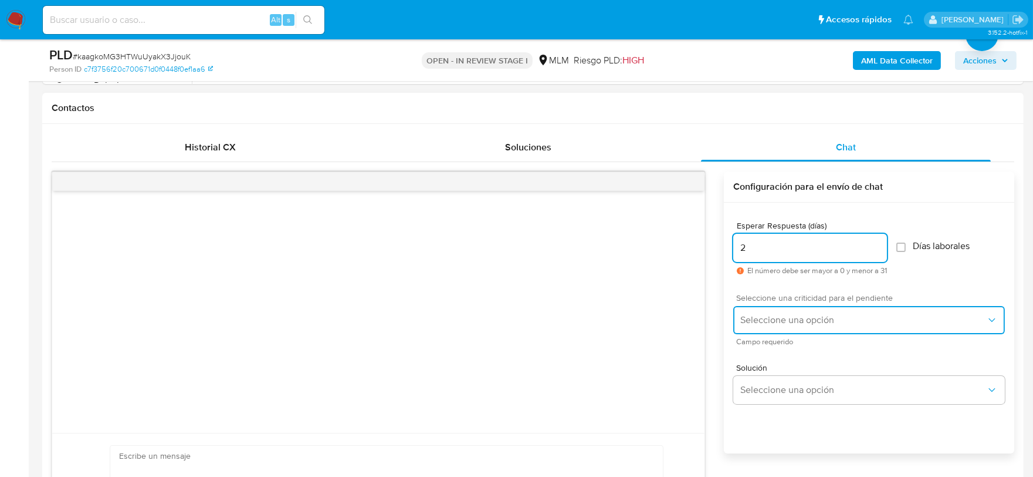
click at [792, 309] on button "Seleccione una opción" at bounding box center [870, 320] width 272 height 28
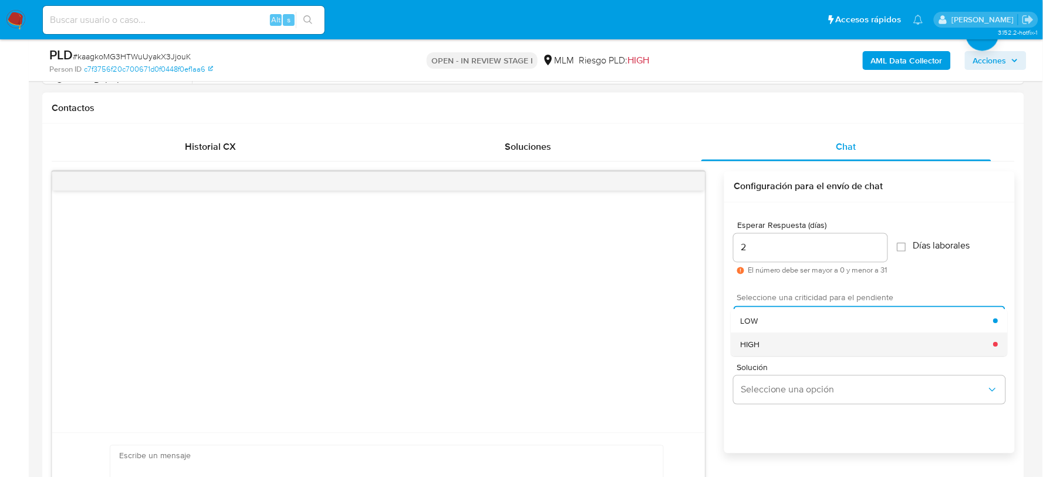
click at [776, 341] on div "HIGH" at bounding box center [867, 343] width 253 height 23
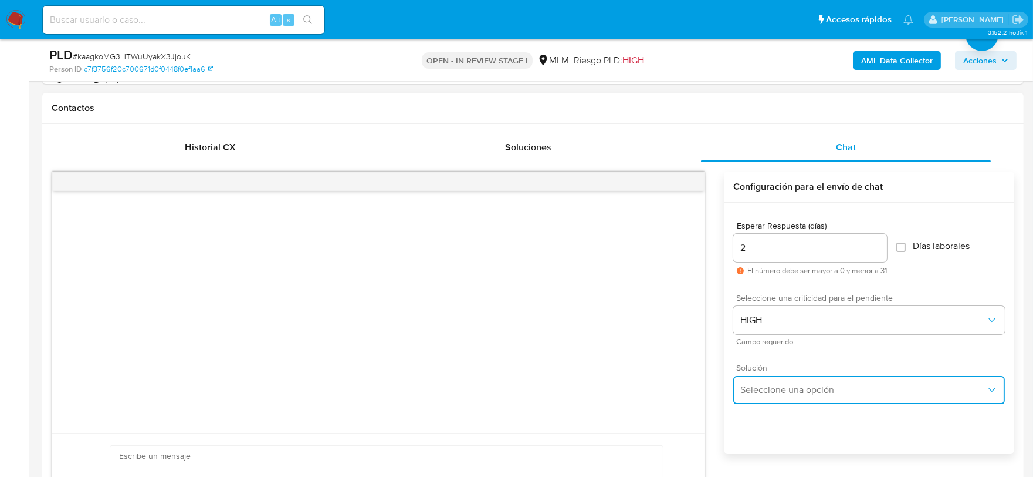
click at [787, 388] on span "Seleccione una opción" at bounding box center [864, 390] width 246 height 12
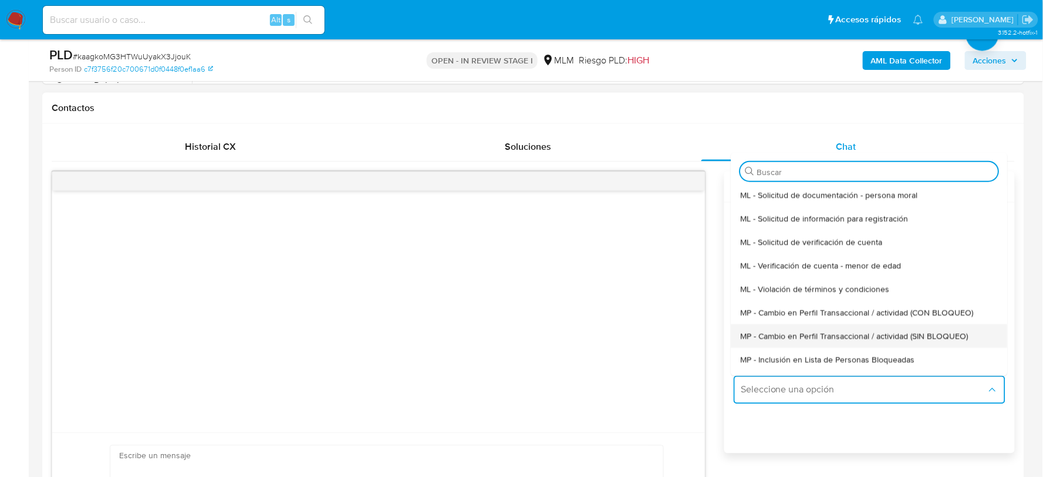
click at [800, 331] on span "MP - Cambio en Perfil Transaccional / actividad (SIN BLOQUEO)" at bounding box center [855, 335] width 228 height 11
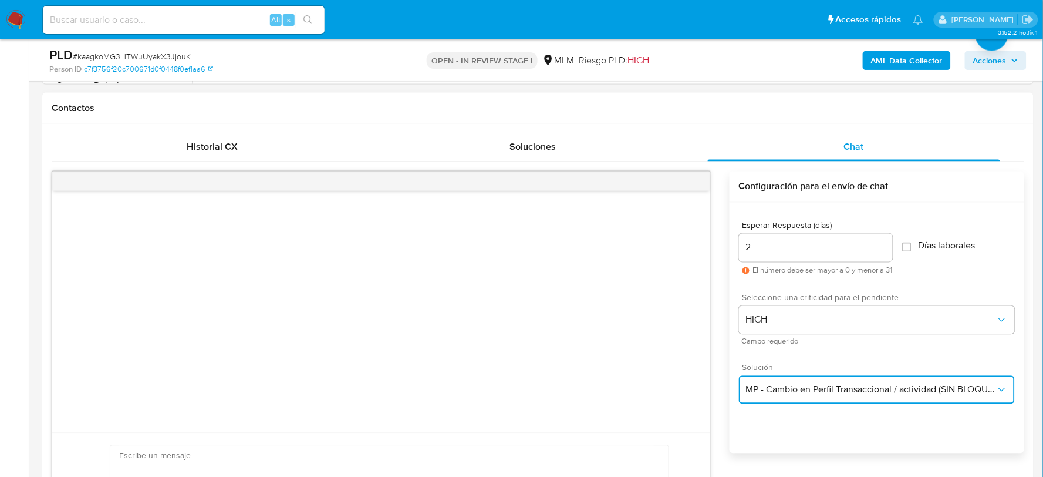
type textarea "Estimado ,Te comunicamos que se ha identificado un cambio en el uso habitual de…"
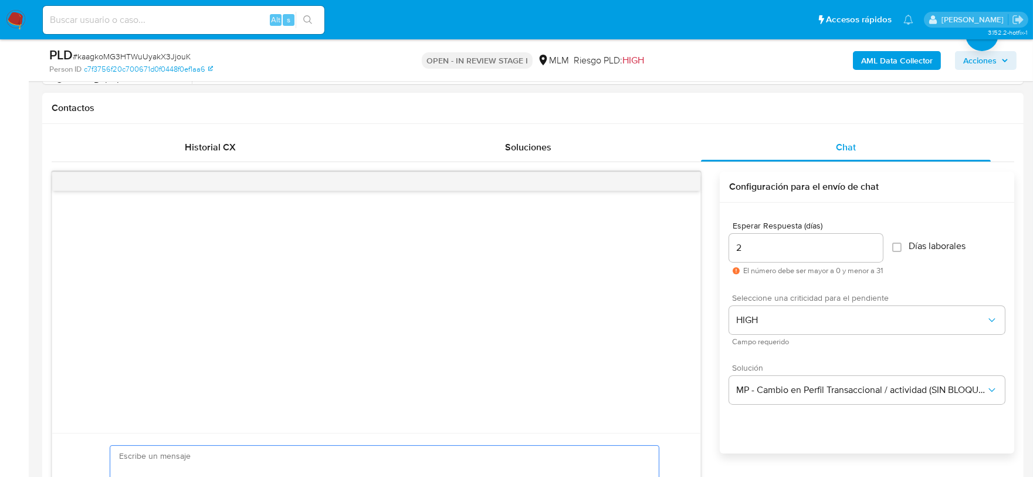
paste textarea "Loremip Dolo Sitamet Cons Ad elitsed doe tem incididun ut laboree do Magnaal En…"
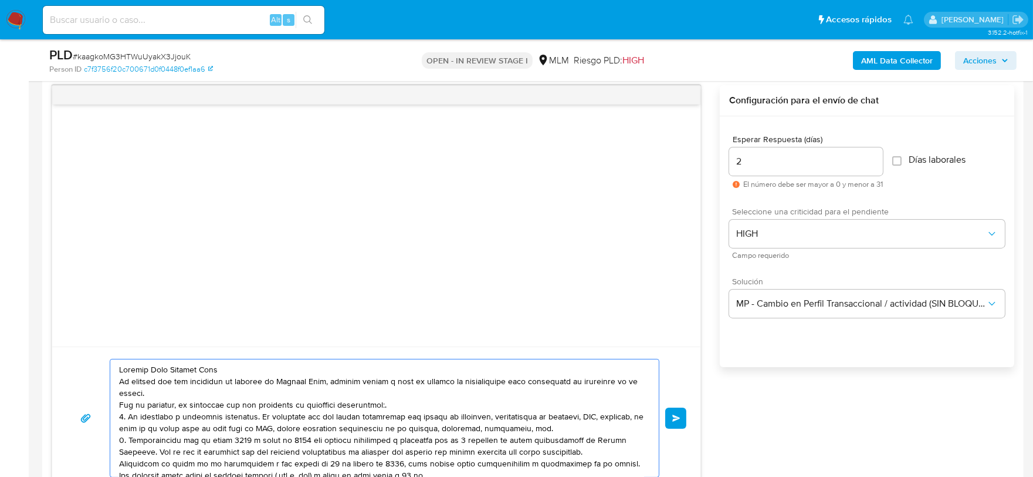
scroll to position [63, 0]
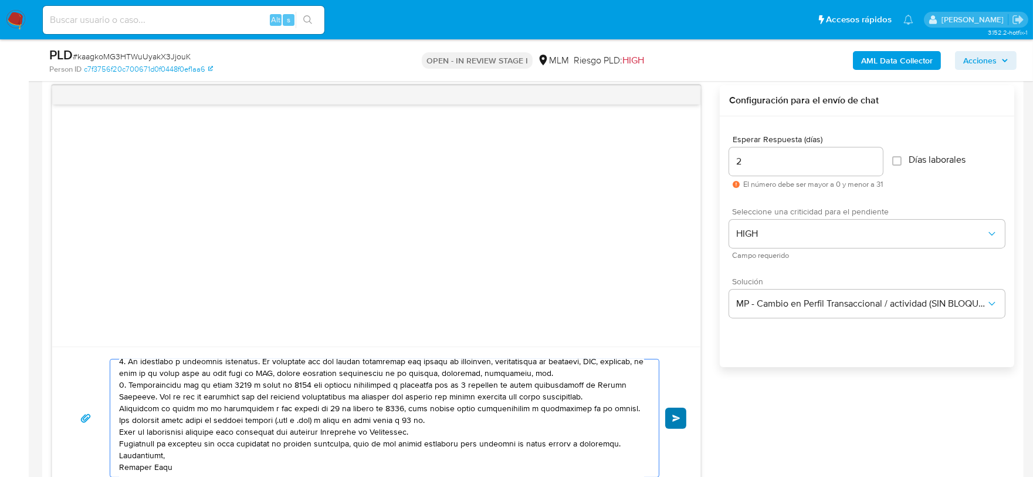
type textarea "Loremip Dolo Sitamet Cons Ad elitsed doe tem incididun ut laboree do Magnaal En…"
click at [675, 414] on span "Enviar" at bounding box center [677, 417] width 8 height 7
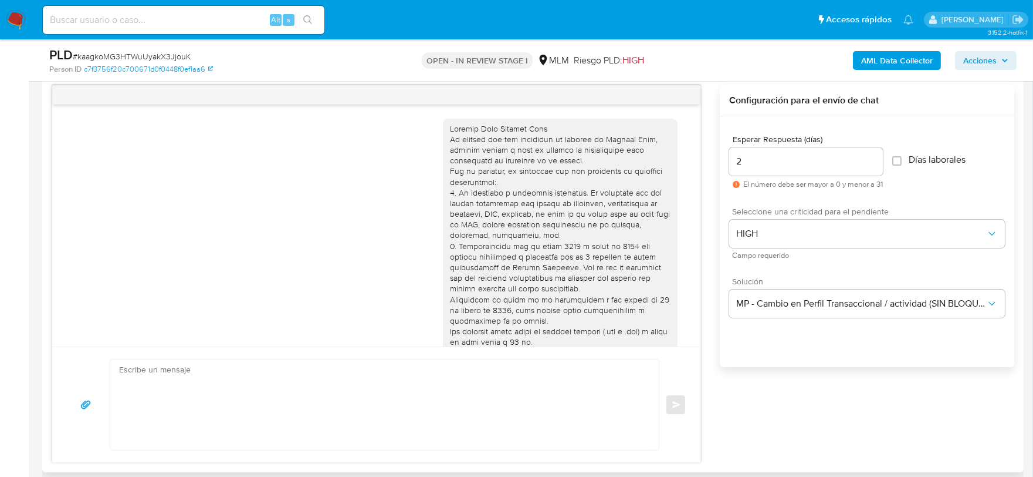
scroll to position [102, 0]
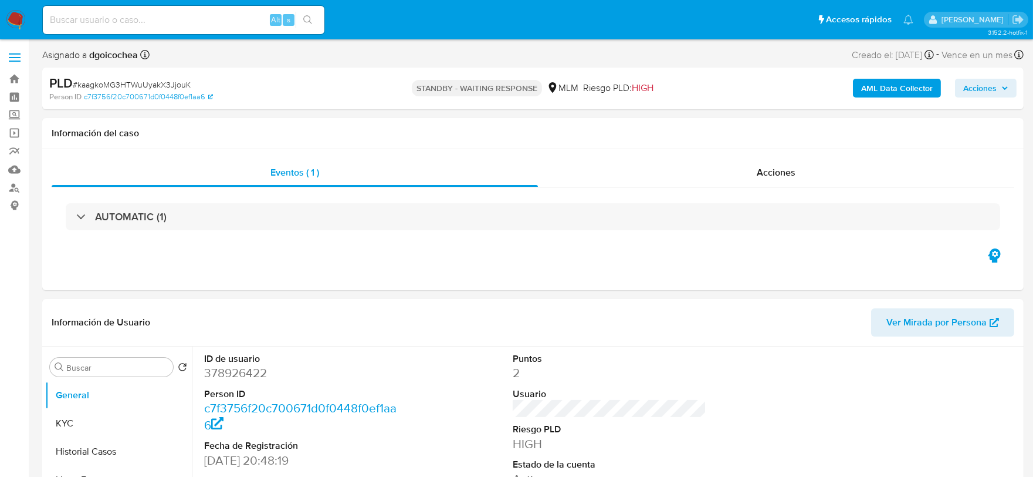
select select "10"
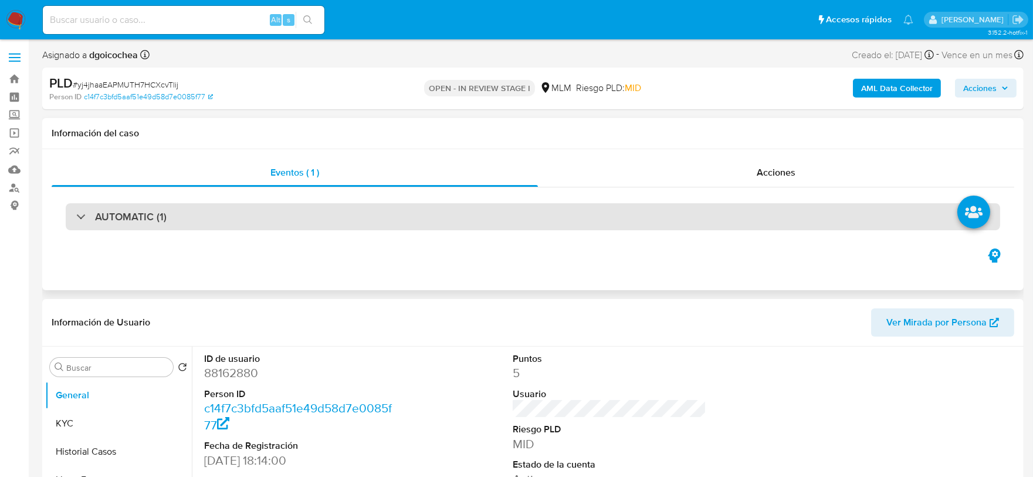
click at [125, 219] on h3 "AUTOMATIC (1)" at bounding box center [131, 216] width 72 height 13
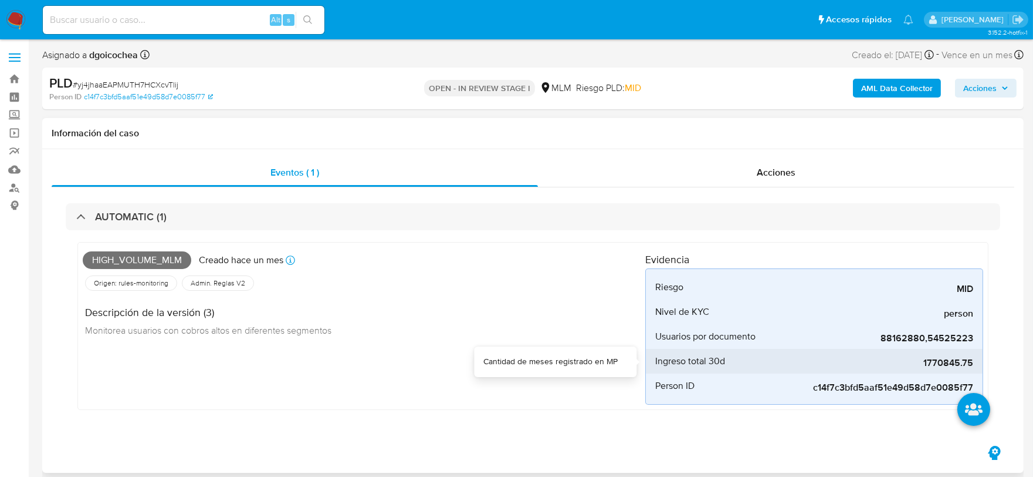
click at [944, 363] on span "1770845.75" at bounding box center [886, 363] width 176 height 12
select select "10"
copy span "1770845.75"
click at [411, 373] on div "High_volume_mlm Creado [DATE] Creado: [DATE] 03:08:53 Origen: rules-monitoring …" at bounding box center [364, 325] width 563 height 157
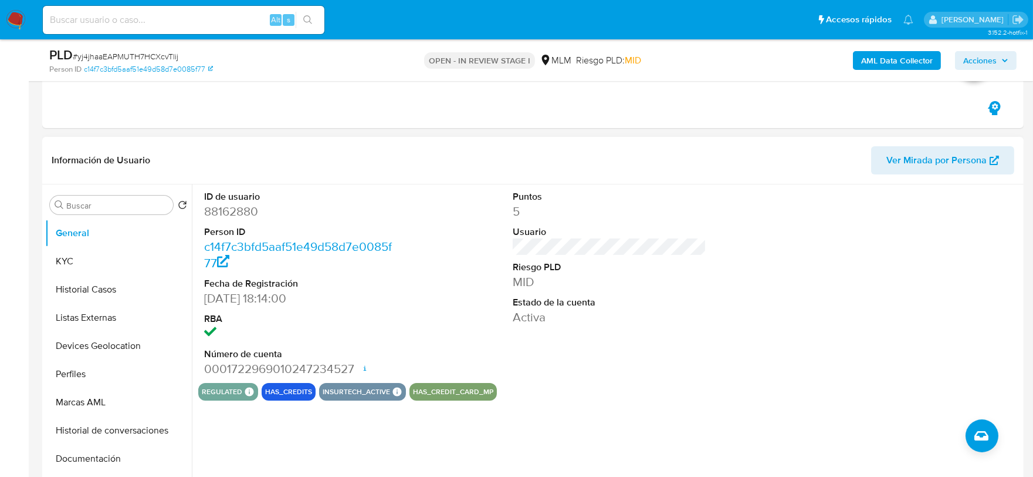
scroll to position [326, 0]
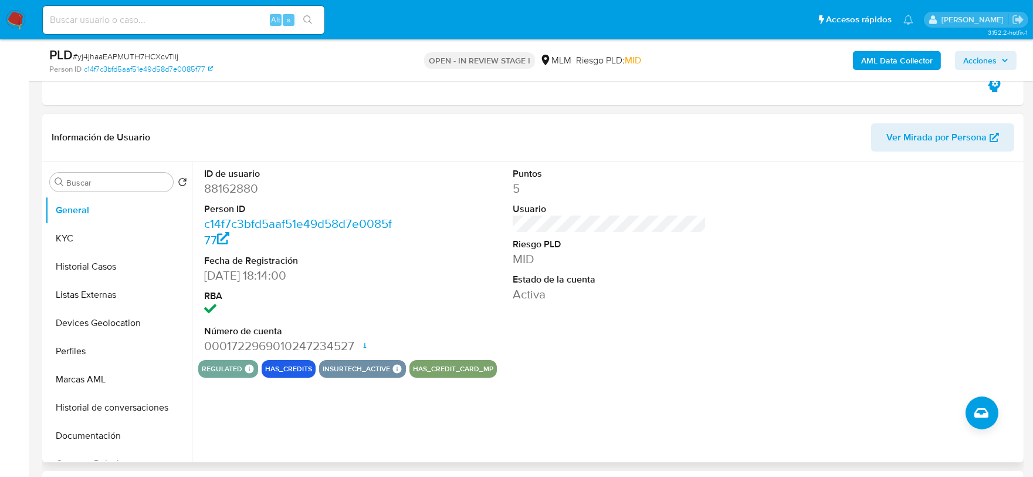
click at [638, 330] on div "Puntos 5 Usuario Riesgo PLD MID Estado de la cuenta Activa" at bounding box center [610, 260] width 206 height 198
click at [86, 236] on button "KYC" at bounding box center [113, 238] width 137 height 28
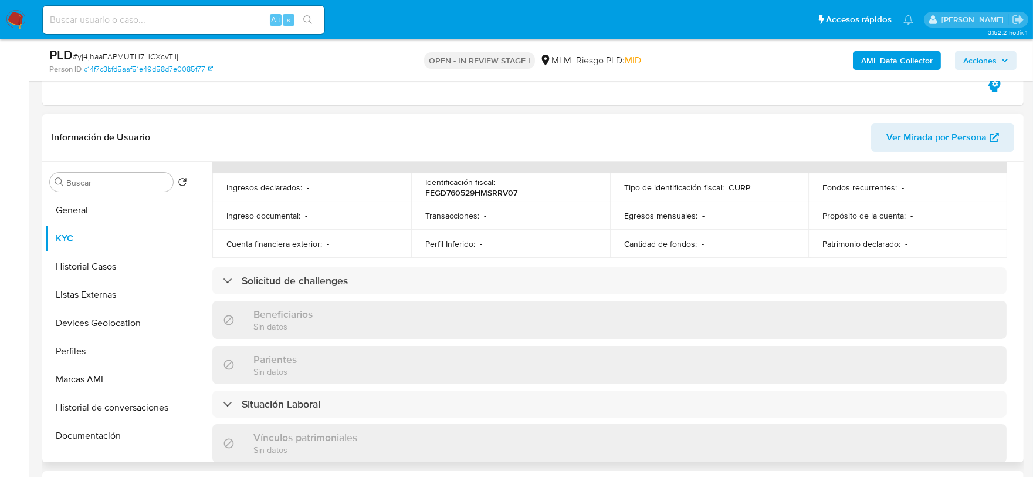
scroll to position [391, 0]
click at [201, 307] on div "Actualizado [DATE] Creado: [DATE] 14:30:53 Actualizado: [DATE] 22:48:54 Datos p…" at bounding box center [609, 301] width 823 height 1005
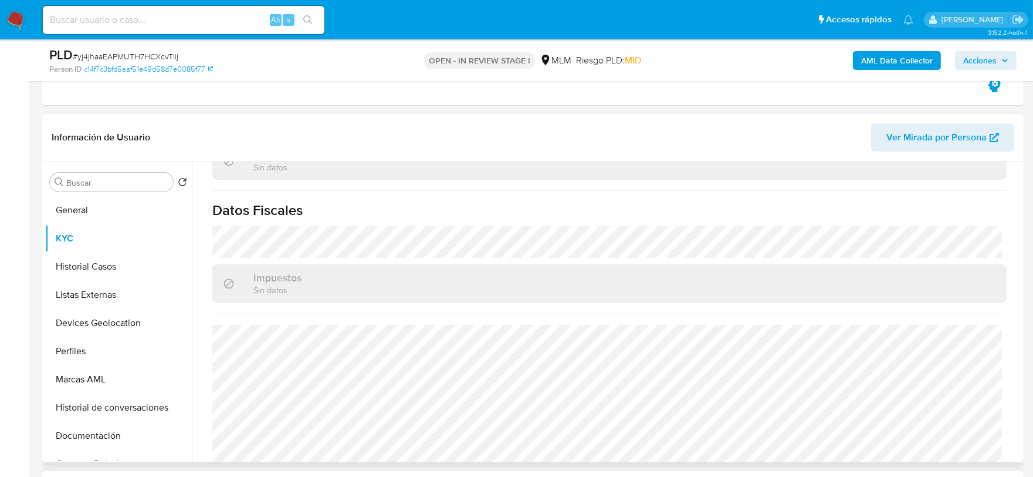
scroll to position [726, 0]
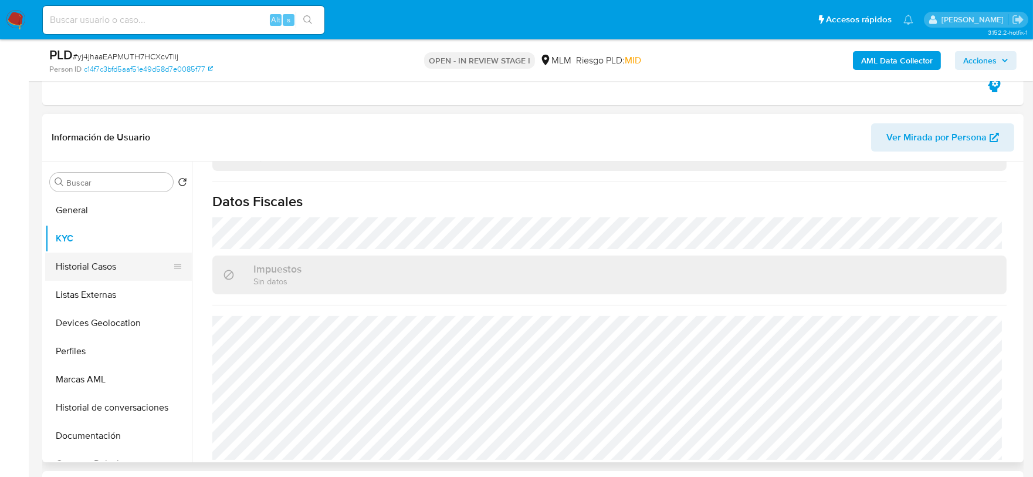
click at [94, 272] on button "Historial Casos" at bounding box center [113, 266] width 137 height 28
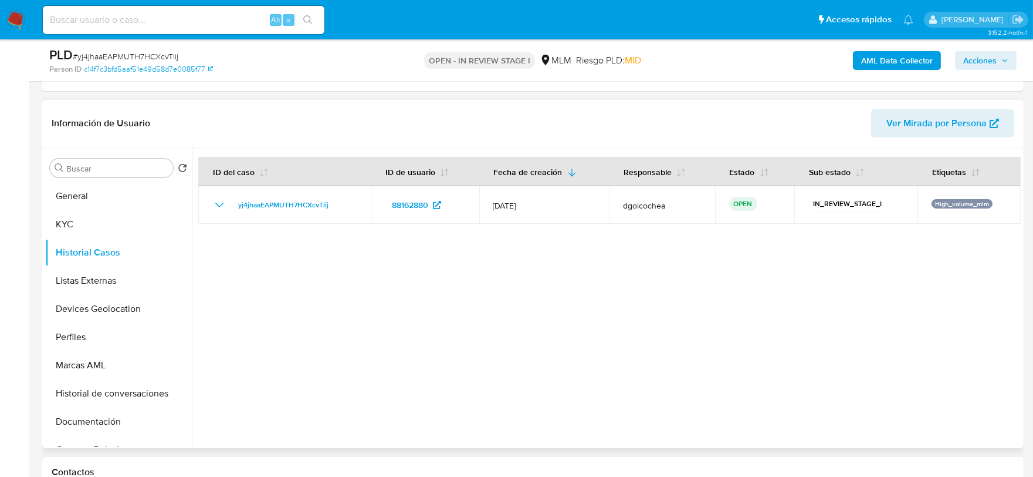
click at [344, 333] on div at bounding box center [606, 297] width 829 height 300
click at [100, 282] on button "Listas Externas" at bounding box center [113, 280] width 137 height 28
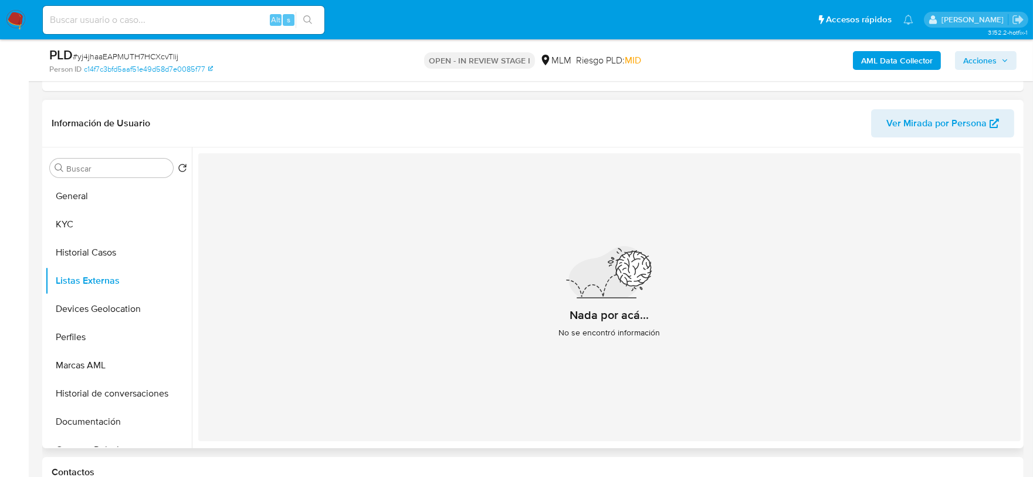
click at [382, 339] on div "Nada por acá... No se encontró información" at bounding box center [609, 297] width 823 height 288
click at [125, 303] on button "Devices Geolocation" at bounding box center [113, 309] width 137 height 28
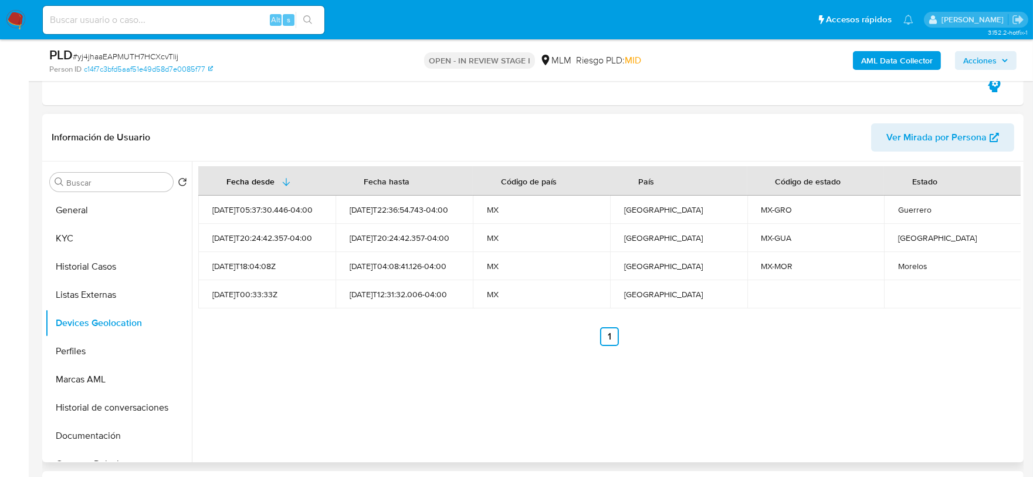
click at [433, 367] on div "Fecha desde [GEOGRAPHIC_DATA] hasta Código de país País Código de estado Estado…" at bounding box center [606, 311] width 829 height 300
click at [104, 343] on button "Perfiles" at bounding box center [113, 351] width 137 height 28
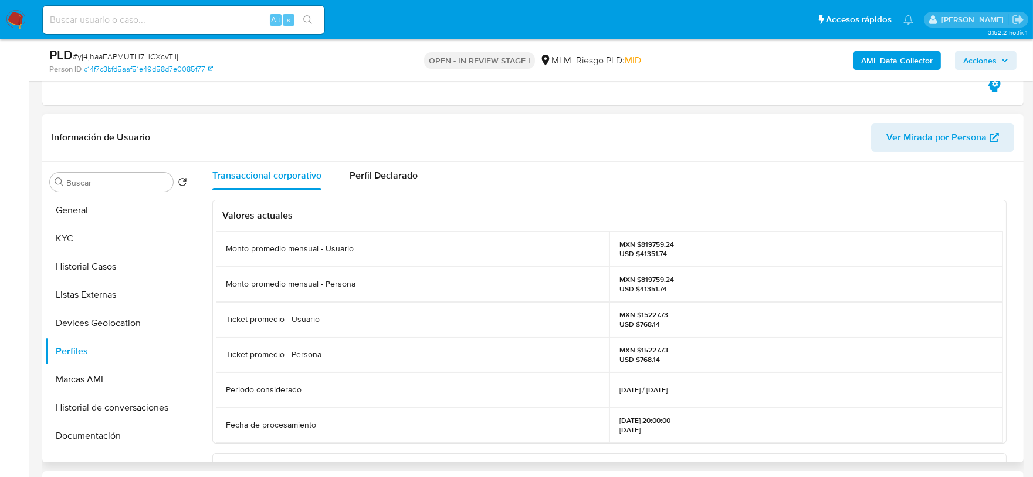
click at [201, 295] on div "Valores actuales Monto promedio mensual - Usuario MXN $819759.24 USD $41351.74 …" at bounding box center [609, 463] width 823 height 547
click at [107, 432] on button "Documentación" at bounding box center [113, 435] width 137 height 28
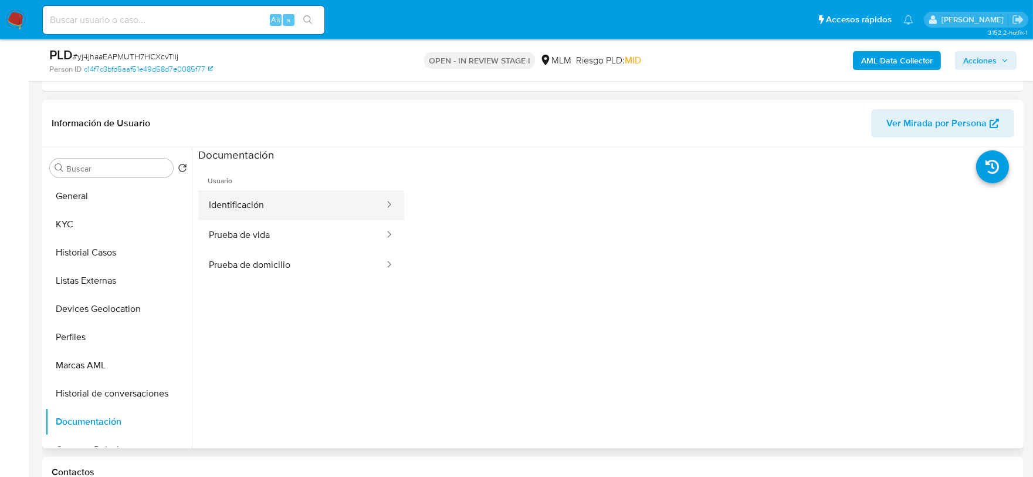
click at [272, 198] on button "Identificación" at bounding box center [291, 205] width 187 height 30
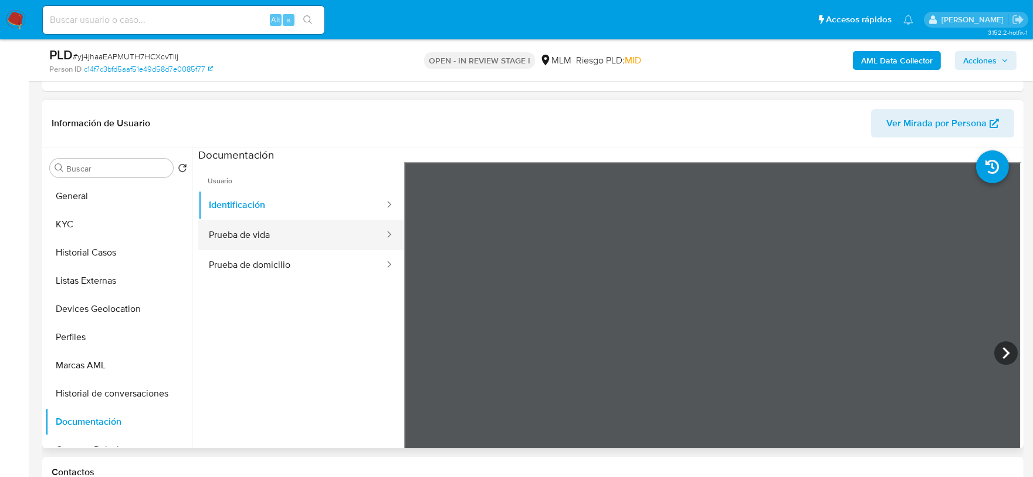
click at [280, 229] on button "Prueba de vida" at bounding box center [291, 235] width 187 height 30
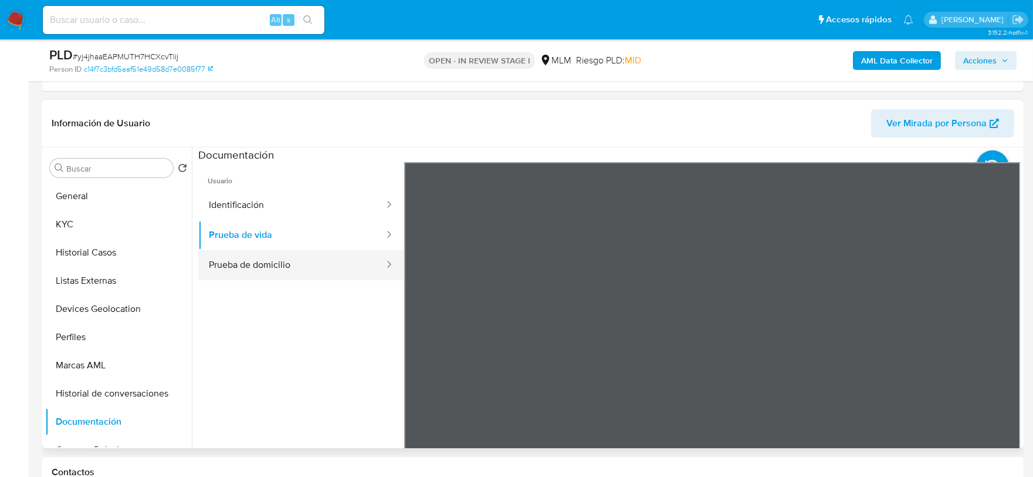
click at [285, 261] on button "Prueba de domicilio" at bounding box center [291, 265] width 187 height 30
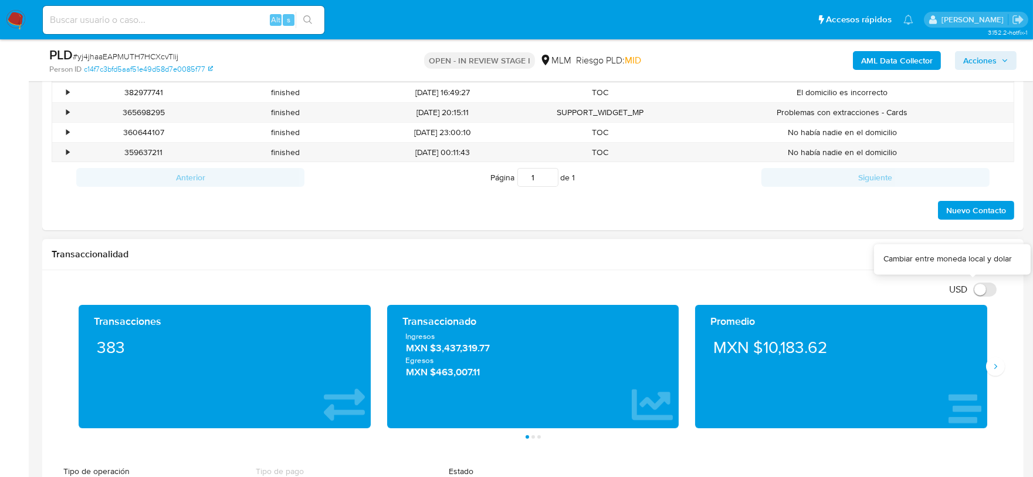
scroll to position [847, 0]
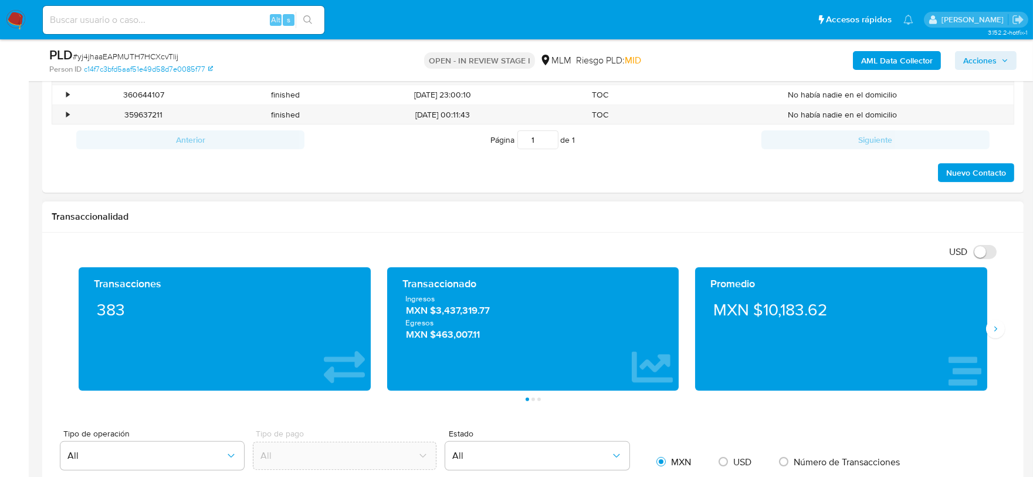
click at [1001, 338] on div "Transacciones 383 Transaccionado Ingresos MXN $3,437,319.77 Egresos MXN $463,00…" at bounding box center [533, 334] width 963 height 134
click at [991, 326] on icon "Siguiente" at bounding box center [995, 328] width 9 height 9
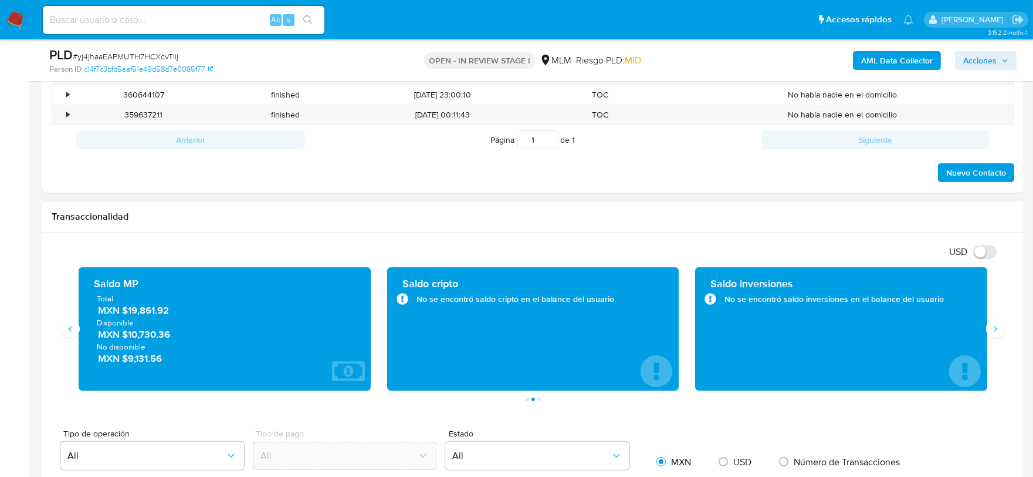
click at [625, 227] on div "Transaccionalidad" at bounding box center [533, 216] width 982 height 31
drag, startPoint x: 175, startPoint y: 313, endPoint x: 128, endPoint y: 315, distance: 47.0
click at [128, 315] on span "MXN $19,861.92" at bounding box center [225, 309] width 255 height 13
